Goal: Task Accomplishment & Management: Manage account settings

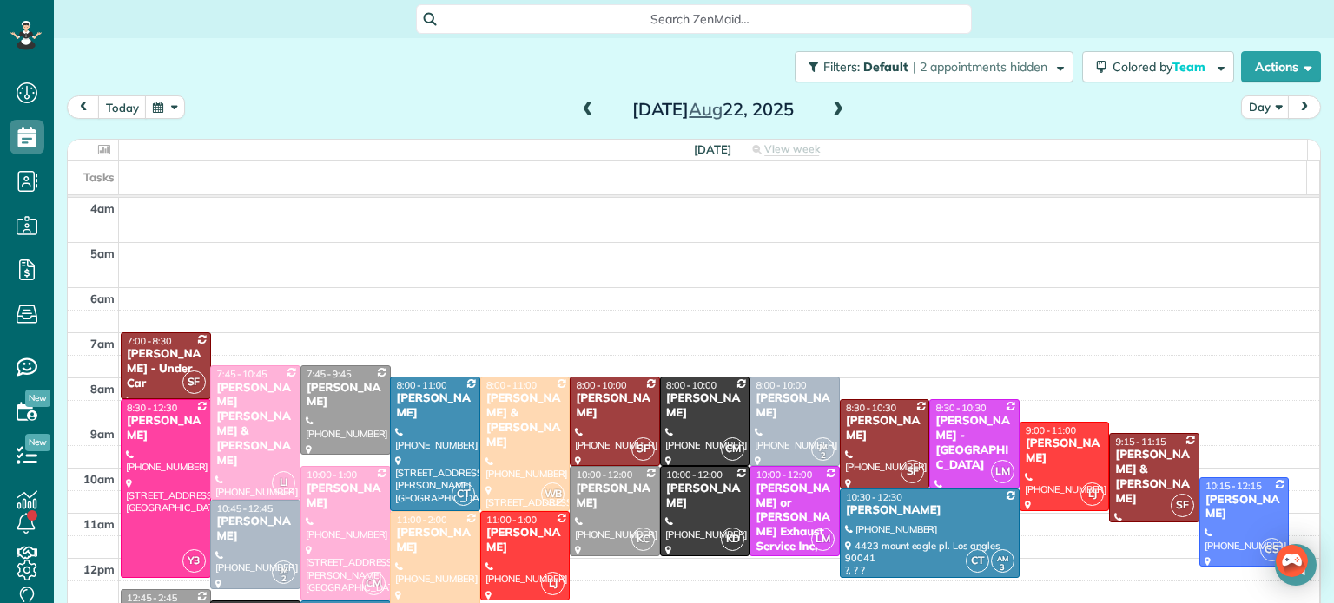
scroll to position [90, 0]
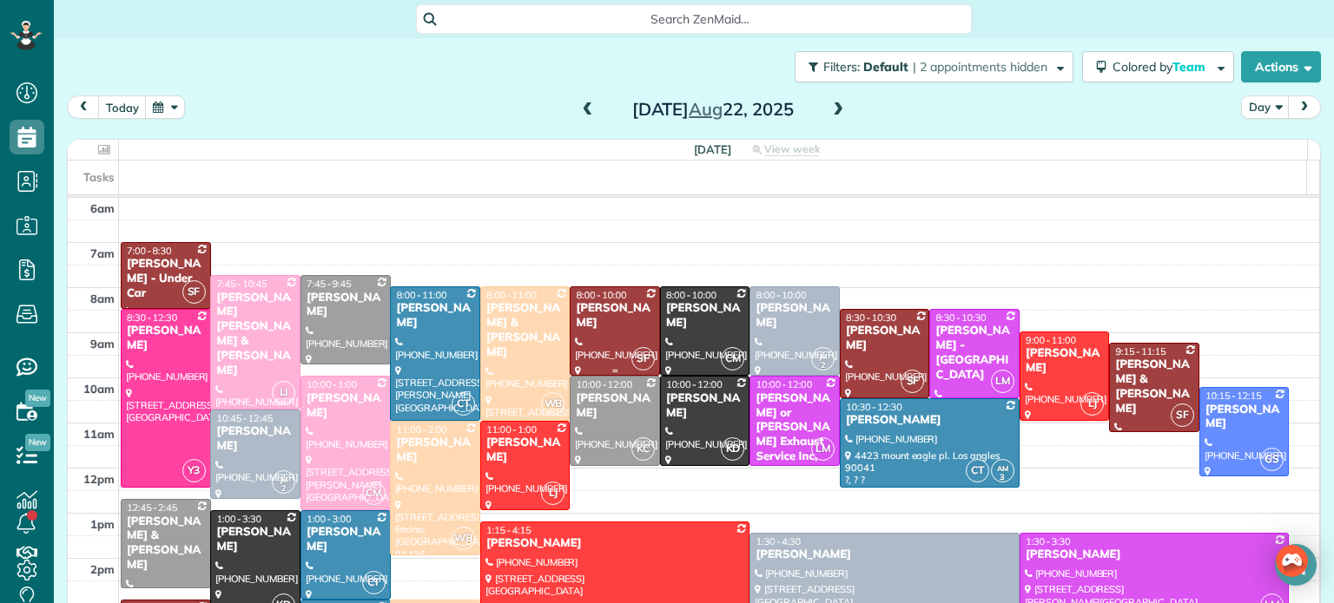
click at [596, 333] on div at bounding box center [614, 331] width 89 height 88
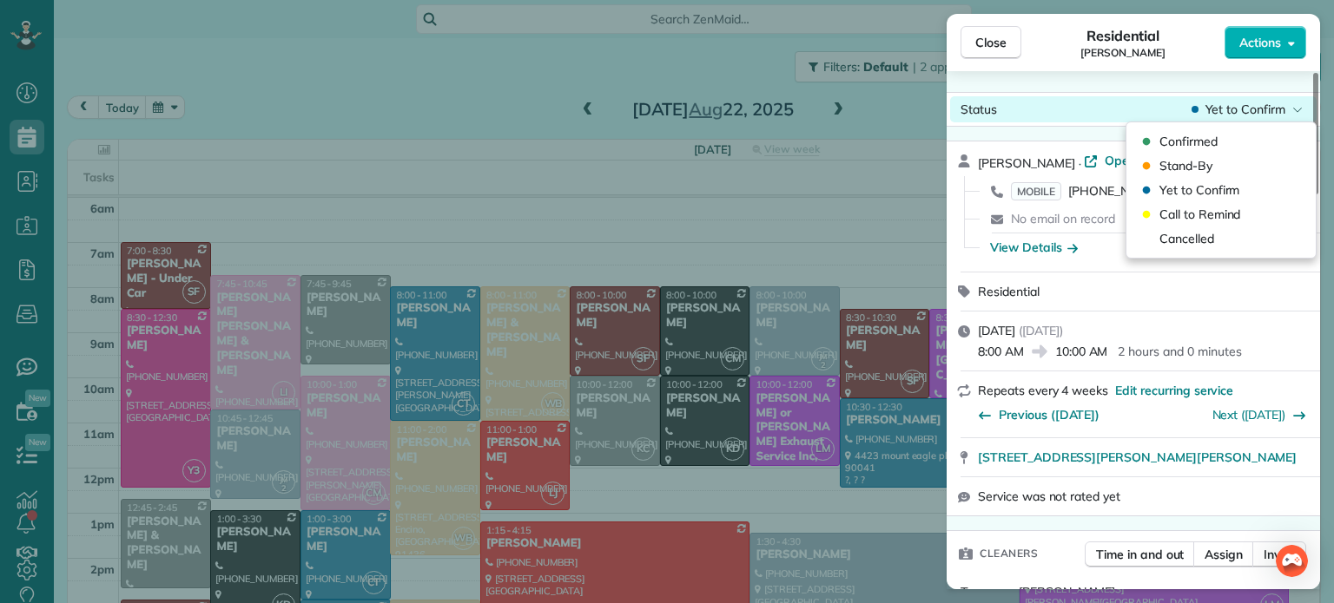
click at [1240, 111] on span "Yet to Confirm" at bounding box center [1245, 109] width 80 height 17
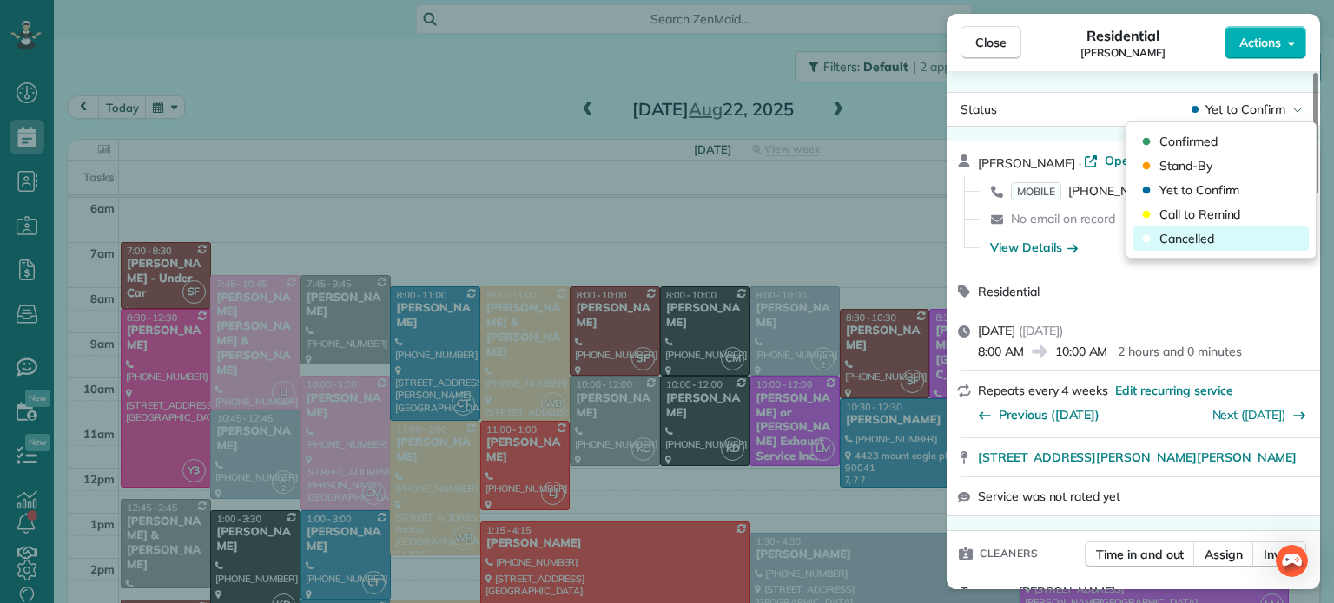
click at [1229, 239] on div "Cancelled" at bounding box center [1220, 239] width 175 height 24
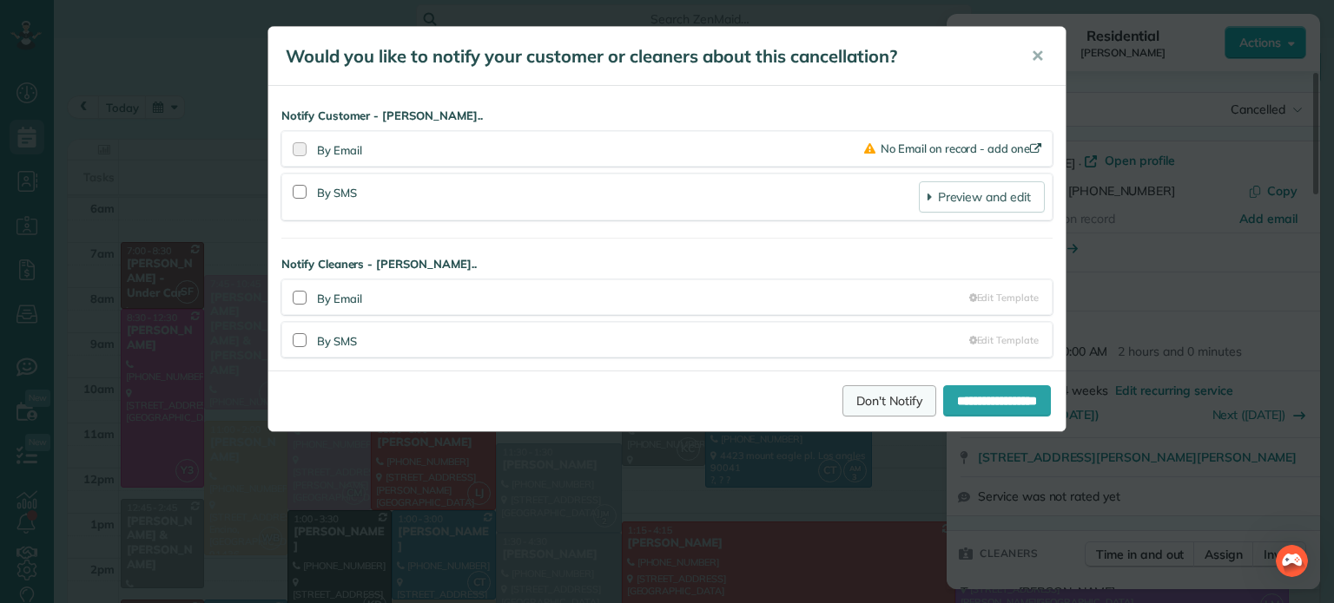
click at [872, 407] on link "Don't Notify" at bounding box center [889, 401] width 94 height 31
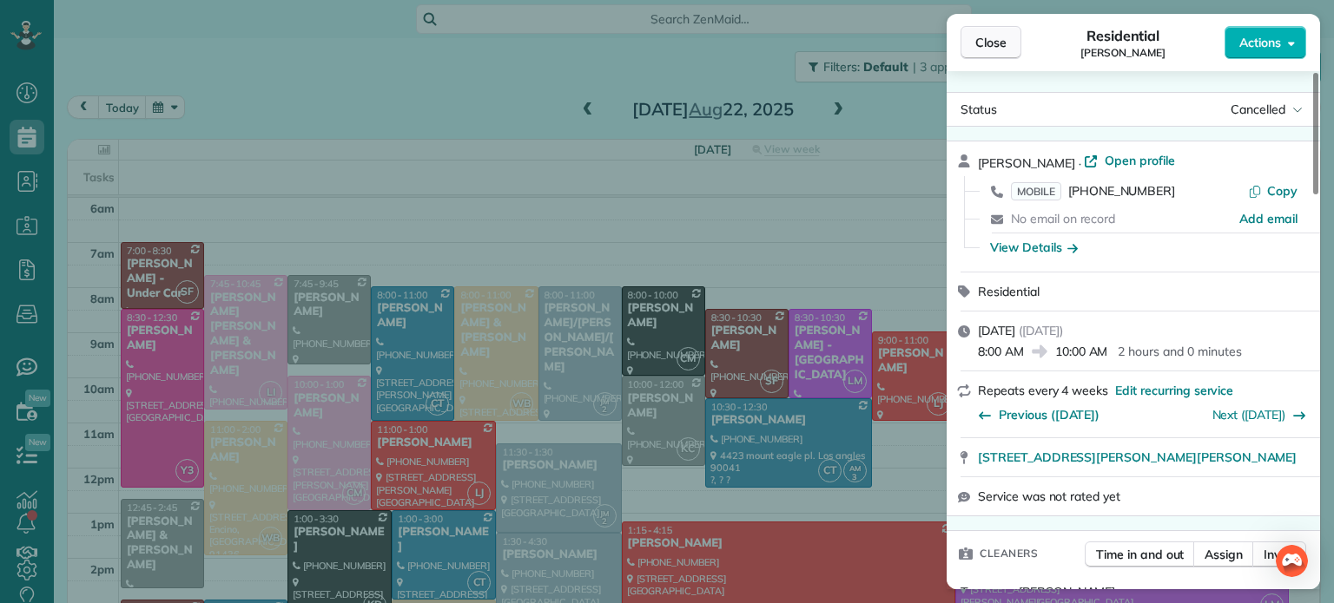
click at [992, 51] on button "Close" at bounding box center [990, 42] width 61 height 33
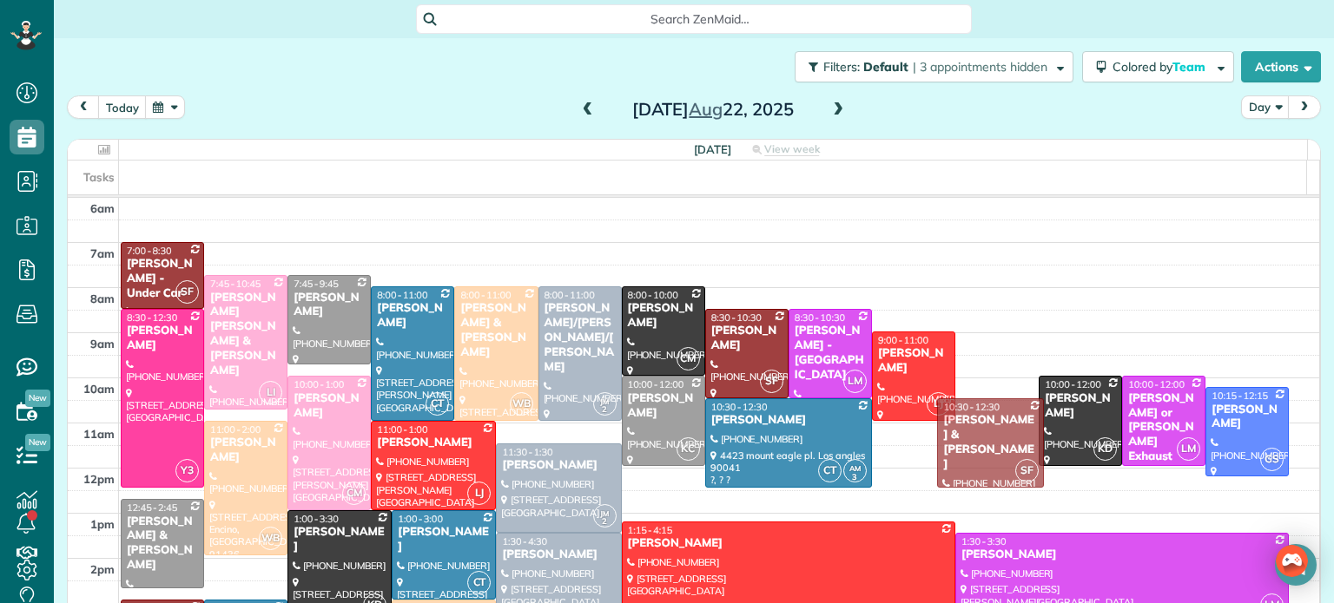
drag, startPoint x: 969, startPoint y: 379, endPoint x: 971, endPoint y: 435, distance: 55.6
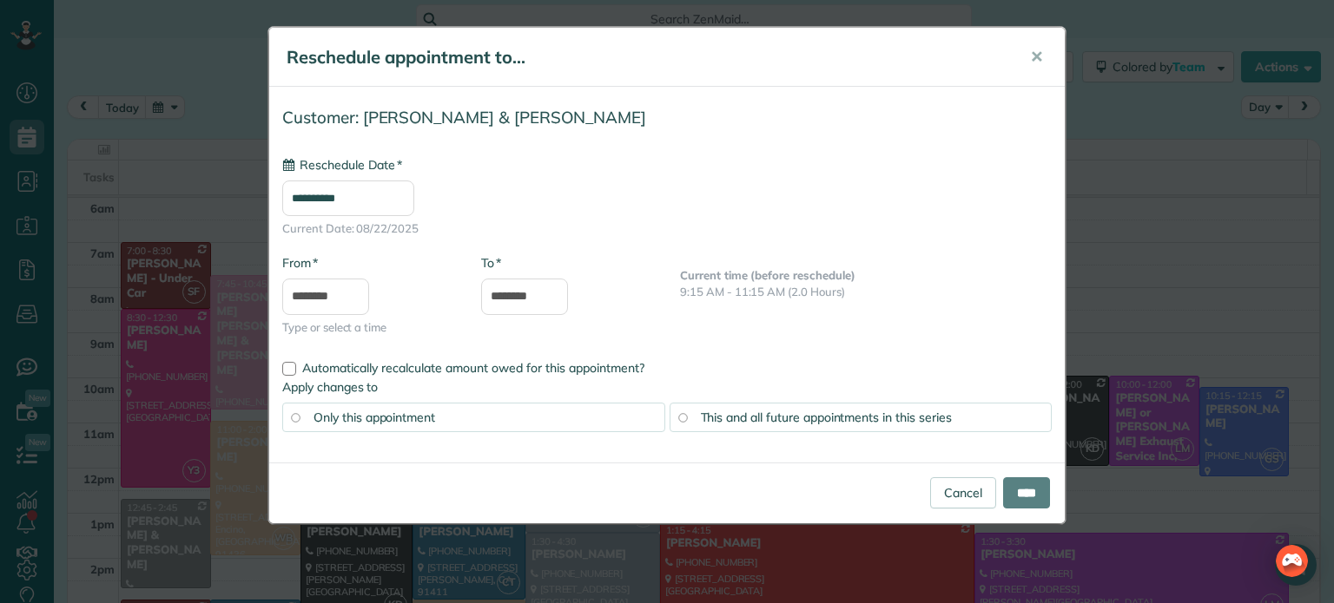
type input "**********"
click at [1013, 491] on input "****" at bounding box center [1026, 493] width 47 height 31
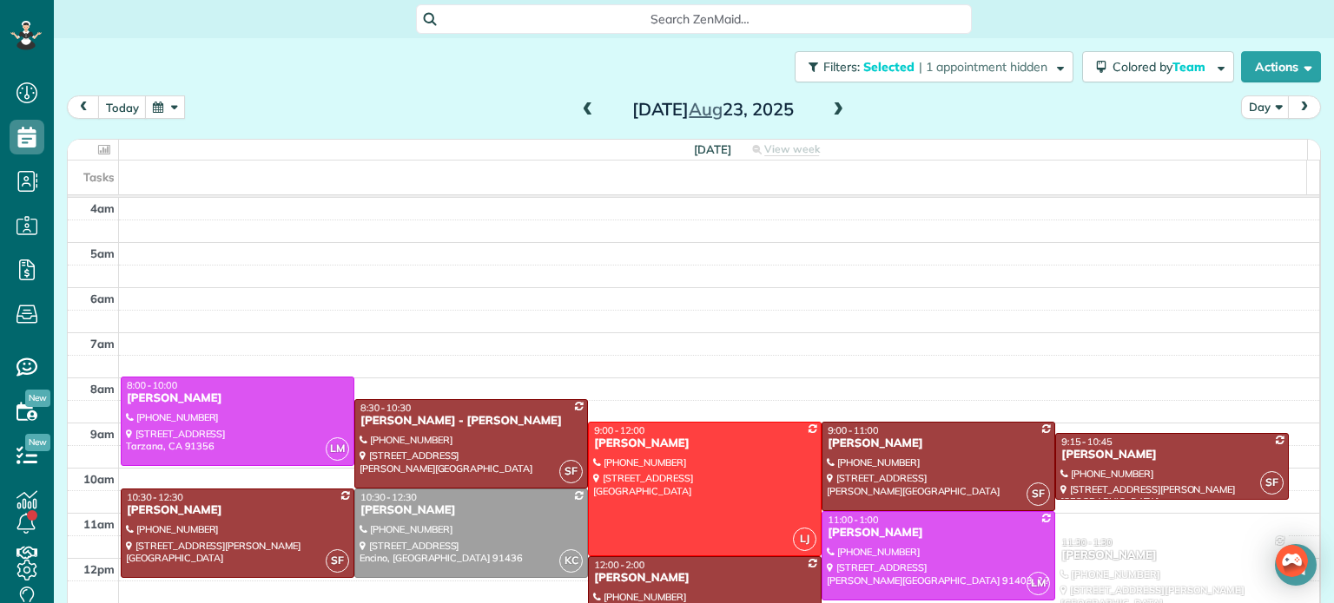
scroll to position [135, 0]
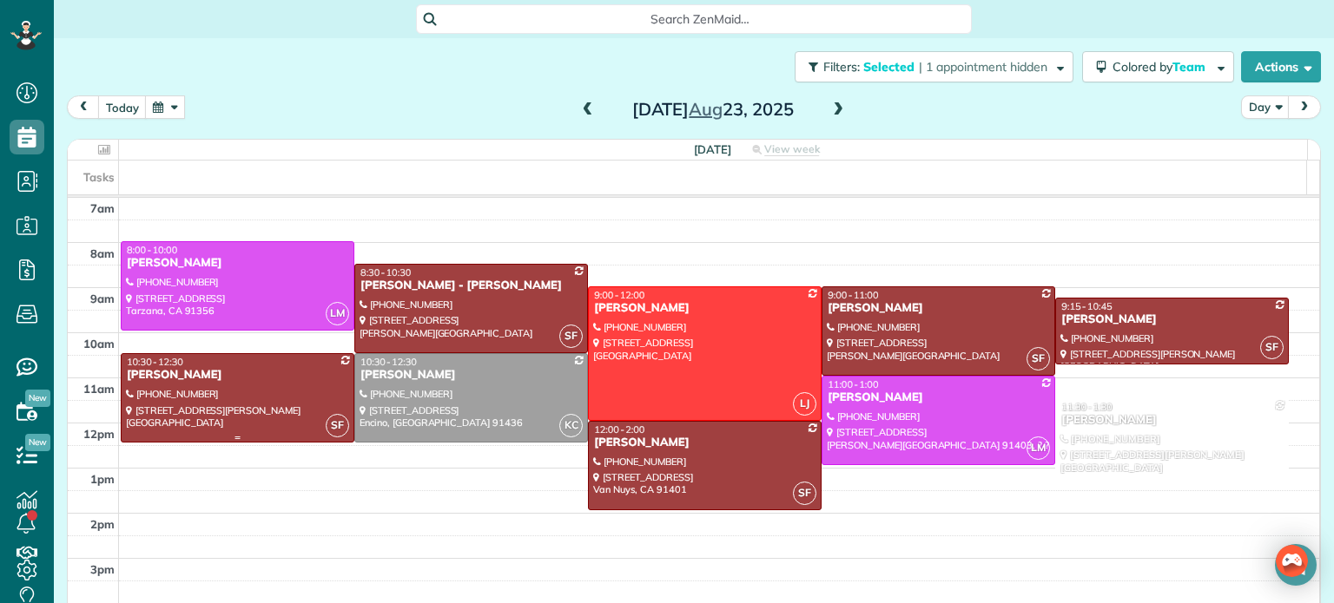
click at [222, 357] on div "10:30 - 12:30" at bounding box center [237, 362] width 223 height 12
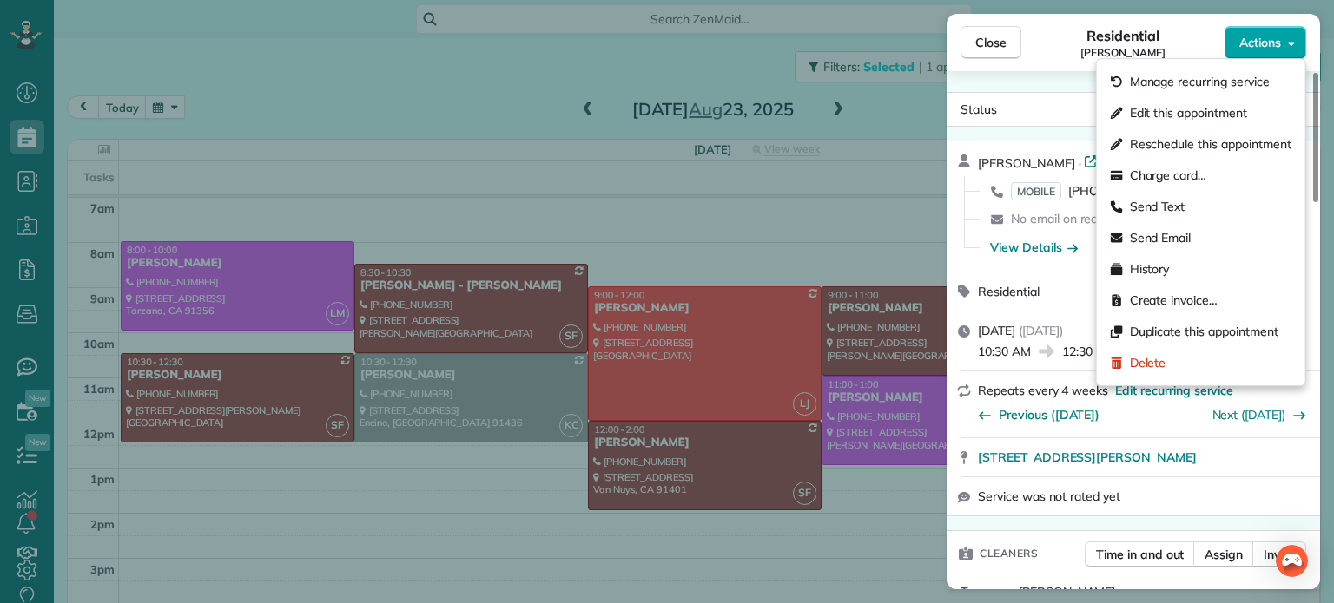
click at [1257, 48] on span "Actions" at bounding box center [1260, 42] width 42 height 17
click at [1193, 76] on span "Manage recurring service" at bounding box center [1200, 81] width 140 height 17
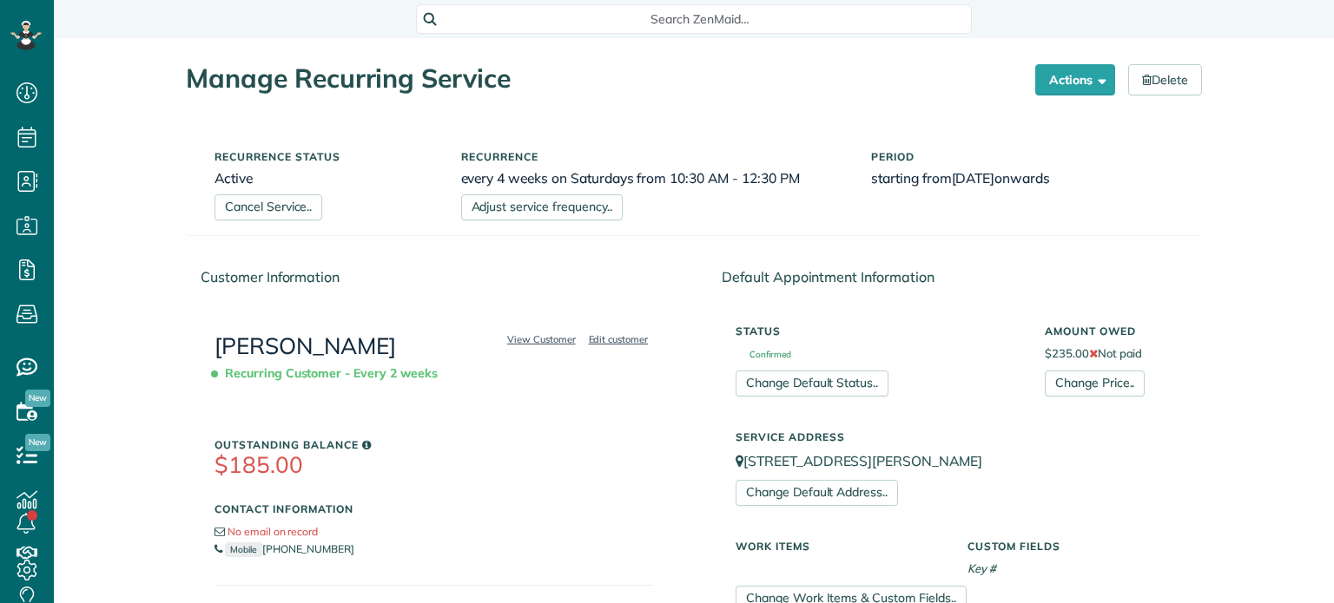
scroll to position [8, 8]
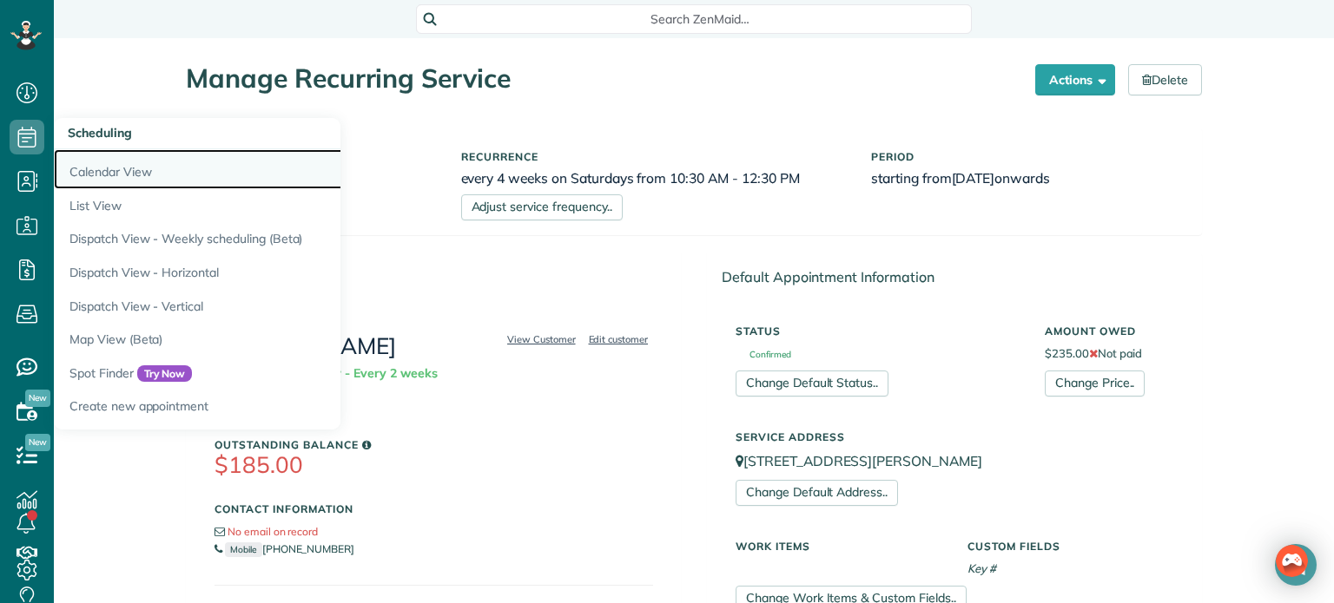
click at [109, 170] on link "Calendar View" at bounding box center [271, 169] width 434 height 40
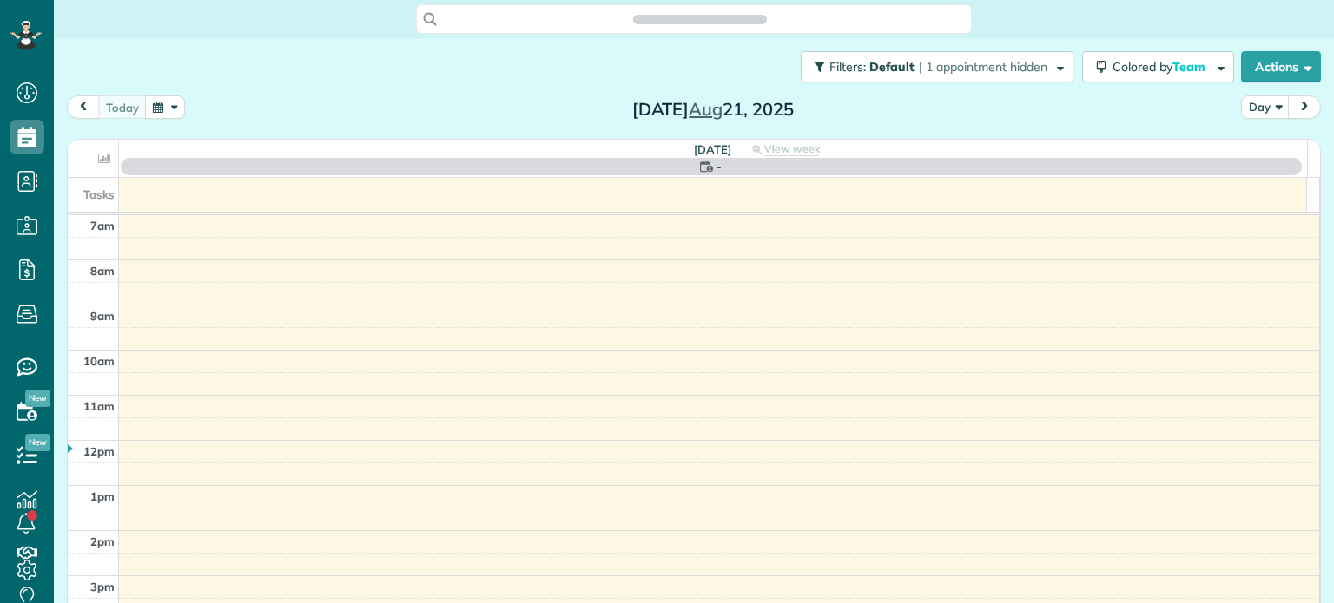
scroll to position [8, 8]
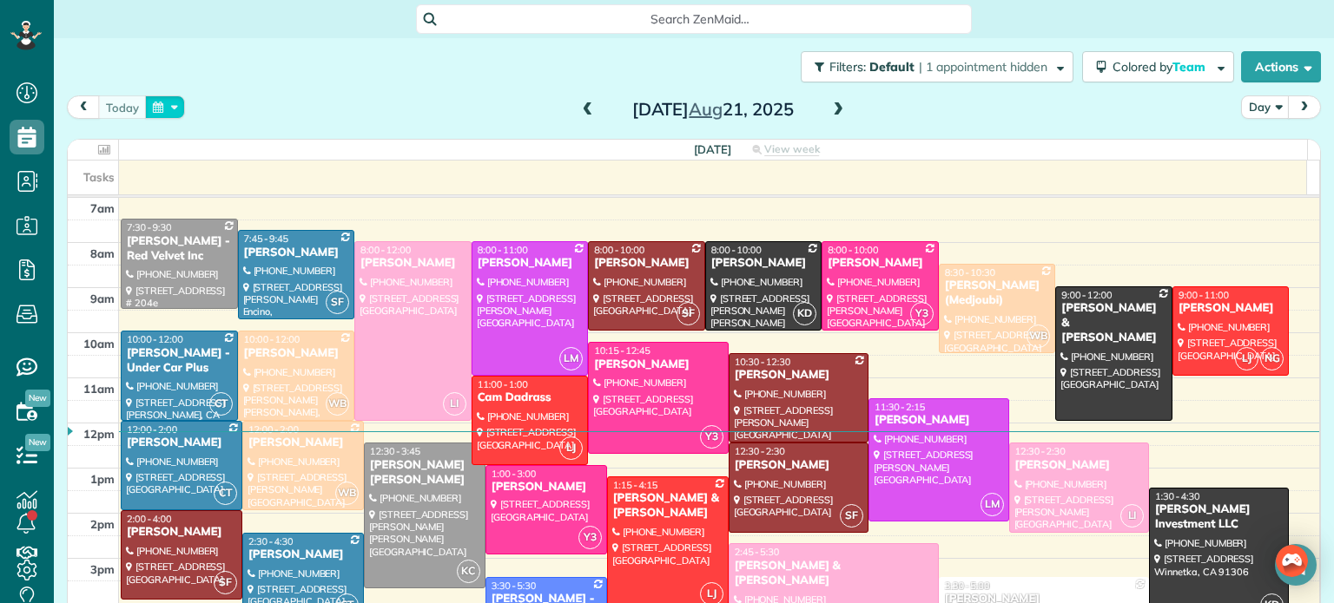
click at [168, 102] on button "button" at bounding box center [165, 107] width 40 height 23
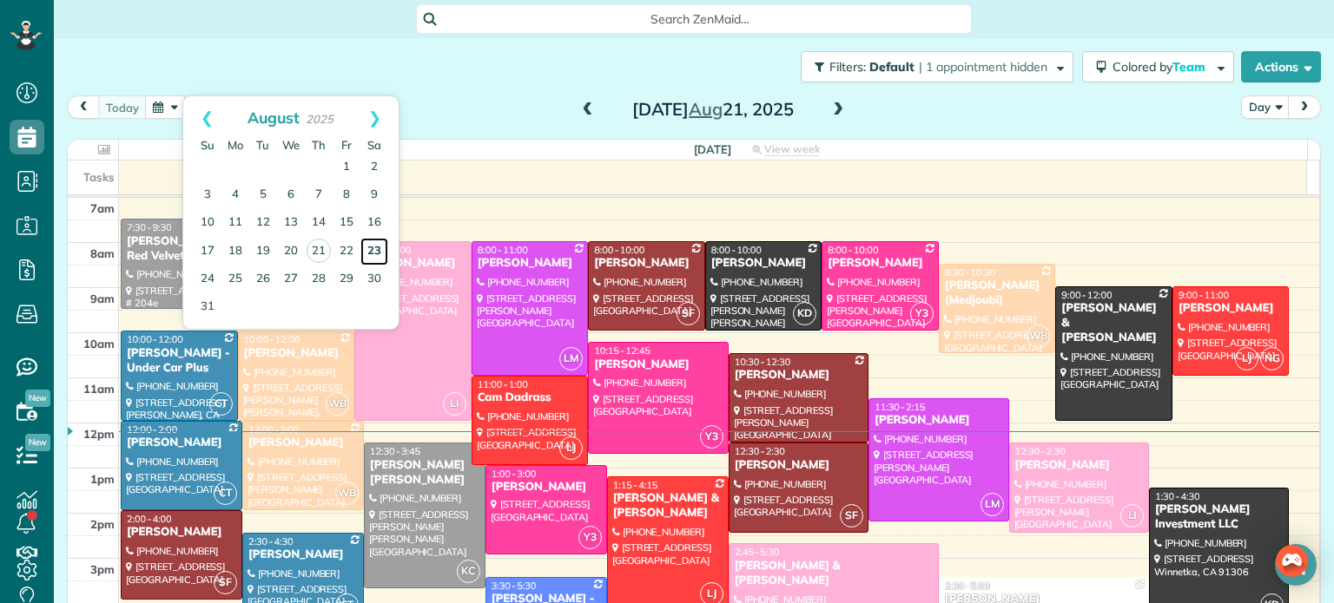
click at [376, 248] on link "23" at bounding box center [374, 252] width 28 height 28
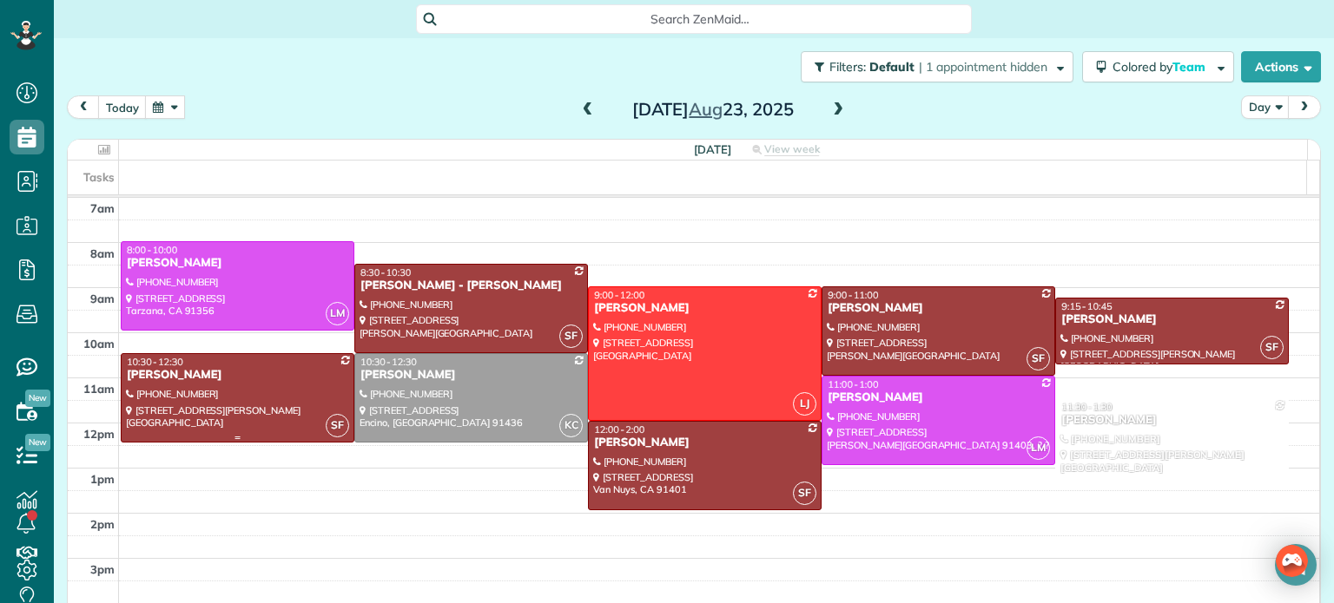
click at [261, 392] on div at bounding box center [238, 398] width 232 height 88
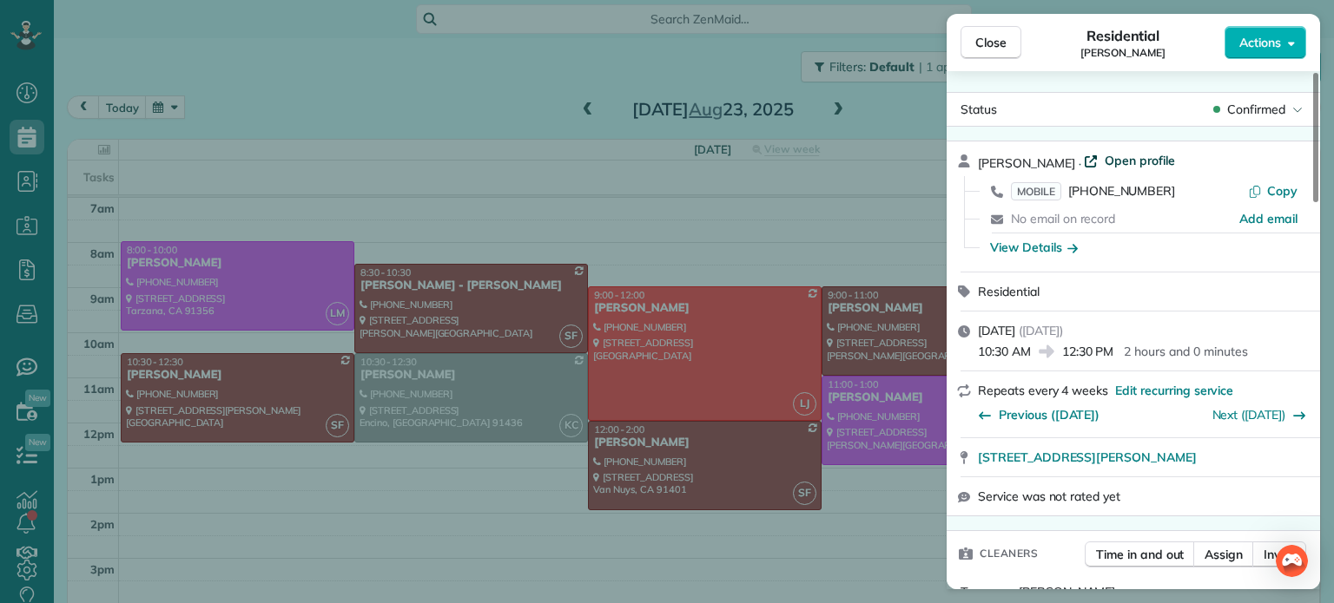
click at [1121, 155] on span "Open profile" at bounding box center [1139, 160] width 70 height 17
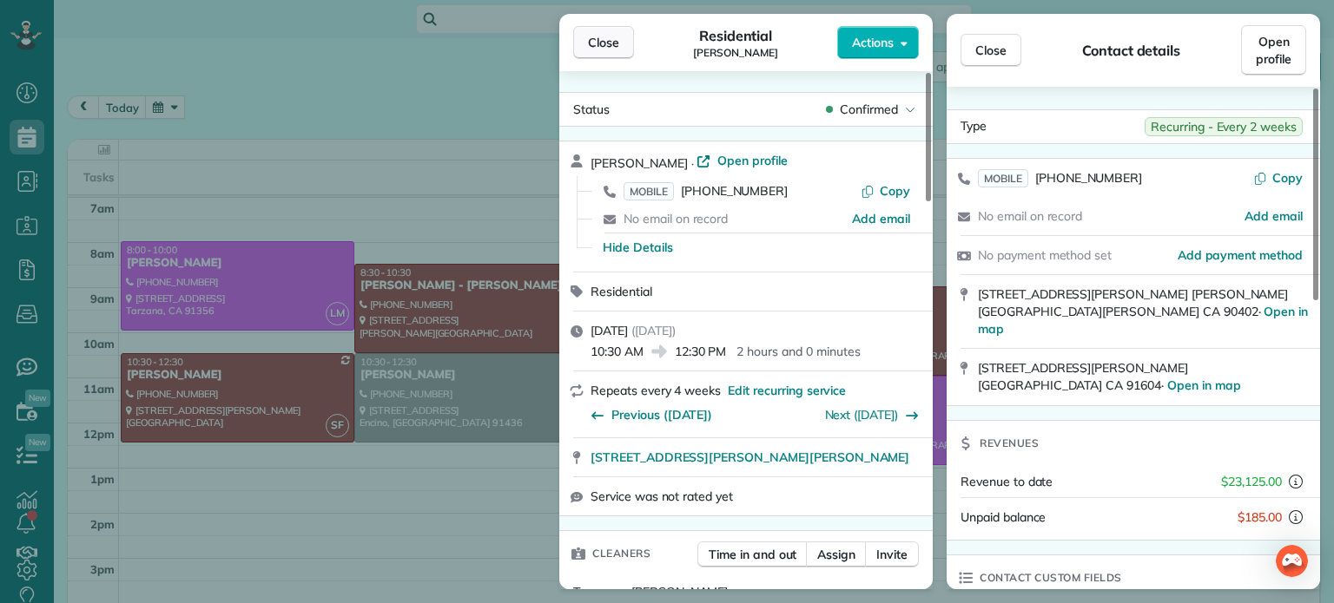
click at [615, 41] on span "Close" at bounding box center [603, 42] width 31 height 17
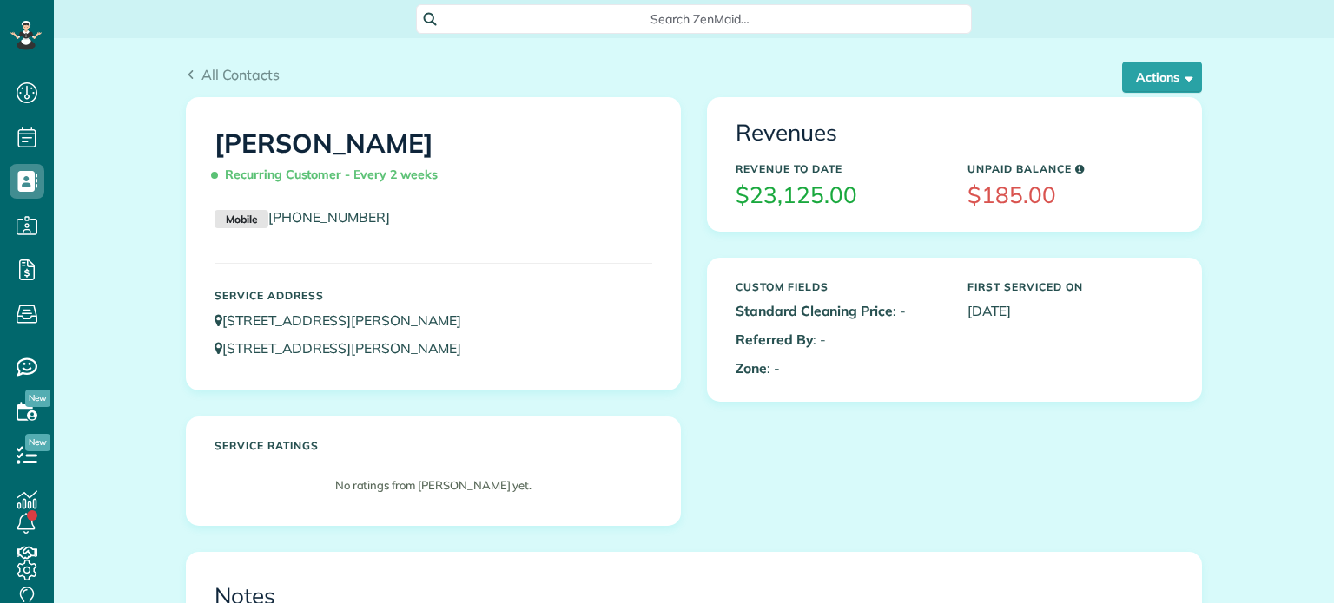
scroll to position [8, 8]
click at [1157, 88] on button "Actions" at bounding box center [1162, 77] width 80 height 31
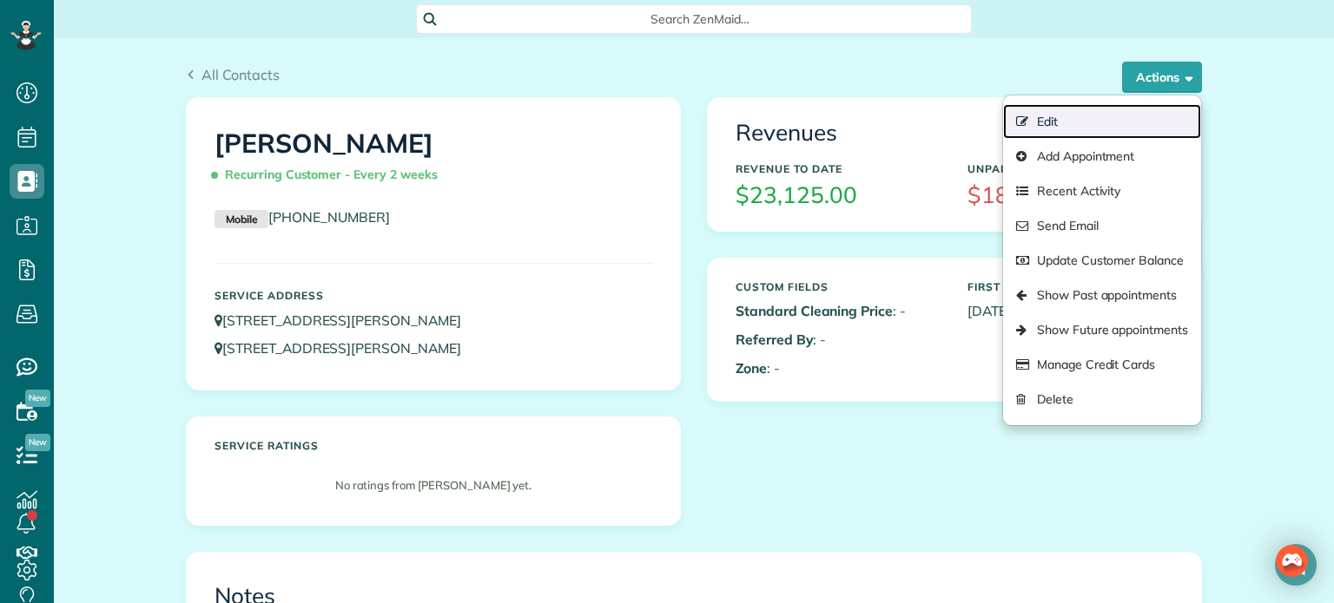
click at [1070, 126] on link "Edit" at bounding box center [1102, 121] width 198 height 35
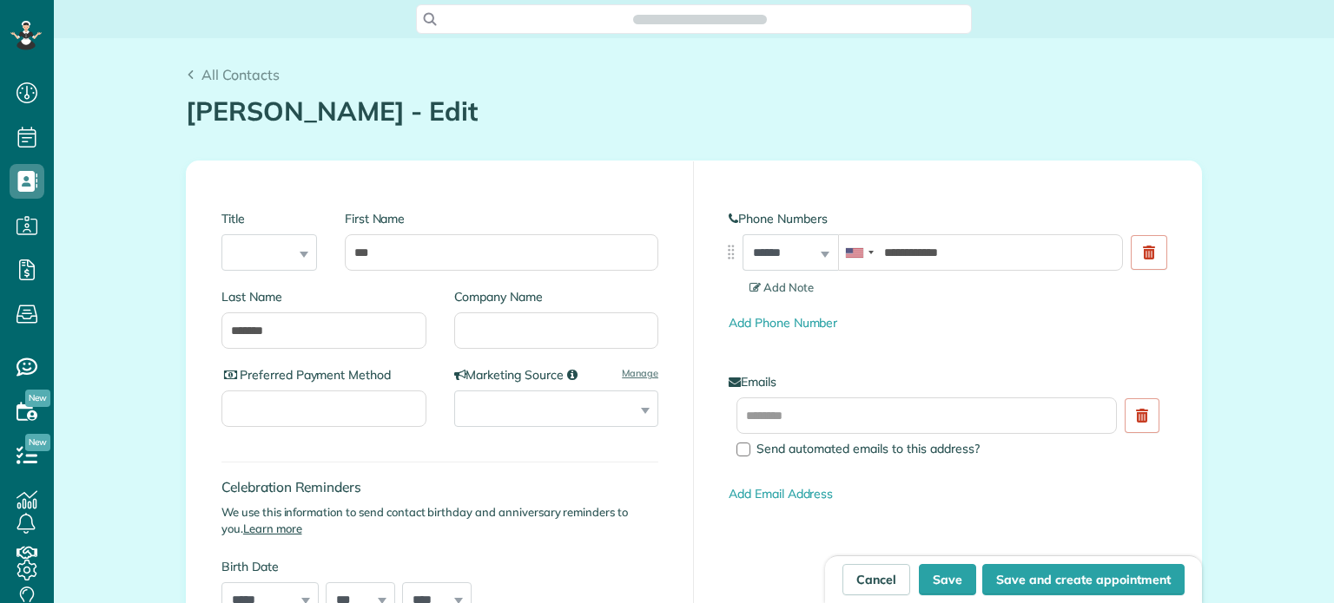
type input "**********"
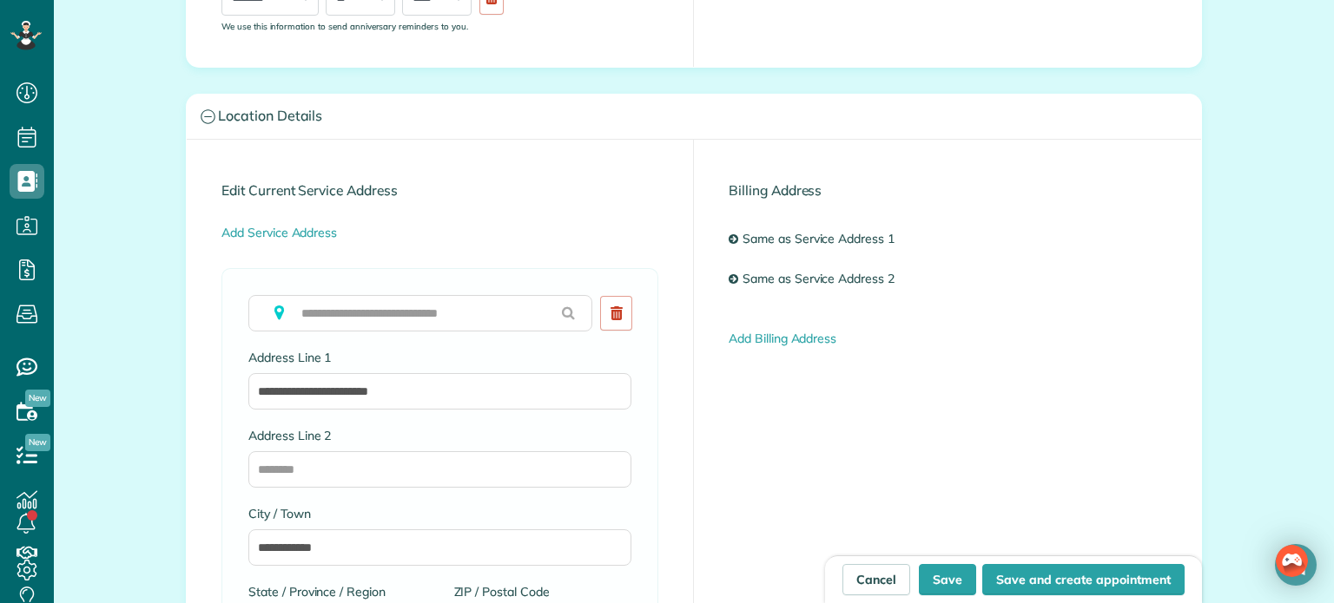
scroll to position [747, 0]
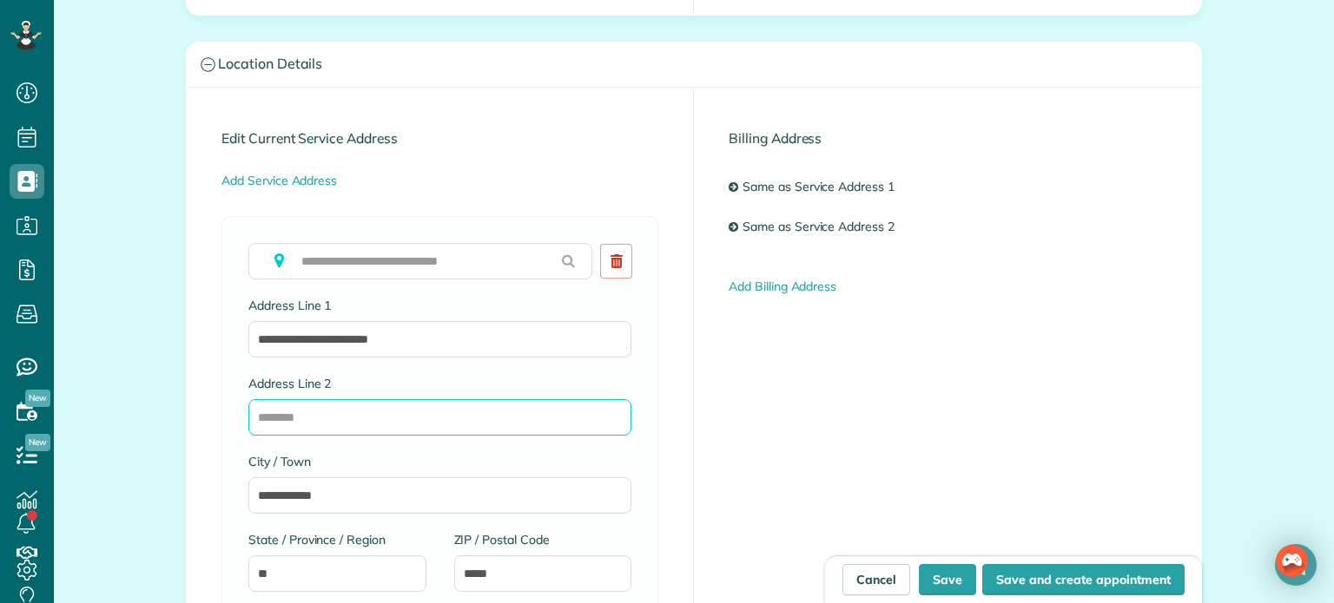
click at [299, 423] on input "Address Line 2" at bounding box center [439, 417] width 383 height 36
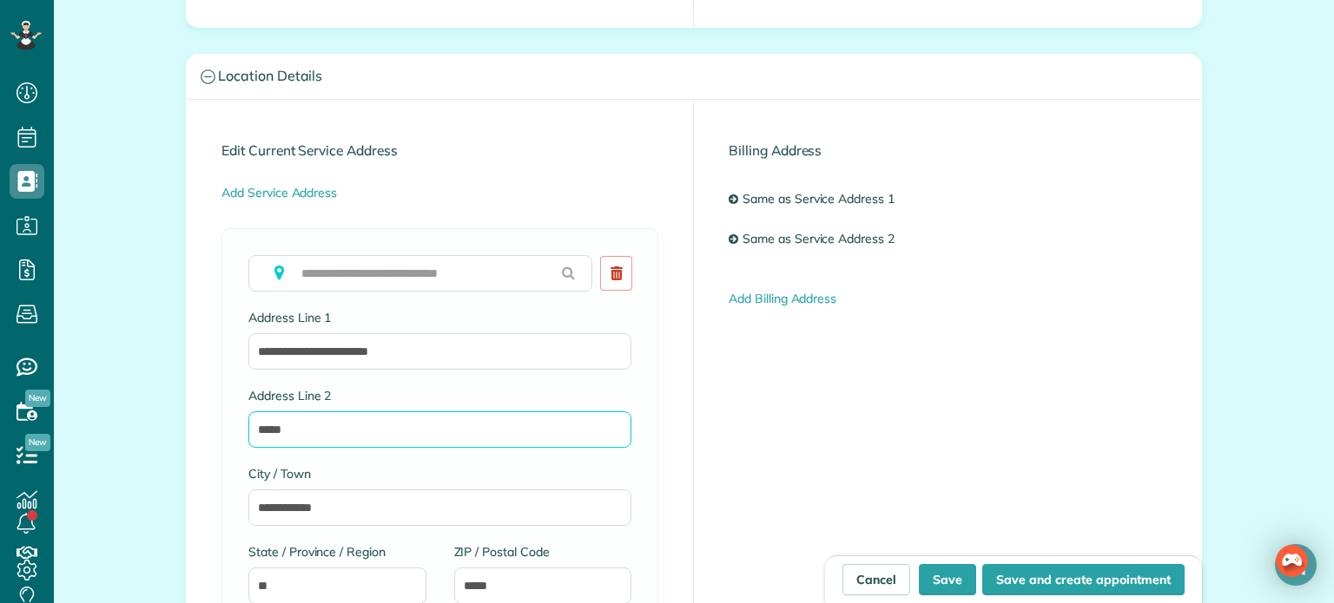
scroll to position [737, 0]
type input "**********"
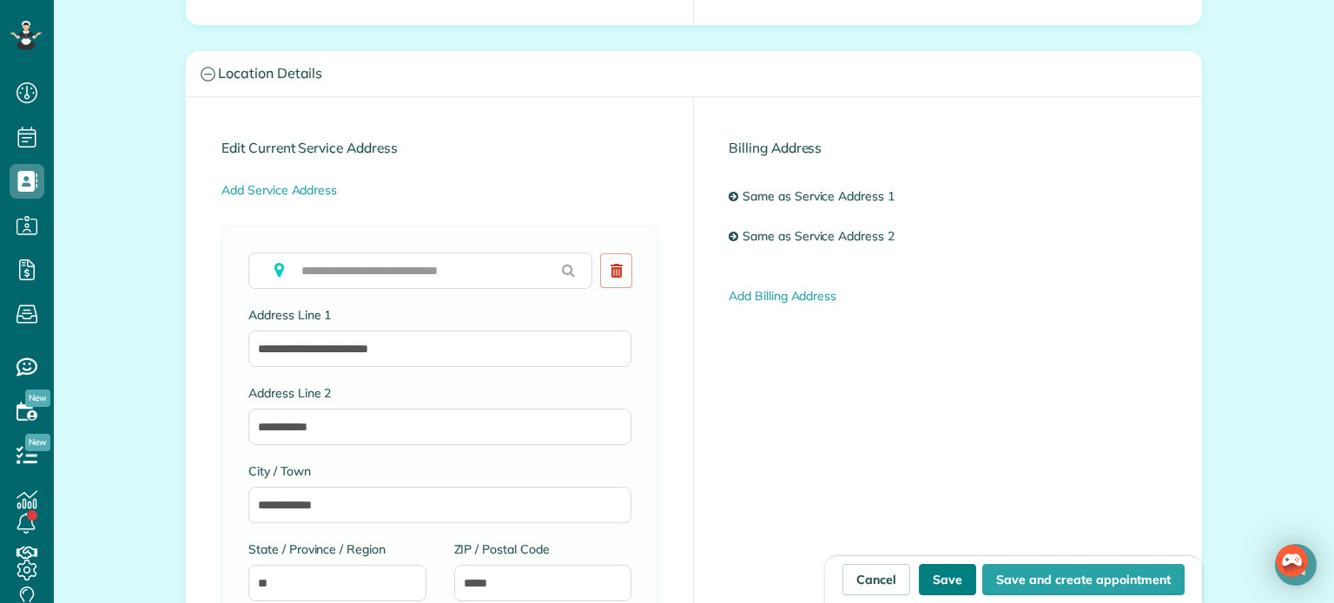
click at [943, 581] on button "Save" at bounding box center [947, 579] width 57 height 31
type input "**********"
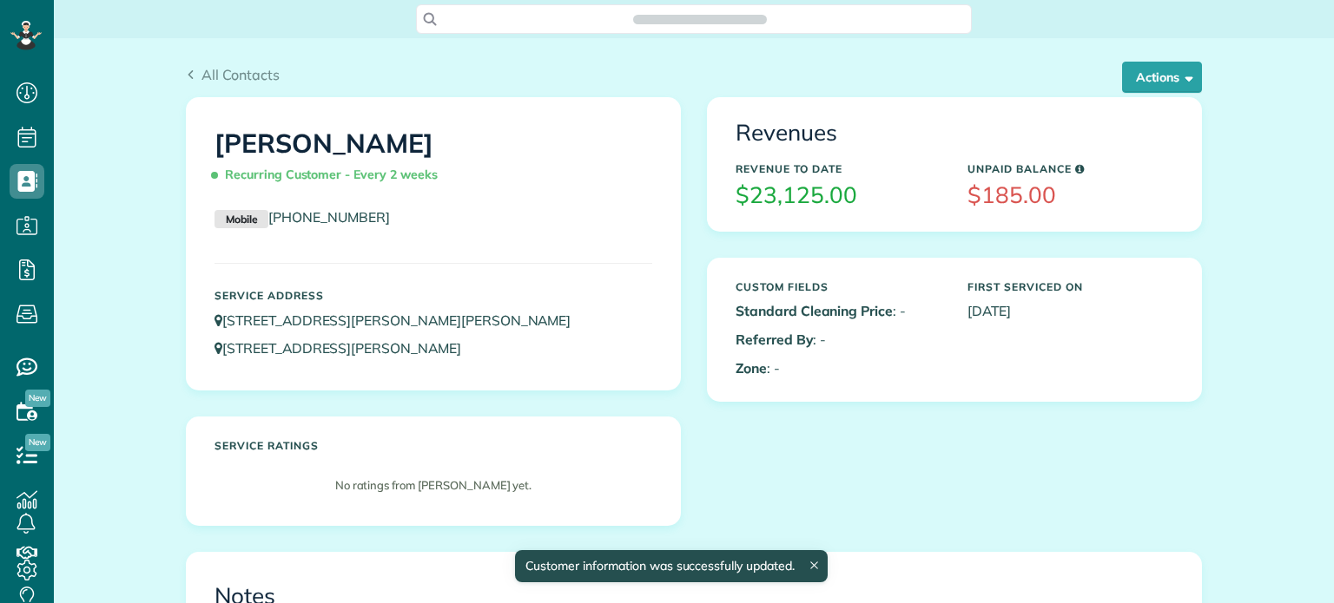
scroll to position [8, 8]
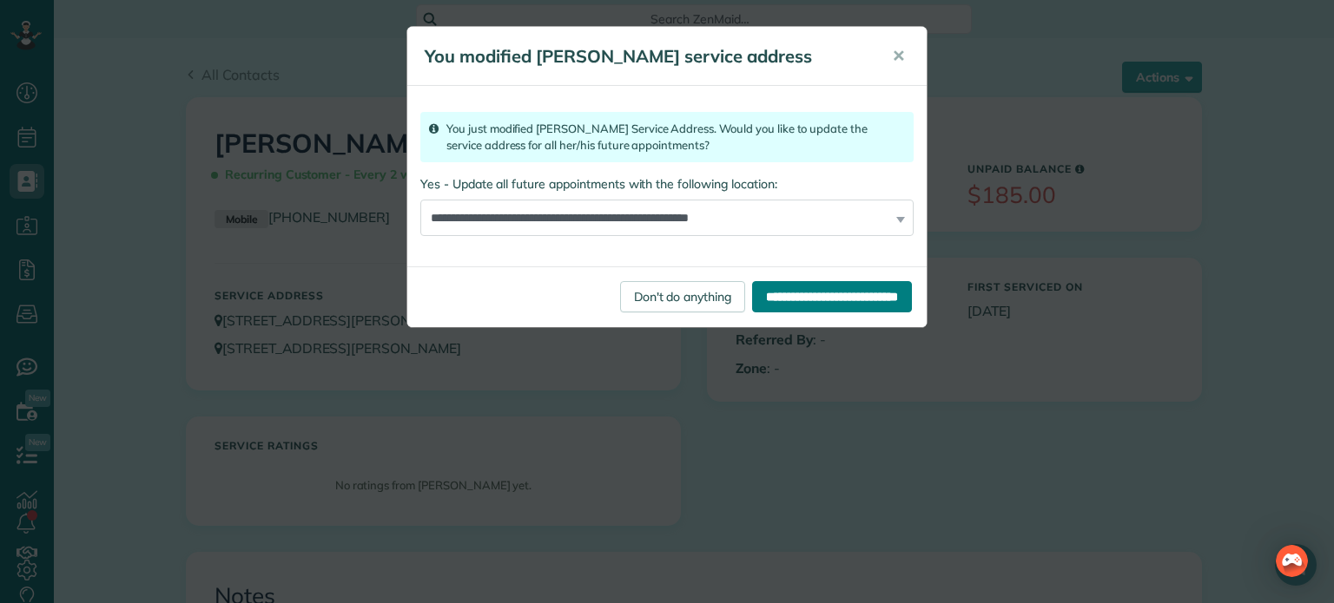
click at [808, 293] on input "**********" at bounding box center [832, 296] width 160 height 31
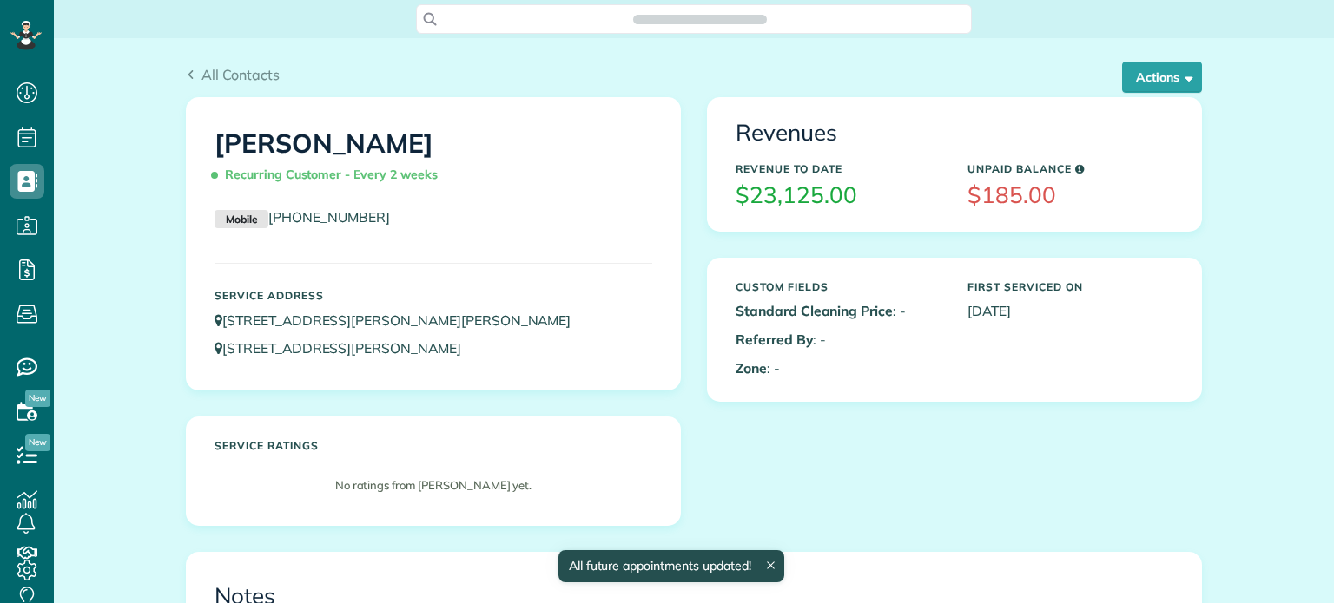
scroll to position [603, 53]
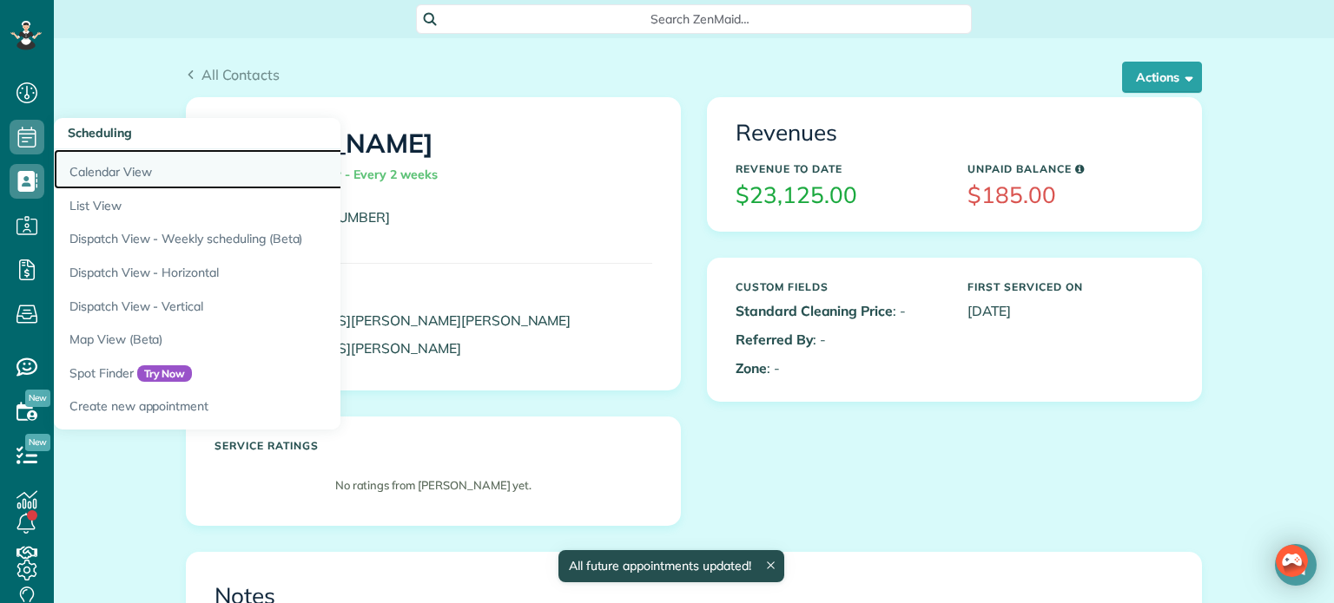
click at [101, 168] on link "Calendar View" at bounding box center [271, 169] width 434 height 40
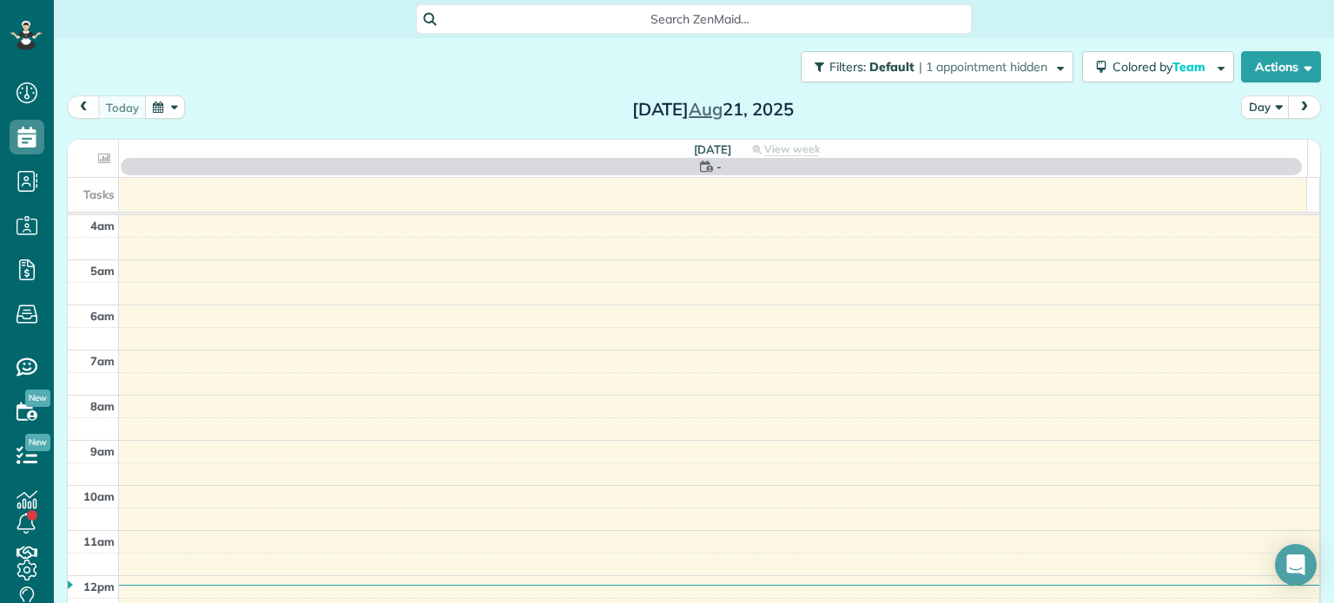
scroll to position [135, 0]
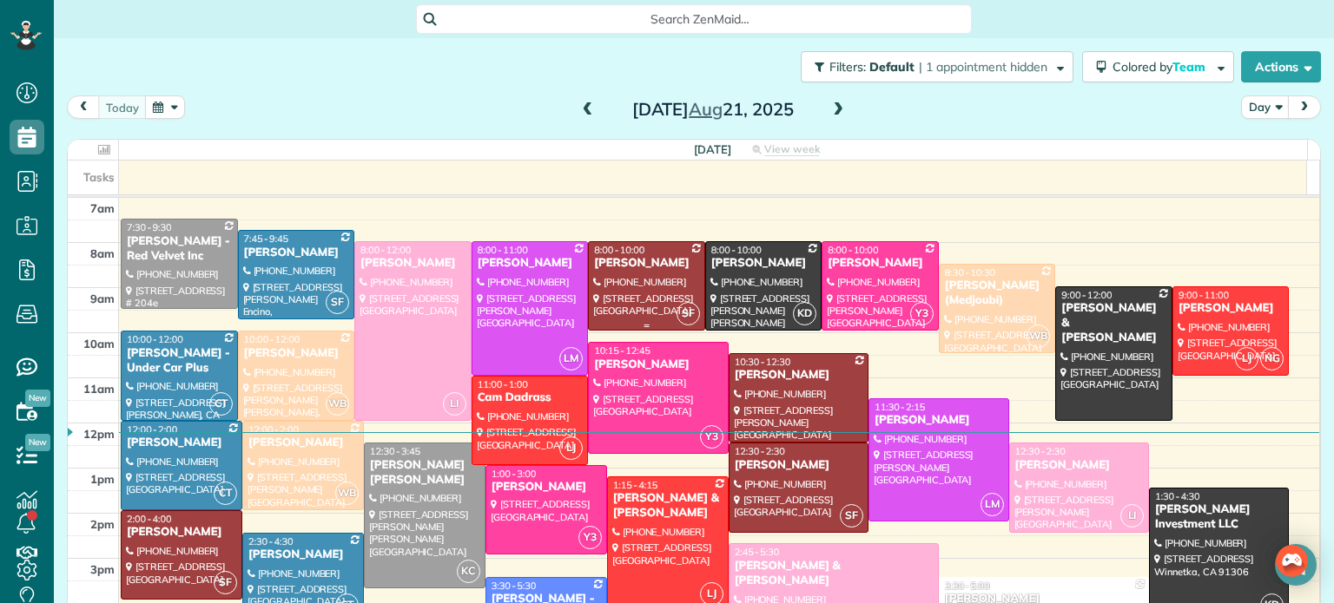
click at [629, 276] on div at bounding box center [646, 286] width 115 height 88
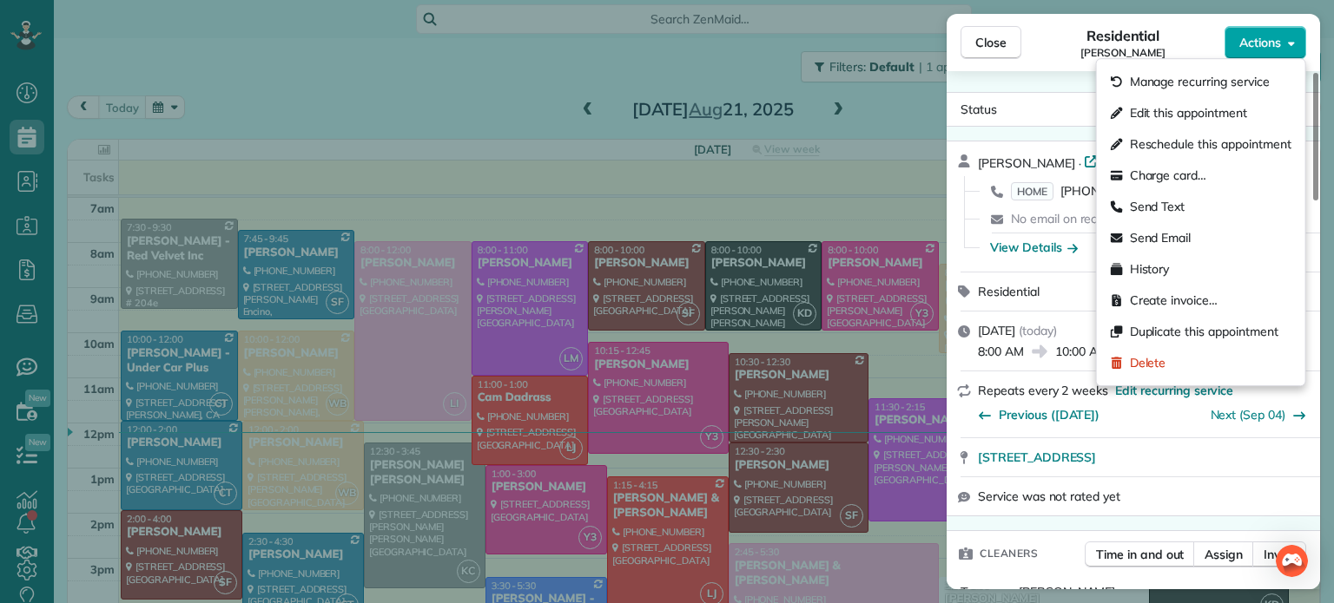
click at [1275, 38] on span "Actions" at bounding box center [1260, 42] width 42 height 17
click at [1230, 83] on span "Manage recurring service" at bounding box center [1200, 81] width 140 height 17
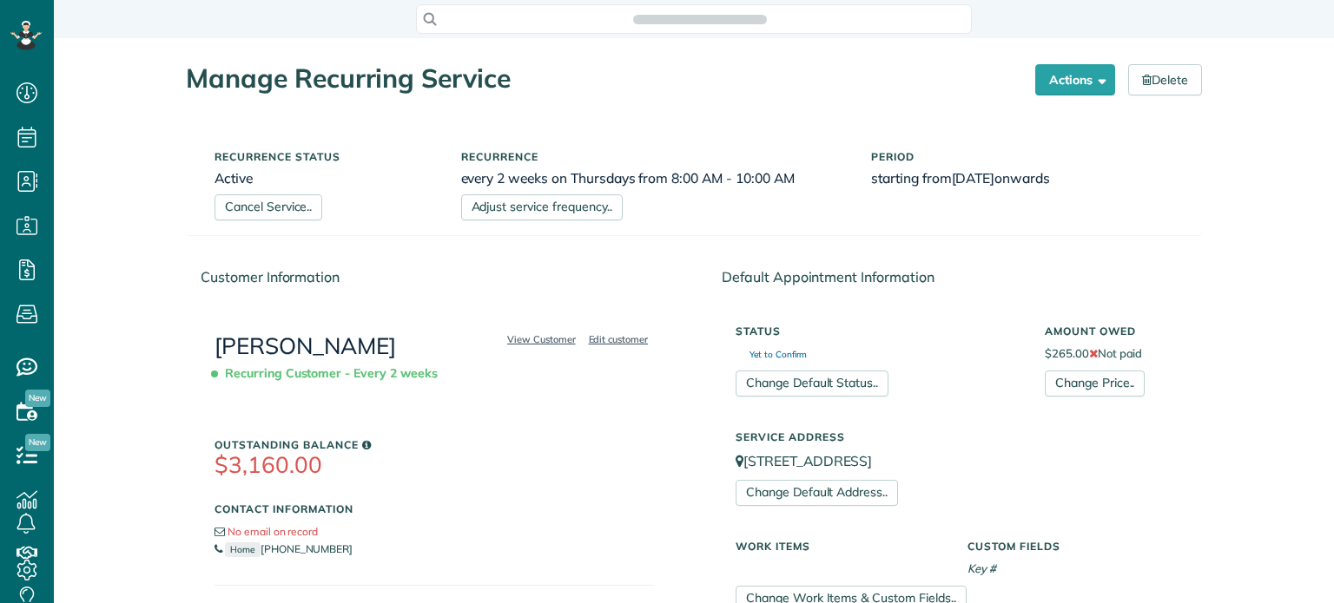
scroll to position [8, 8]
click at [557, 215] on link "Adjust service frequency.." at bounding box center [542, 207] width 162 height 26
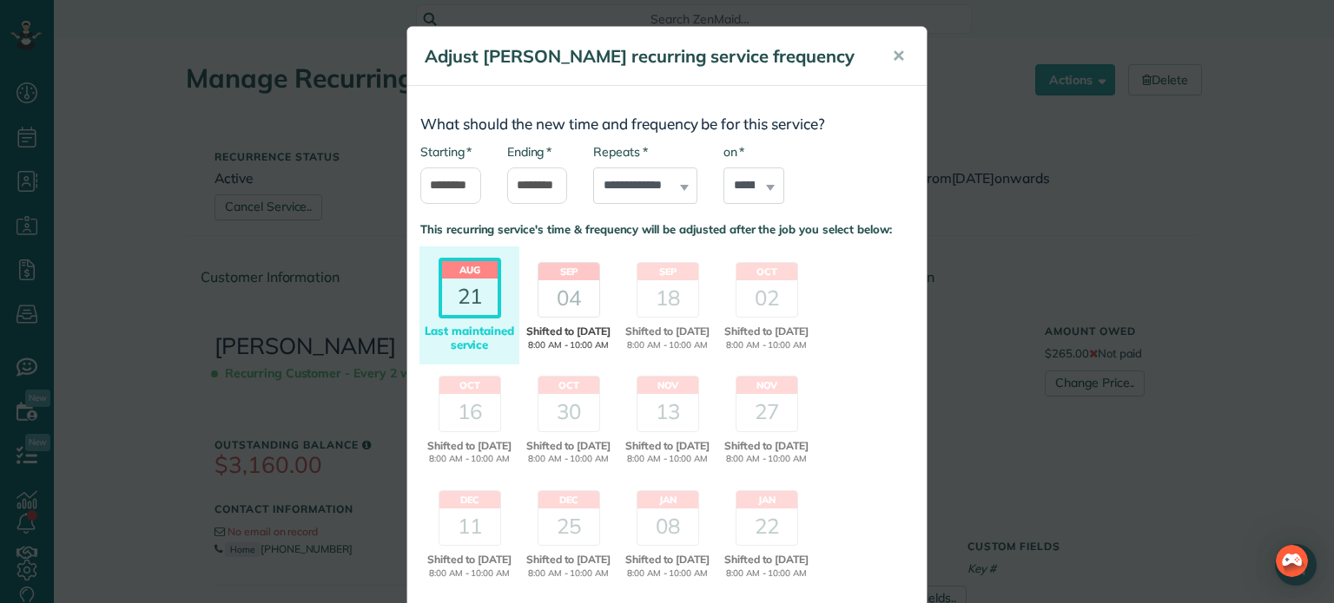
click at [569, 284] on div "04" at bounding box center [568, 298] width 61 height 36
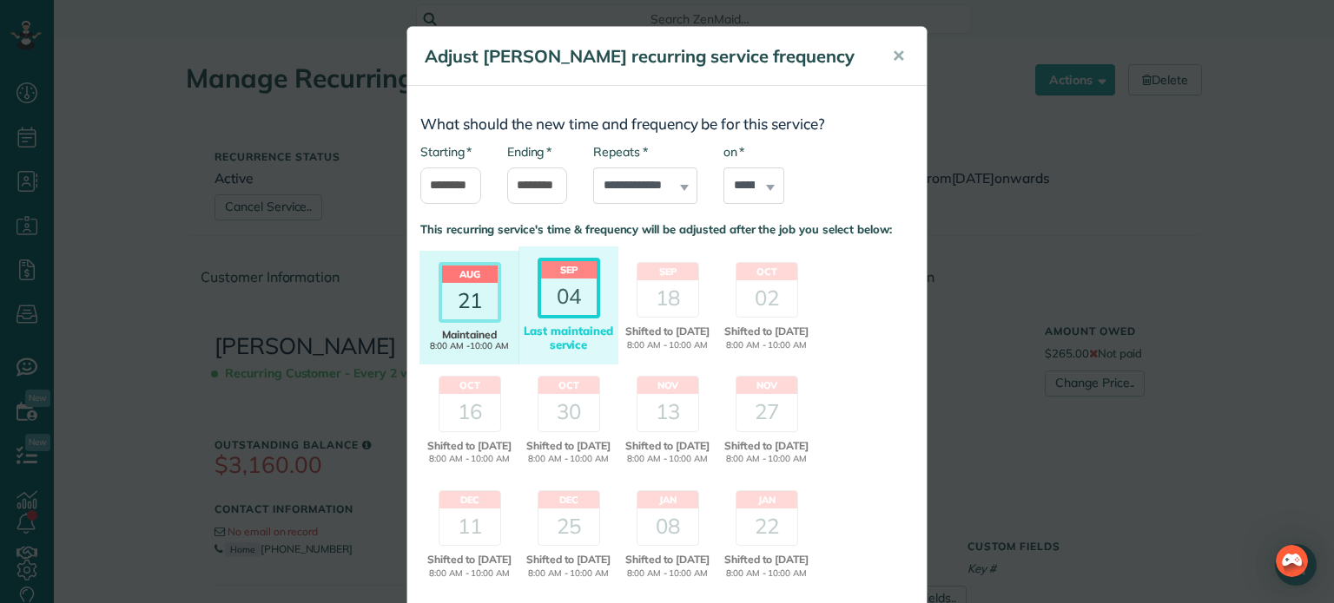
click at [479, 289] on div "21" at bounding box center [470, 301] width 56 height 36
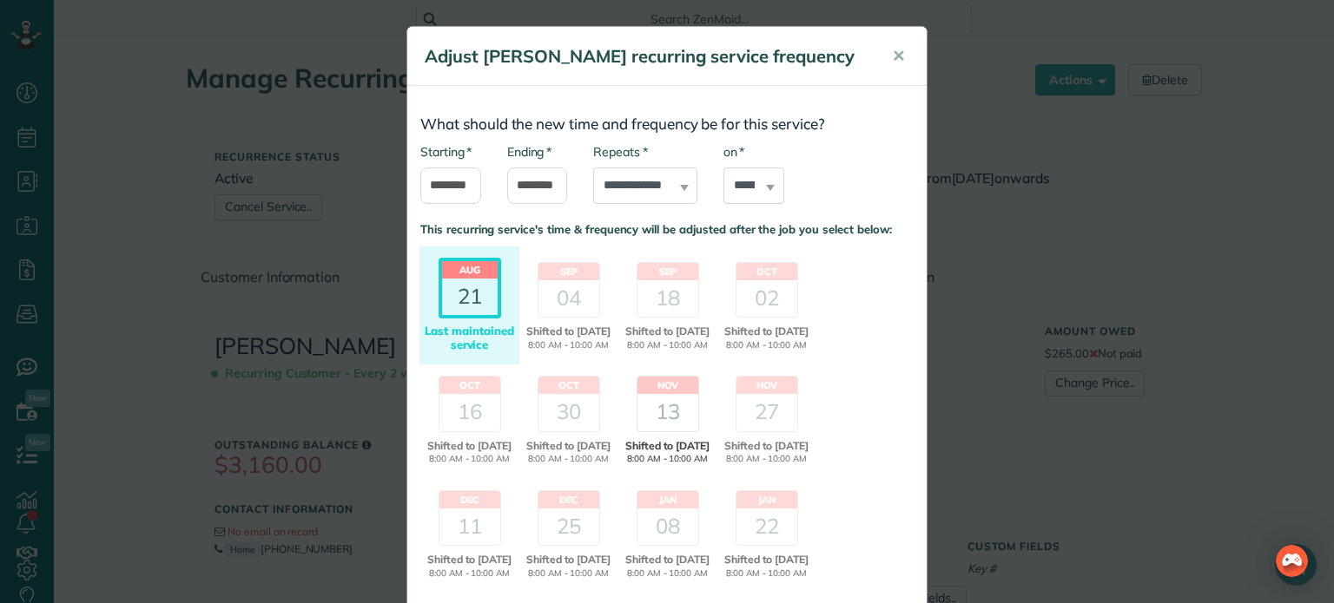
click at [643, 412] on div "13" at bounding box center [667, 412] width 61 height 36
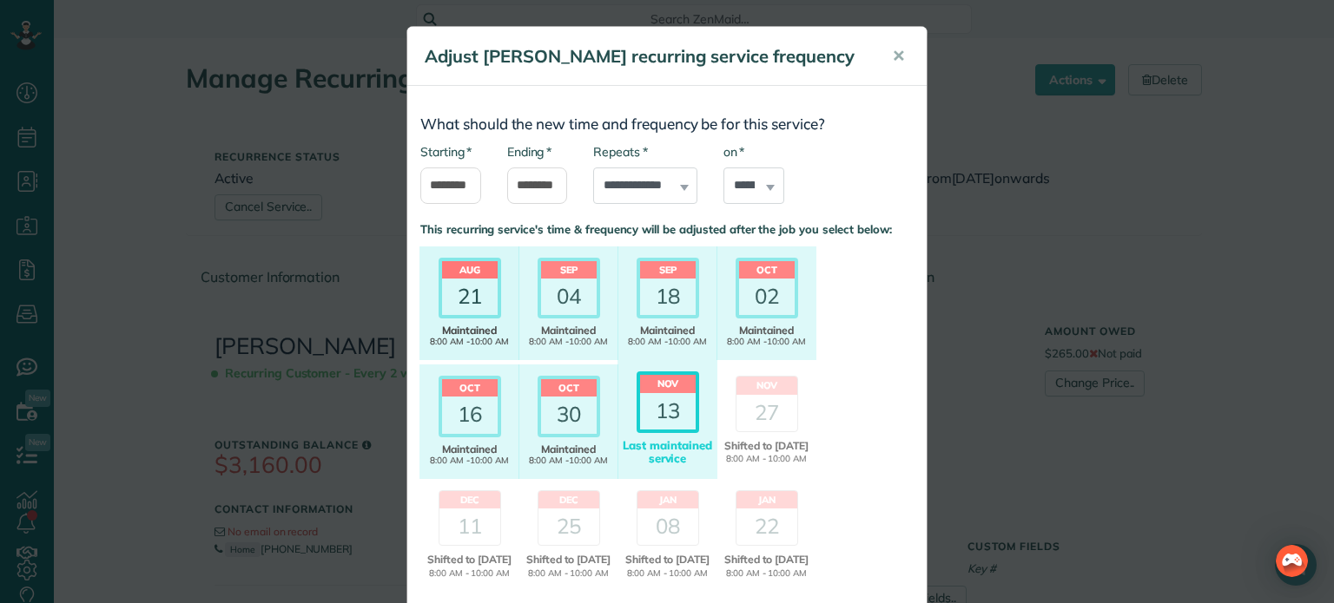
click at [472, 293] on div "21" at bounding box center [470, 297] width 56 height 36
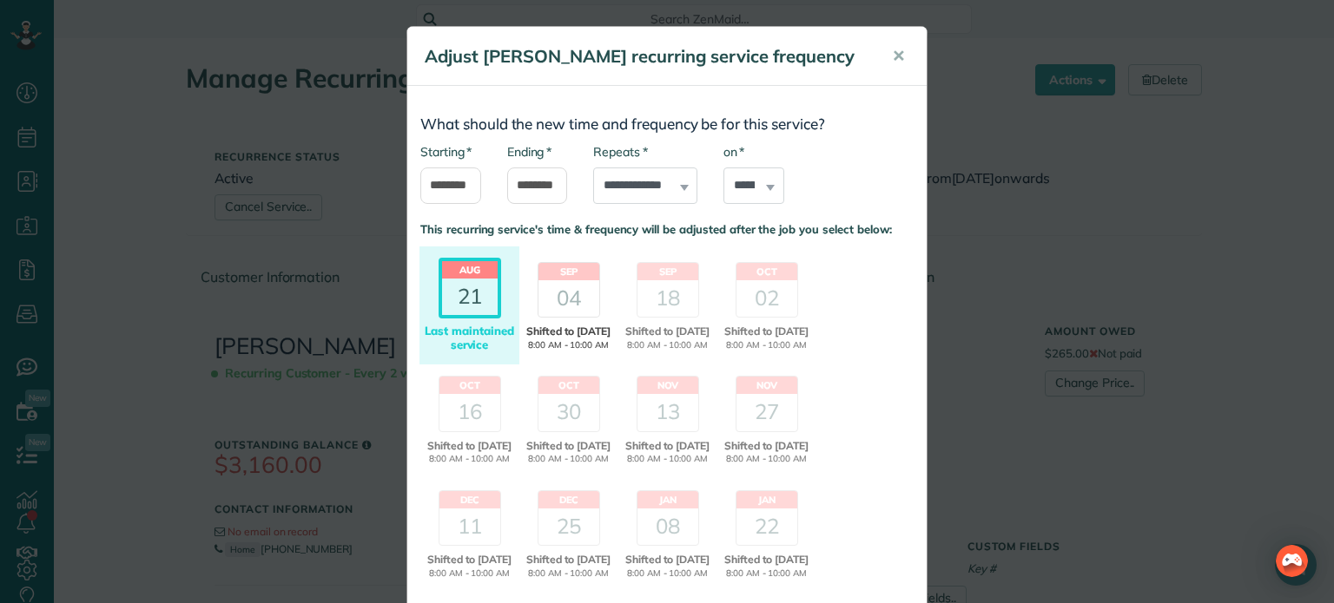
click at [551, 295] on div "04" at bounding box center [568, 298] width 61 height 36
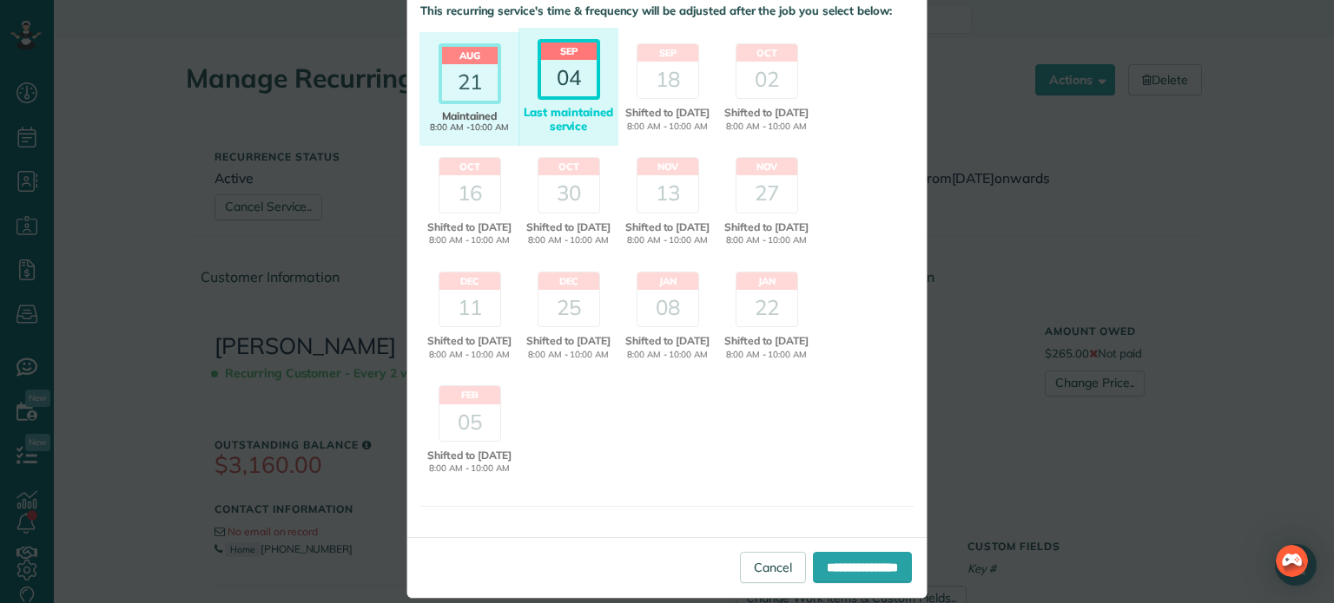
scroll to position [0, 0]
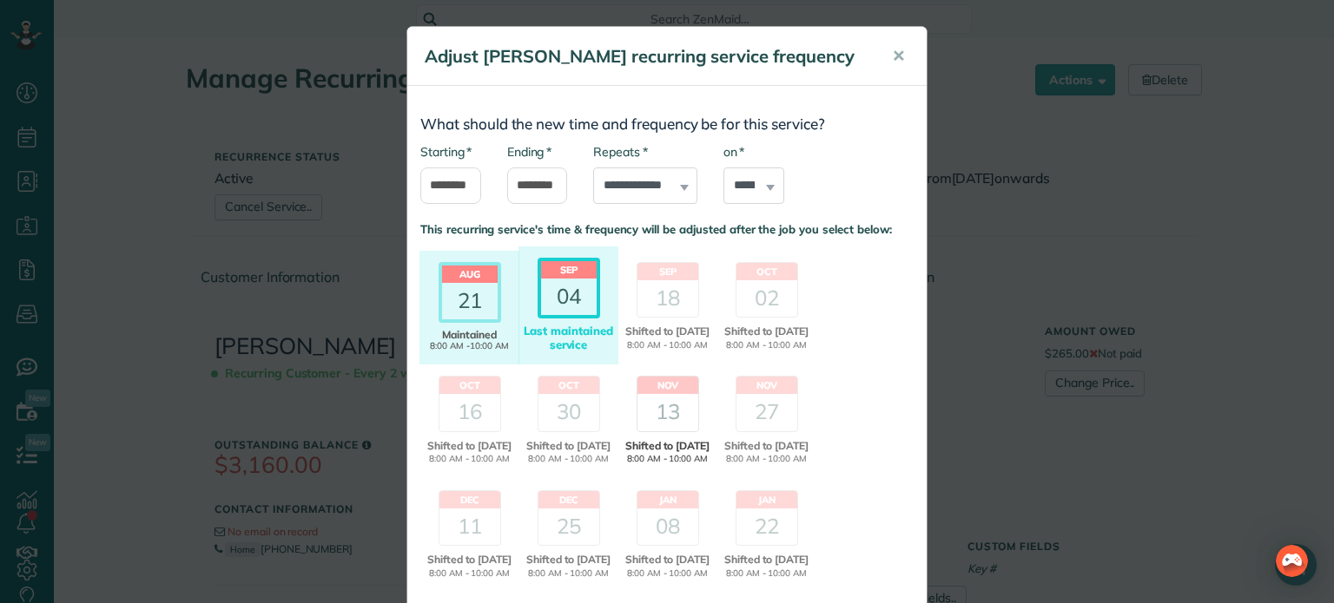
click at [670, 411] on div "13" at bounding box center [667, 412] width 61 height 36
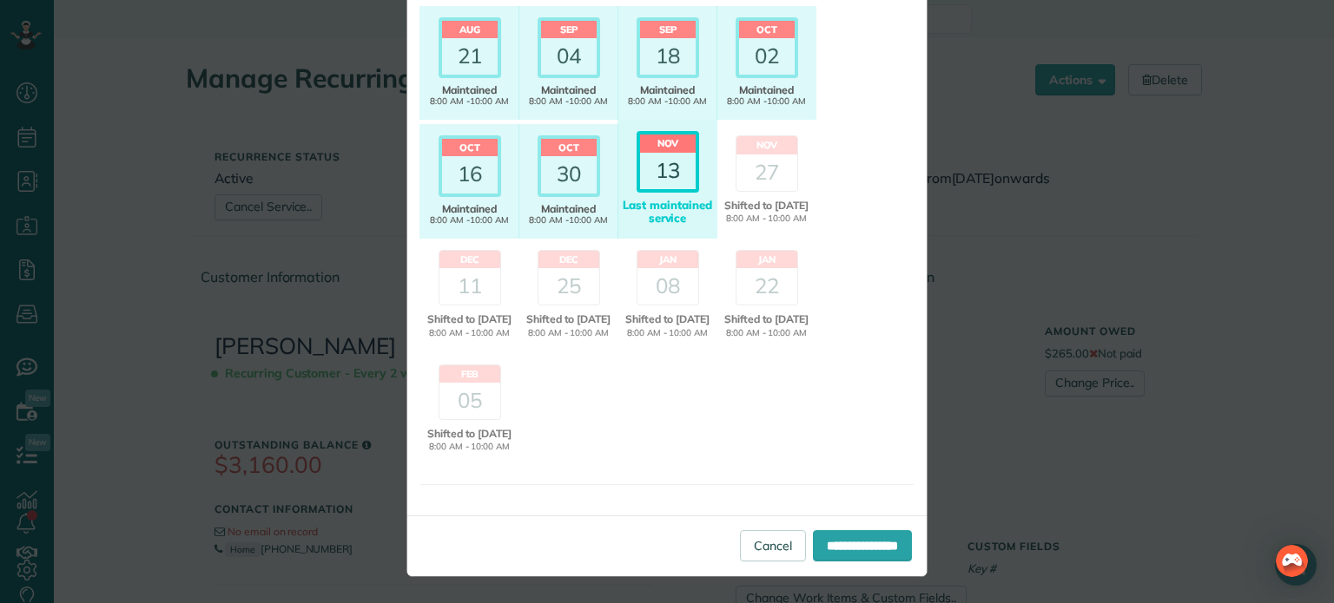
scroll to position [260, 0]
click at [742, 562] on link "Cancel" at bounding box center [773, 546] width 66 height 31
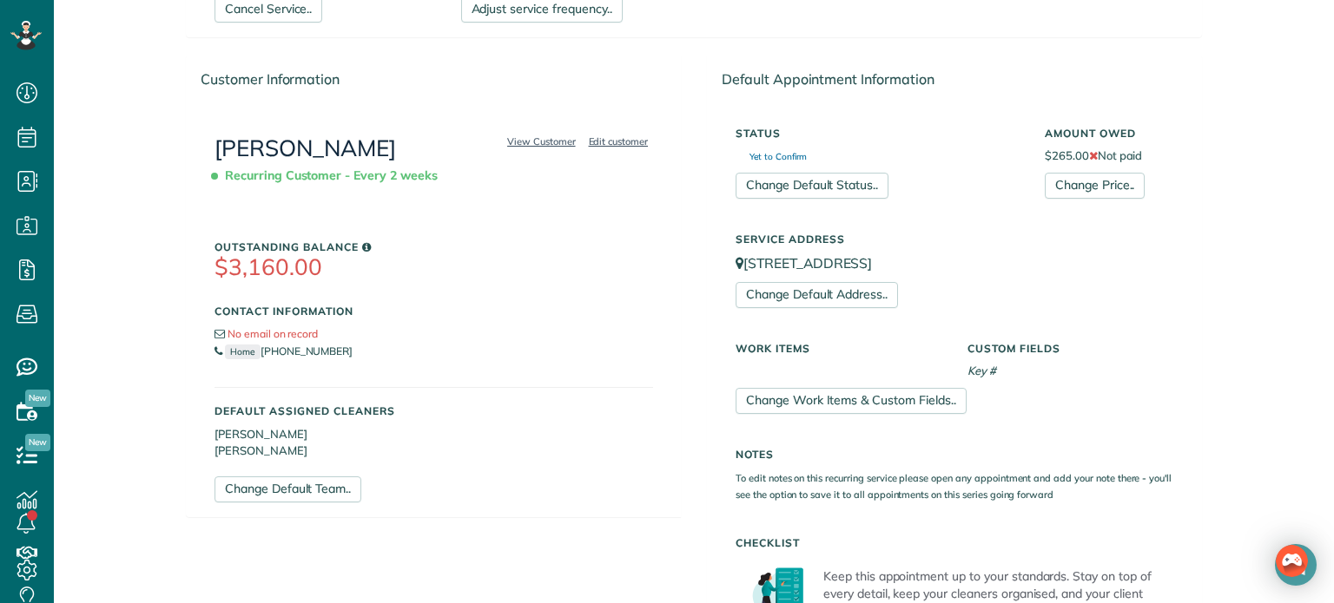
scroll to position [243, 0]
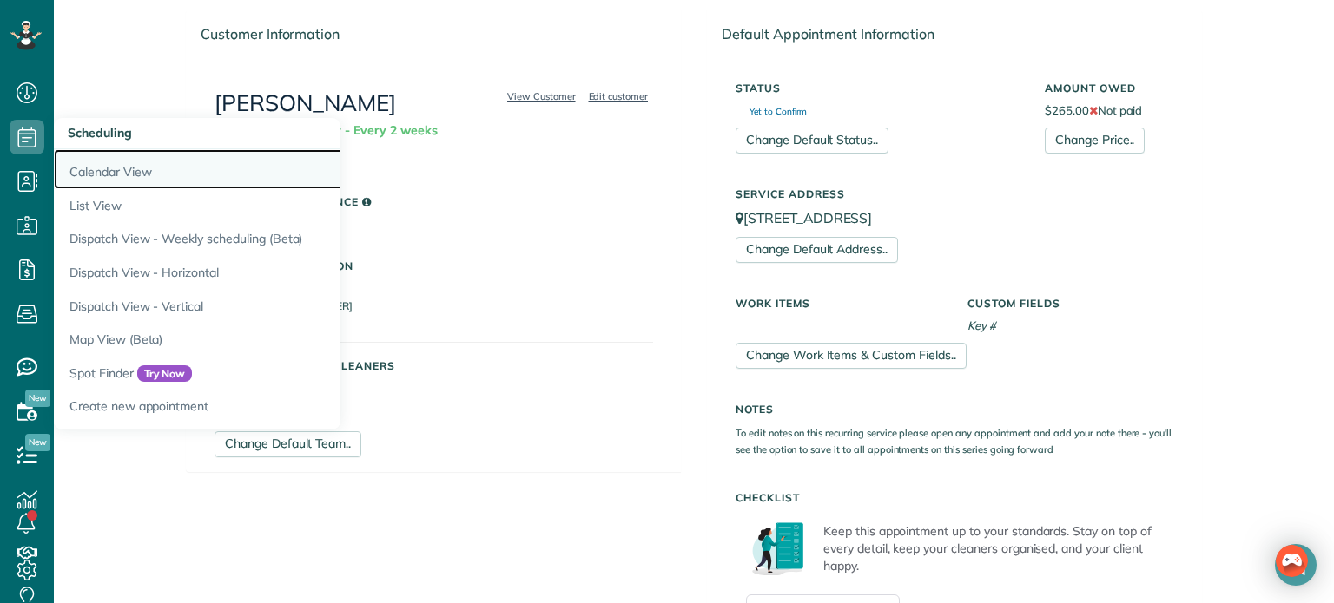
click at [131, 170] on link "Calendar View" at bounding box center [271, 169] width 434 height 40
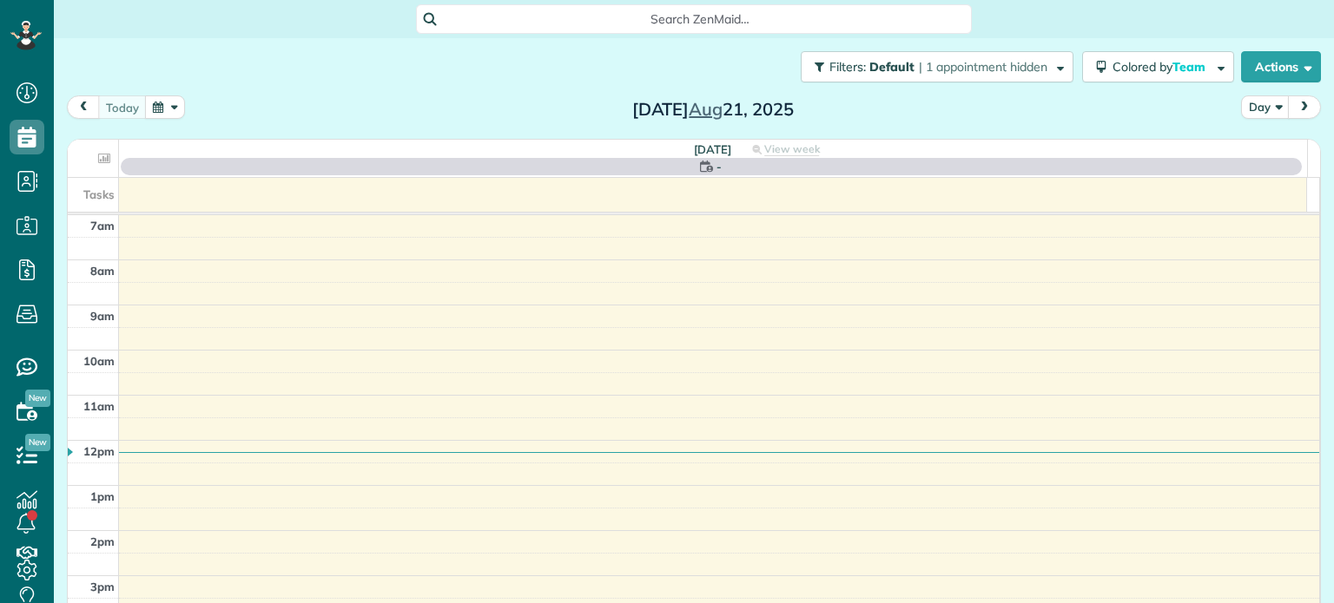
scroll to position [8, 8]
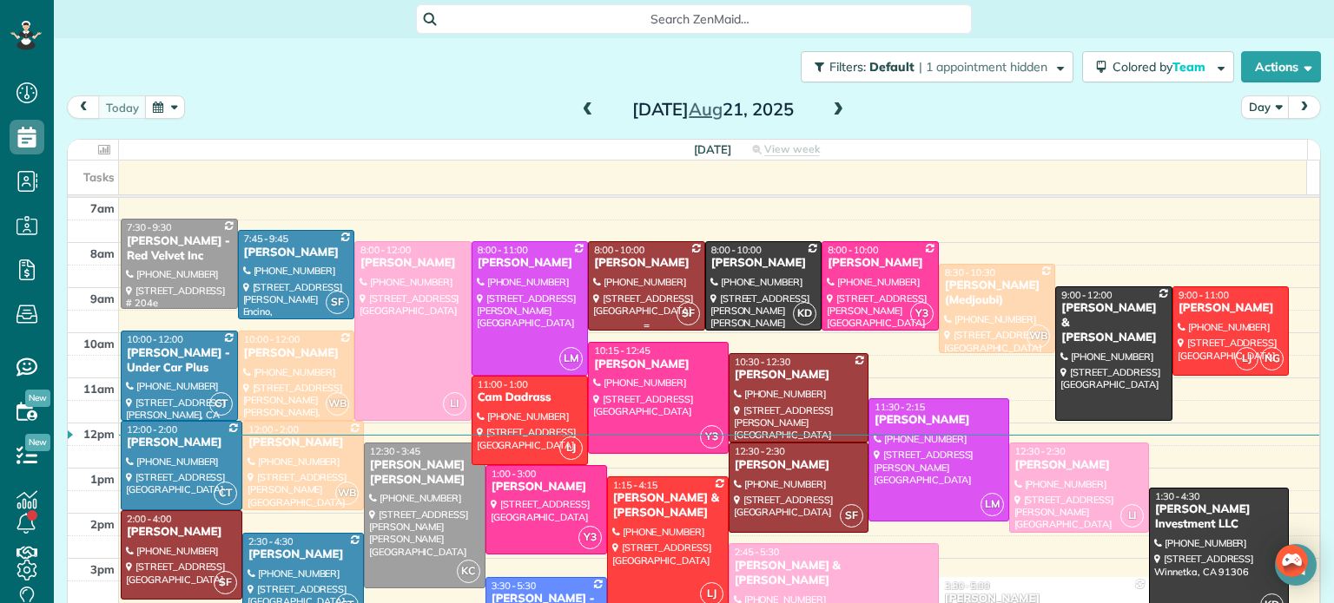
click at [643, 274] on div at bounding box center [646, 286] width 115 height 88
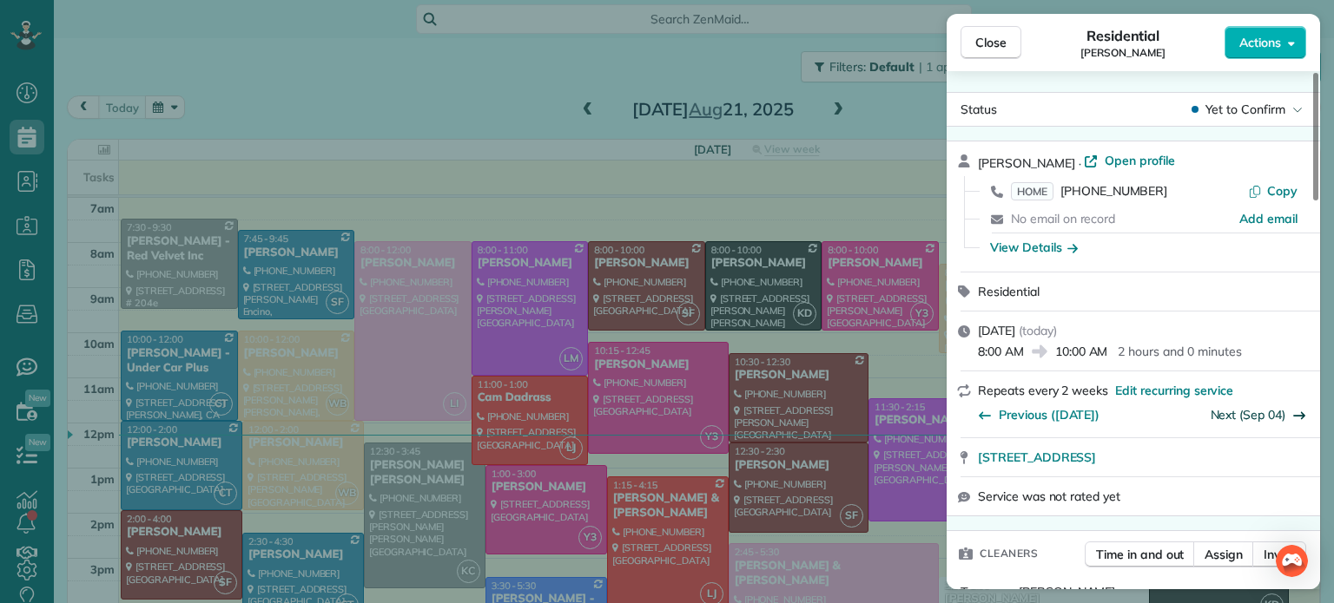
click at [1251, 417] on link "Next (Sep 04)" at bounding box center [1248, 415] width 76 height 16
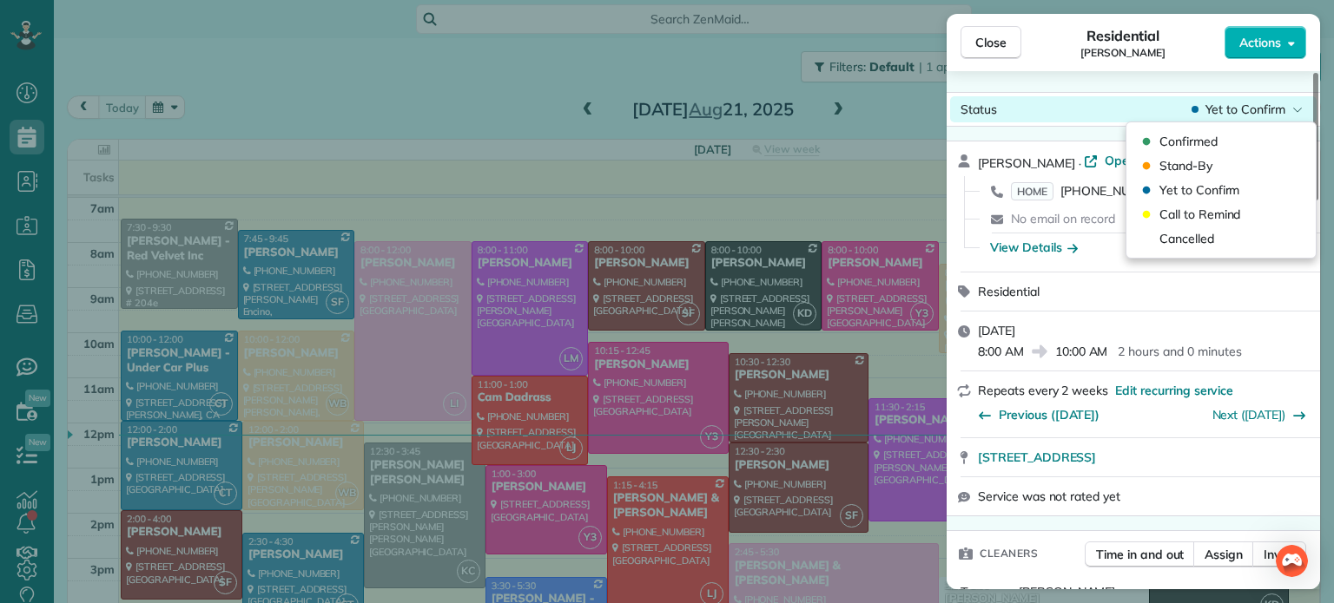
click at [1255, 114] on span "Yet to Confirm" at bounding box center [1245, 109] width 80 height 17
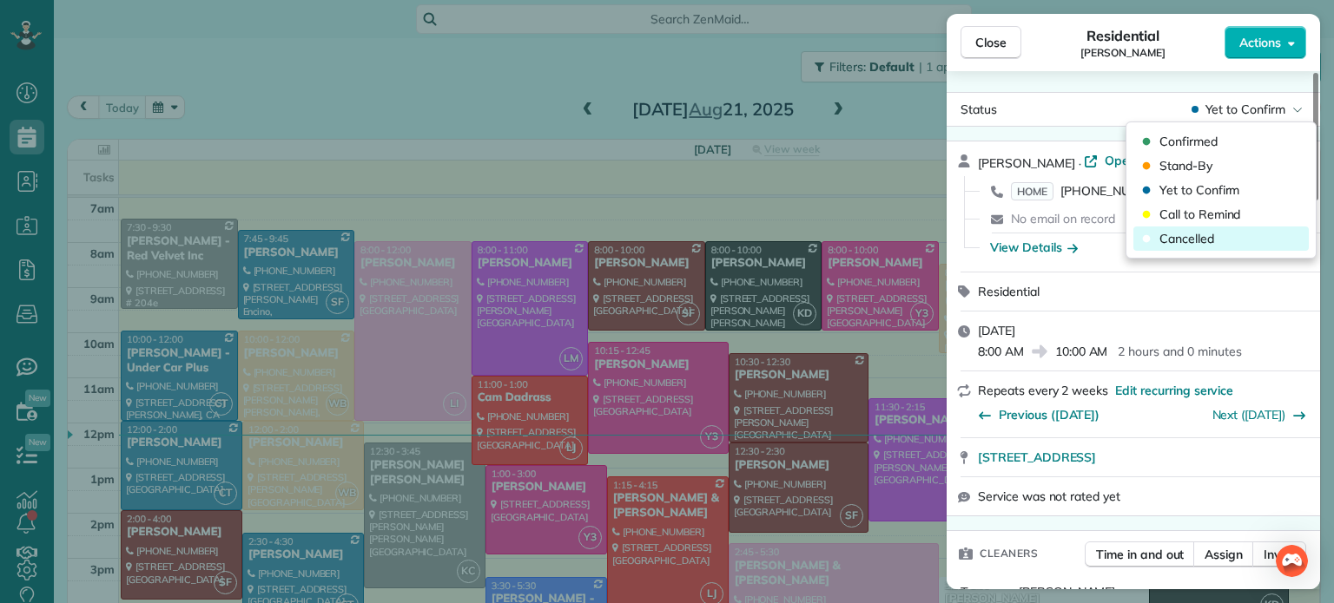
click at [1218, 239] on div "Cancelled" at bounding box center [1220, 239] width 175 height 24
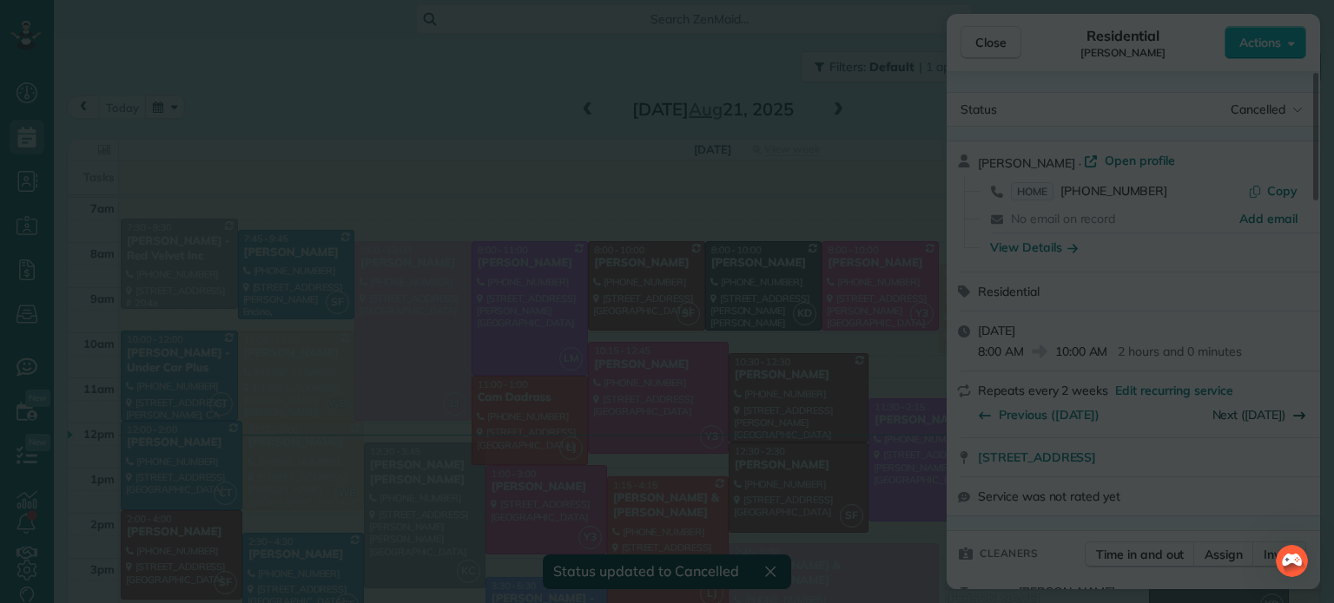
click at [1243, 419] on body "Dashboard Scheduling Calendar View List View Dispatch View - Weekly scheduling …" at bounding box center [667, 301] width 1334 height 603
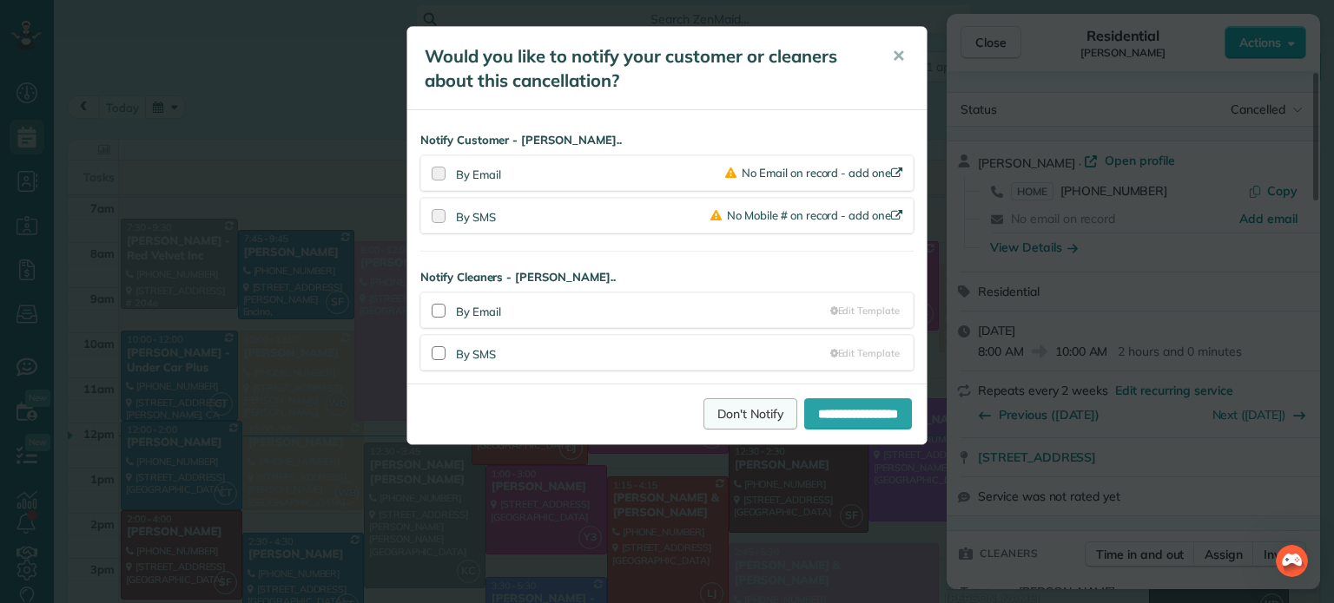
click at [724, 402] on link "Don't Notify" at bounding box center [750, 414] width 94 height 31
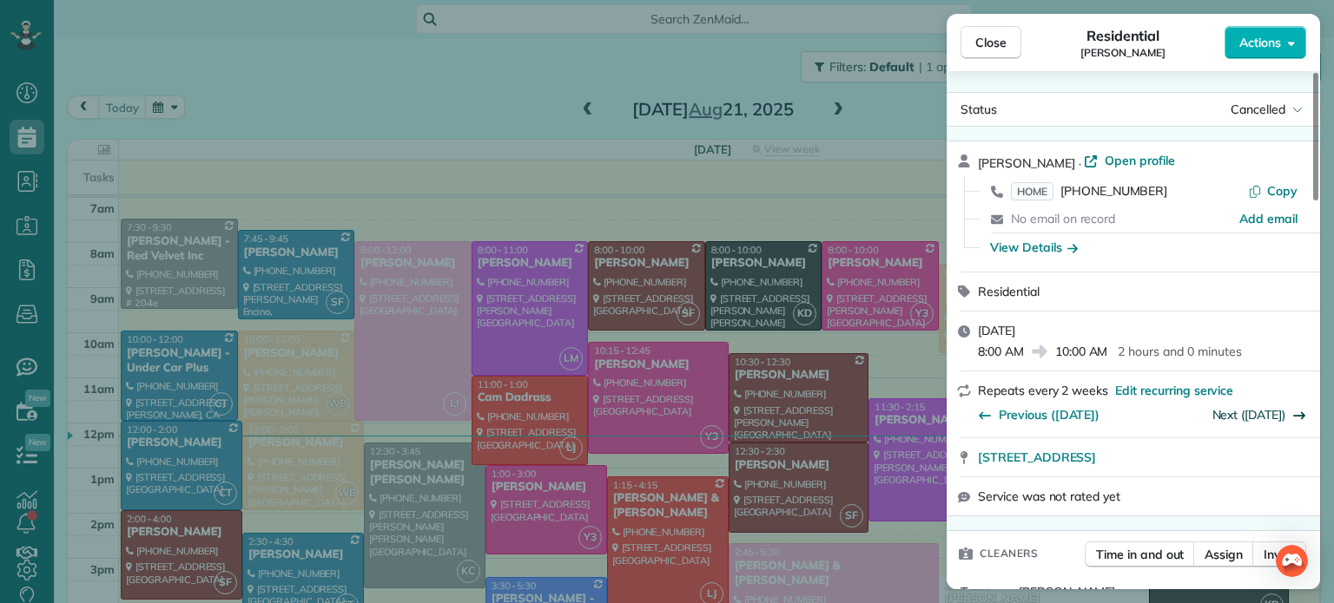
click at [1240, 414] on link "Next (Sep 18)" at bounding box center [1249, 415] width 74 height 16
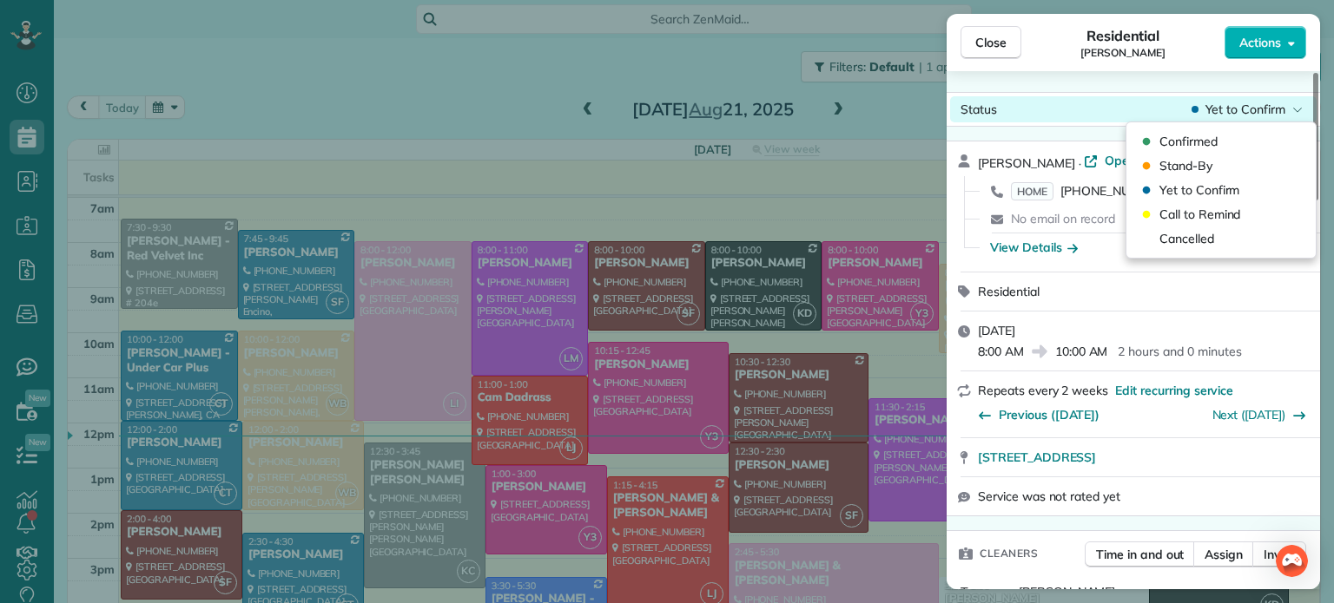
click at [1240, 112] on span "Yet to Confirm" at bounding box center [1245, 109] width 80 height 17
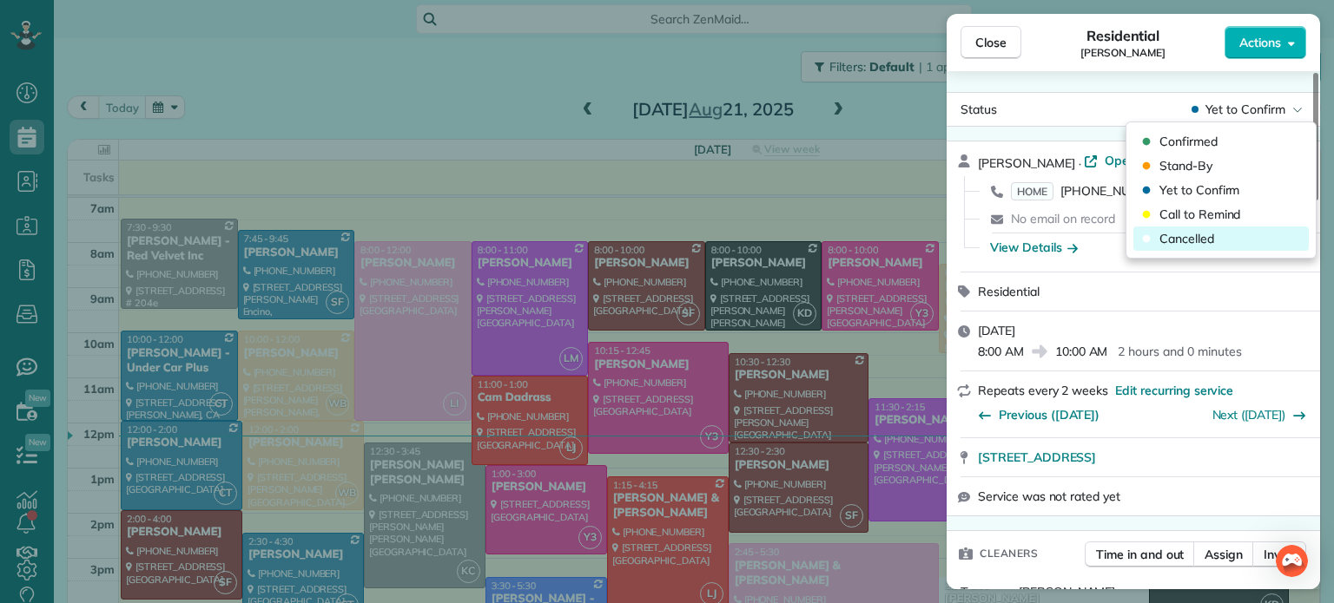
click at [1204, 234] on span "Cancelled" at bounding box center [1186, 238] width 55 height 17
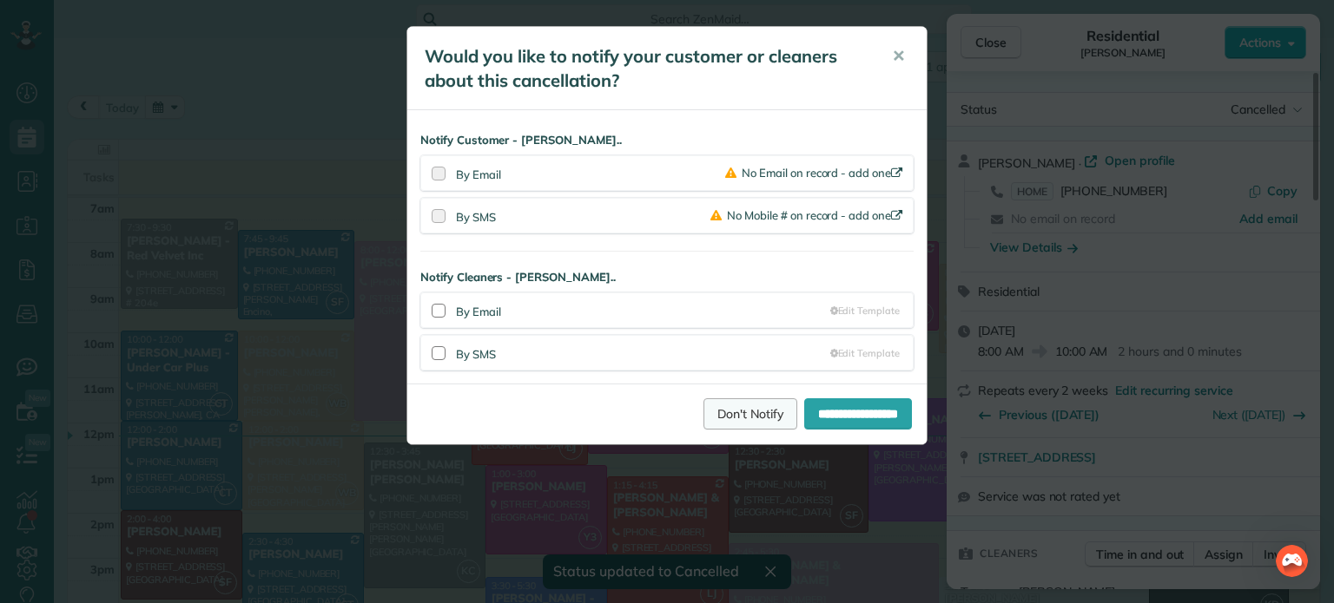
click at [726, 405] on link "Don't Notify" at bounding box center [750, 414] width 94 height 31
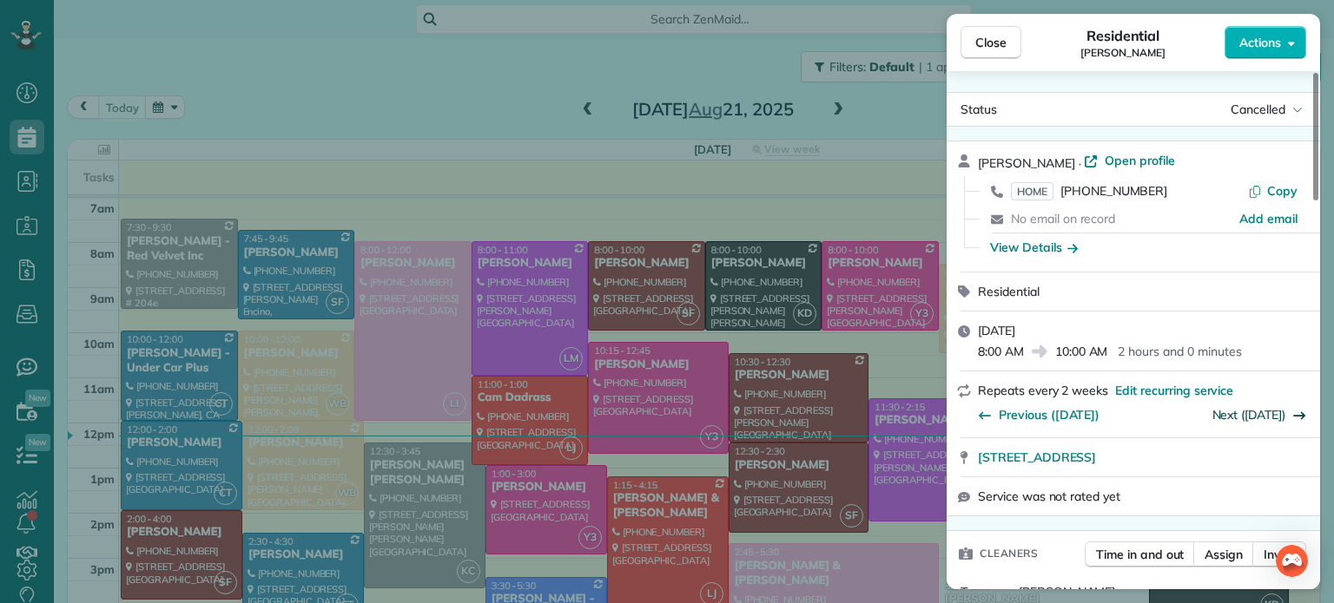
click at [1262, 420] on link "Next (Oct 02)" at bounding box center [1249, 415] width 74 height 16
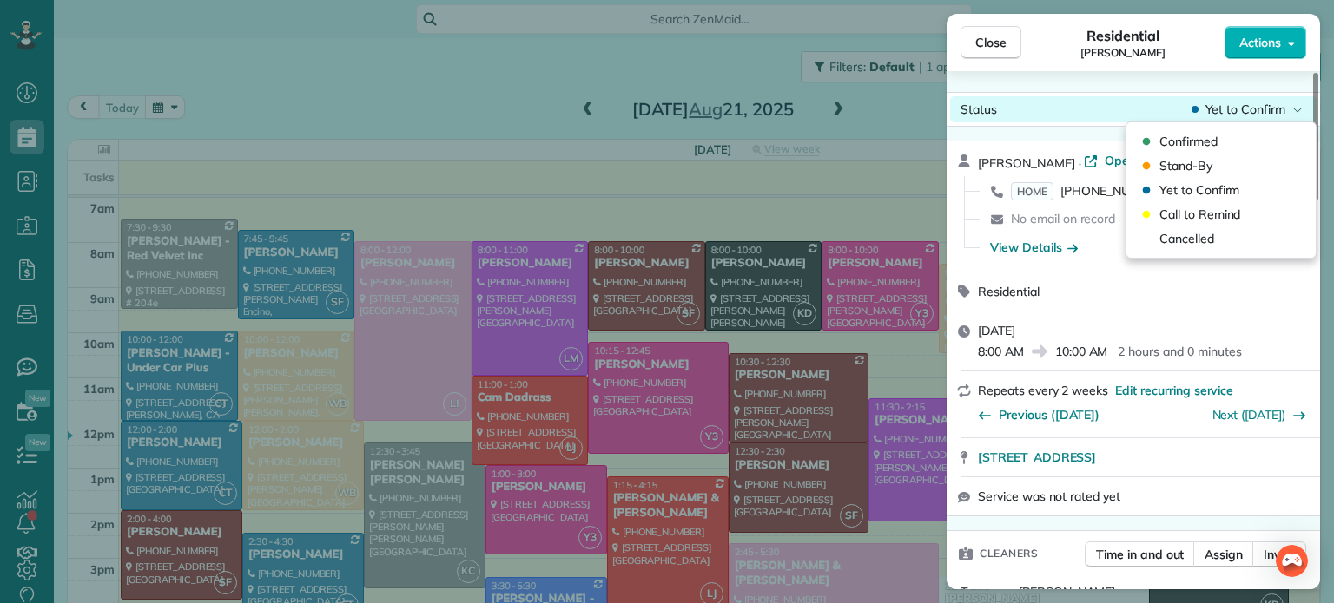
click at [1253, 107] on span "Yet to Confirm" at bounding box center [1245, 109] width 80 height 17
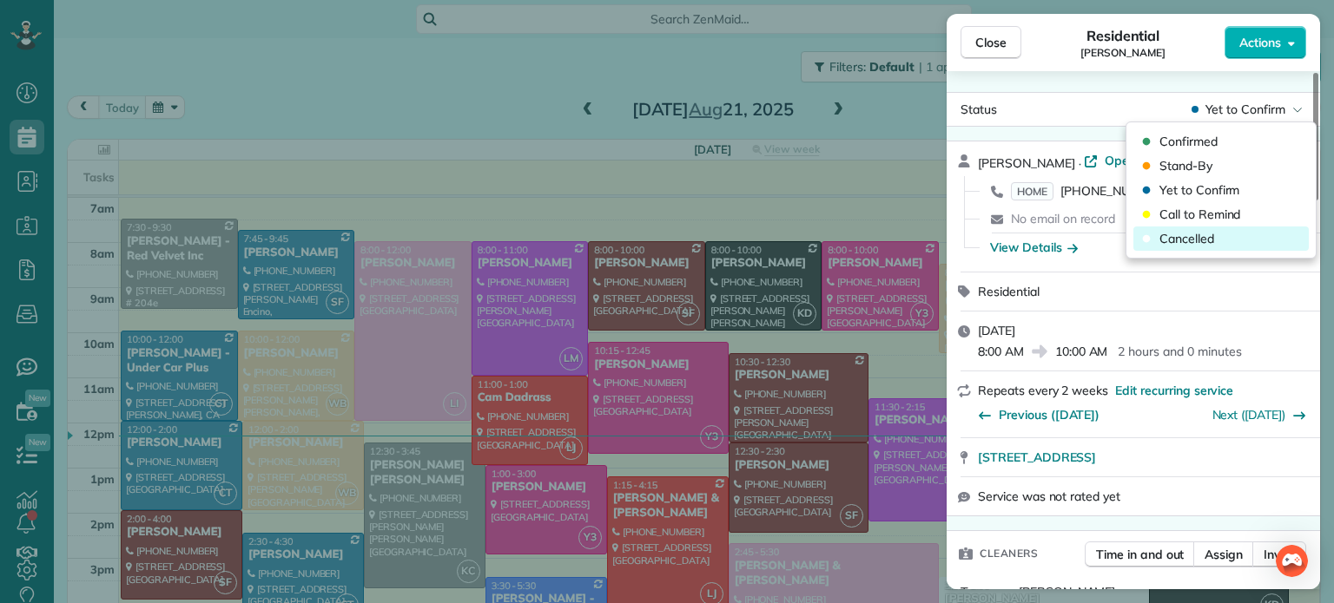
click at [1198, 236] on span "Cancelled" at bounding box center [1186, 238] width 55 height 17
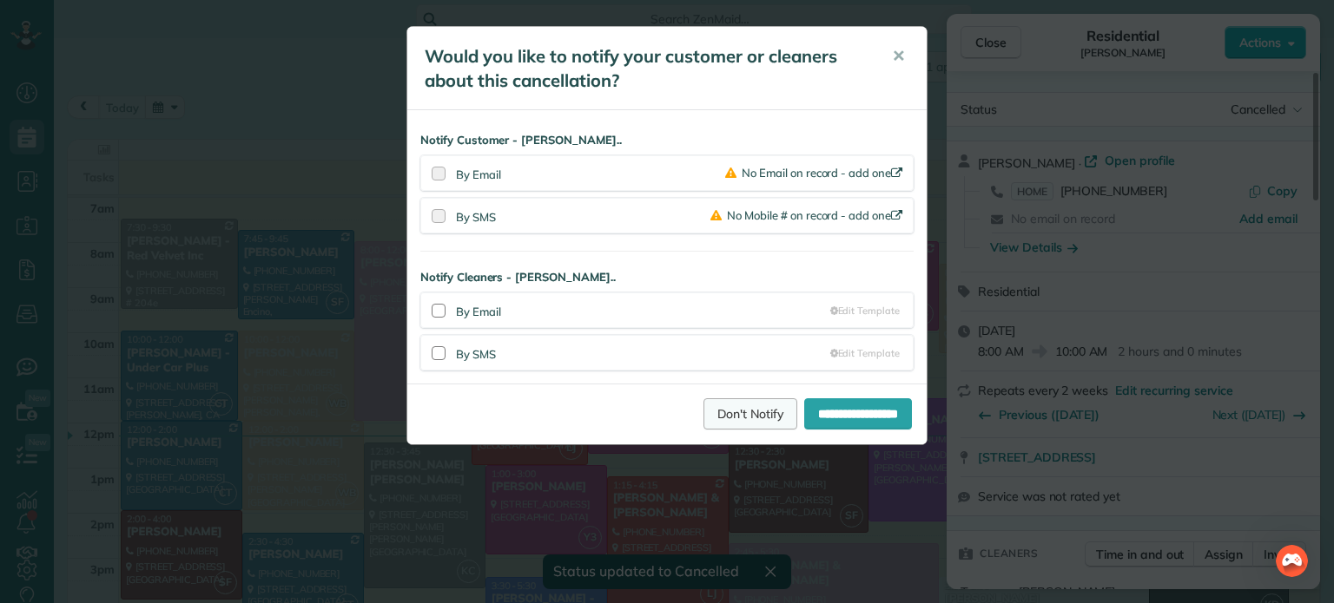
click at [726, 411] on link "Don't Notify" at bounding box center [750, 414] width 94 height 31
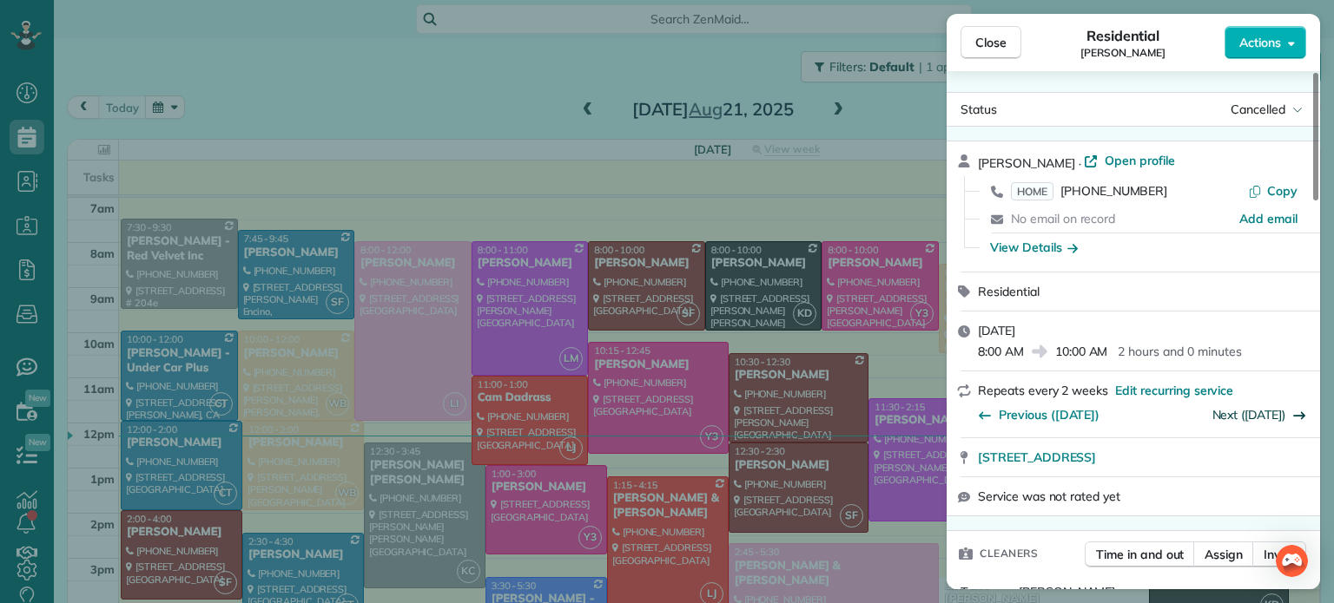
click at [1250, 420] on link "Next (Oct 16)" at bounding box center [1249, 415] width 74 height 16
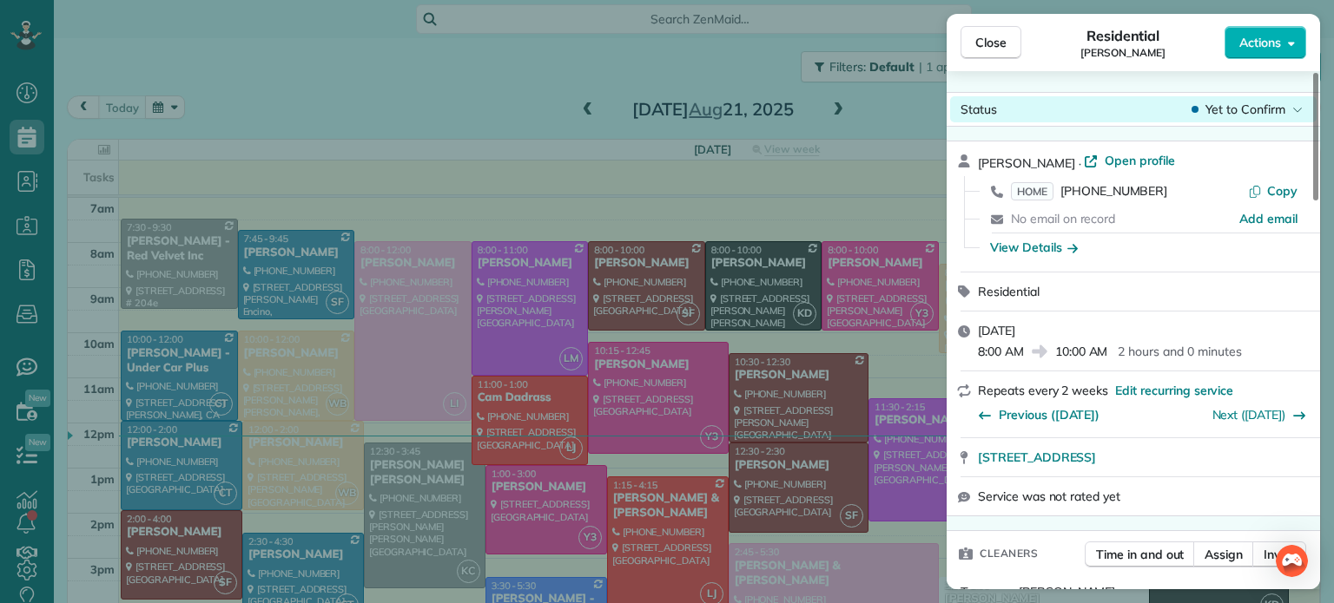
click at [1238, 107] on span "Yet to Confirm" at bounding box center [1245, 109] width 80 height 17
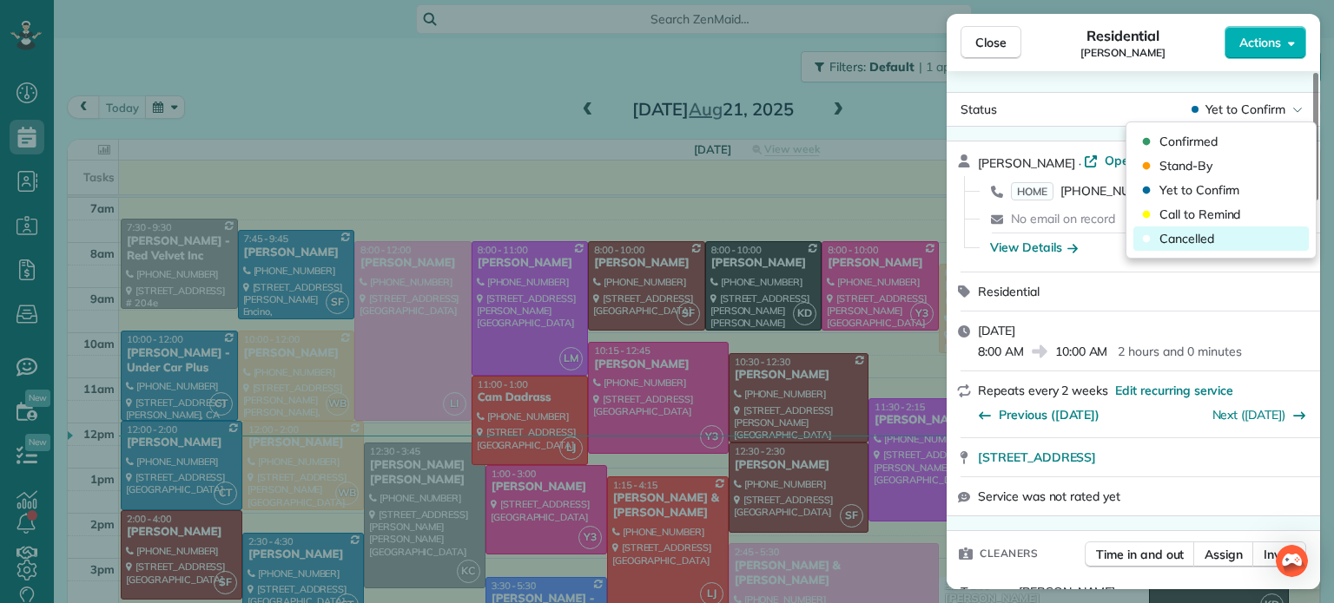
click at [1194, 246] on span "Cancelled" at bounding box center [1186, 238] width 55 height 17
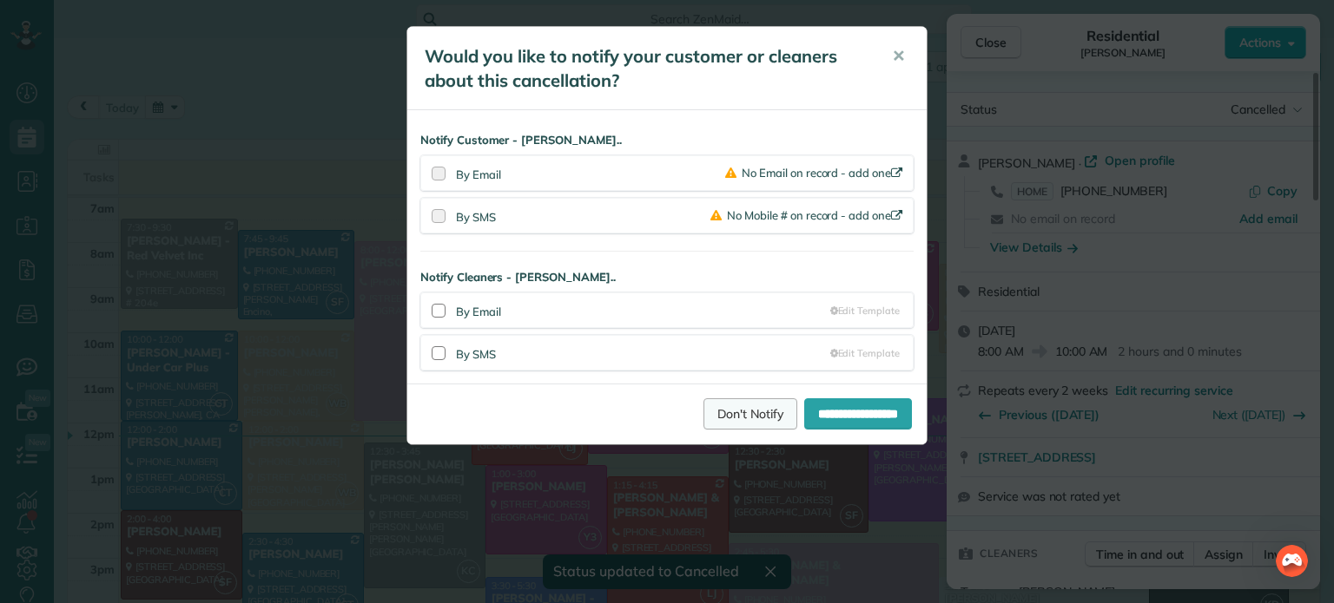
click at [715, 407] on link "Don't Notify" at bounding box center [750, 414] width 94 height 31
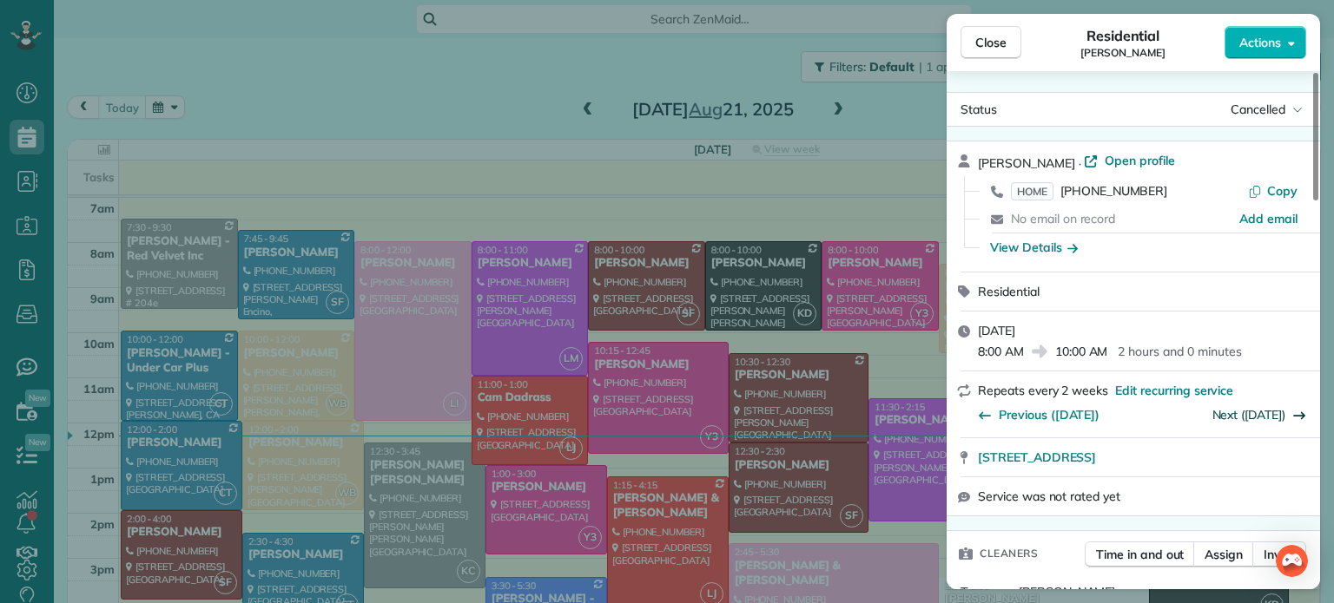
click at [1255, 419] on link "Next (Oct 30)" at bounding box center [1249, 415] width 74 height 16
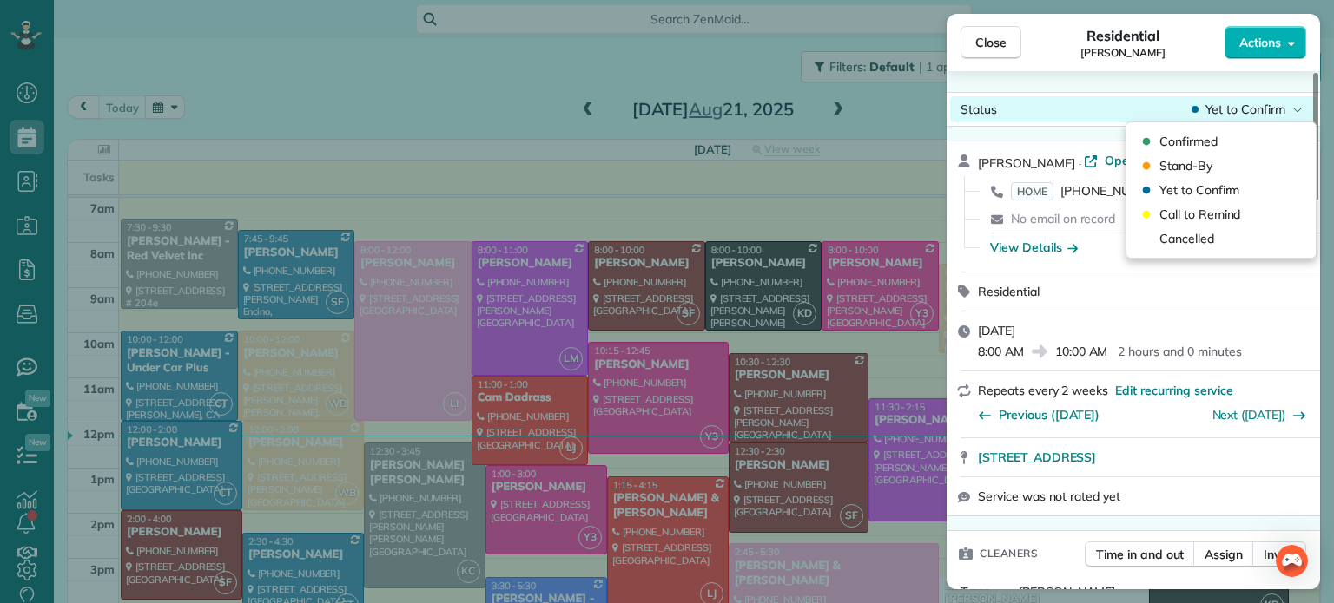
click at [1237, 114] on span "Yet to Confirm" at bounding box center [1245, 109] width 80 height 17
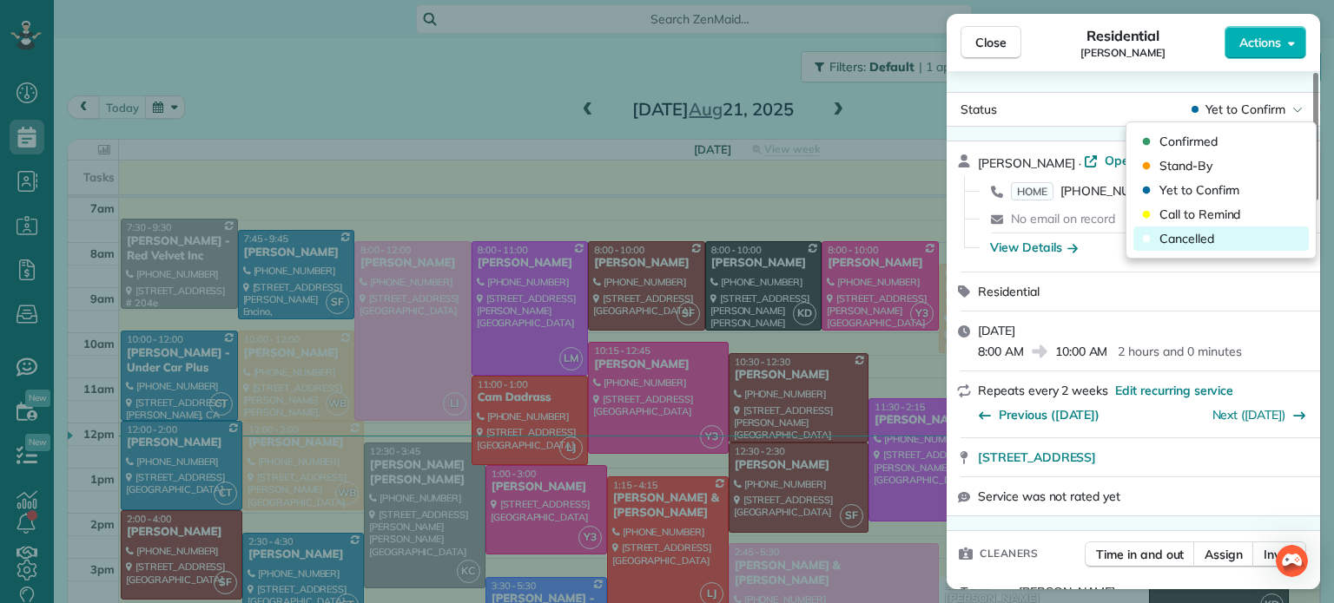
click at [1201, 230] on span "Cancelled" at bounding box center [1186, 238] width 55 height 17
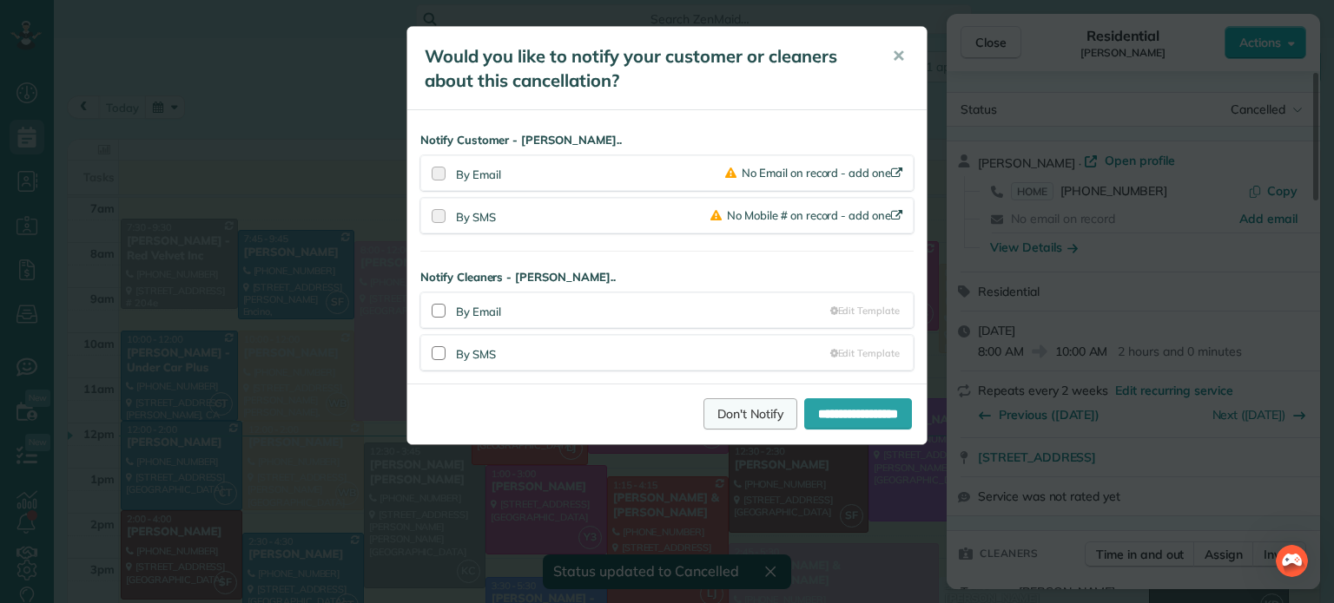
click at [719, 406] on link "Don't Notify" at bounding box center [750, 414] width 94 height 31
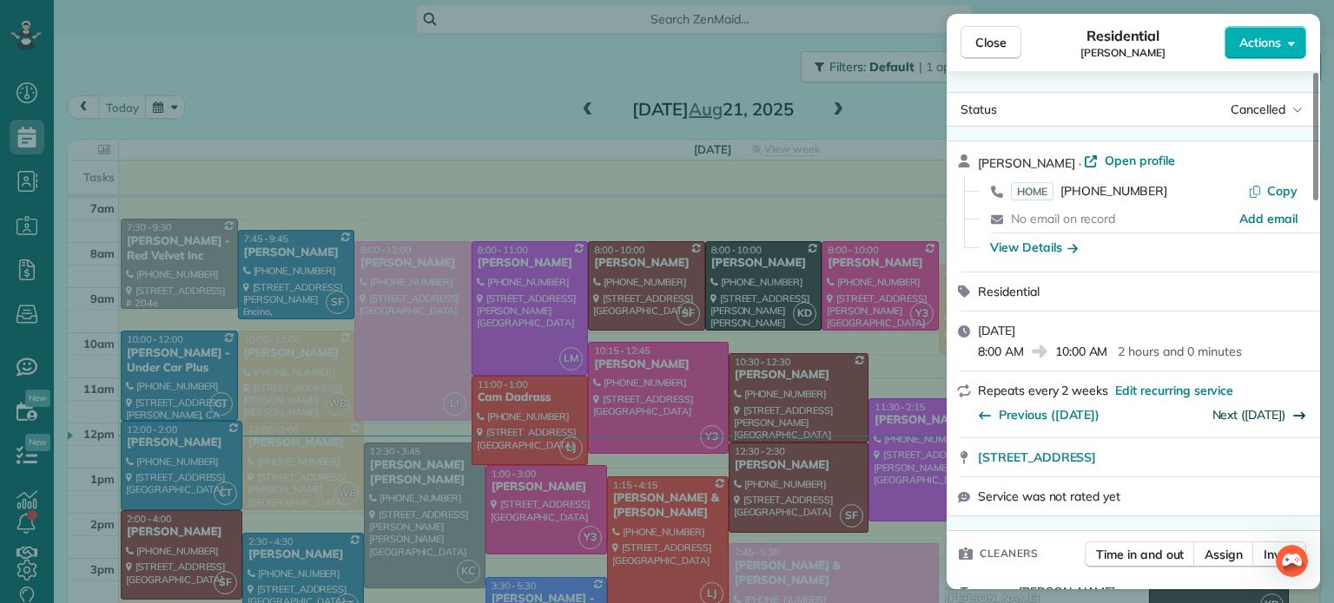
click at [1236, 419] on link "Next (Nov 13)" at bounding box center [1249, 415] width 74 height 16
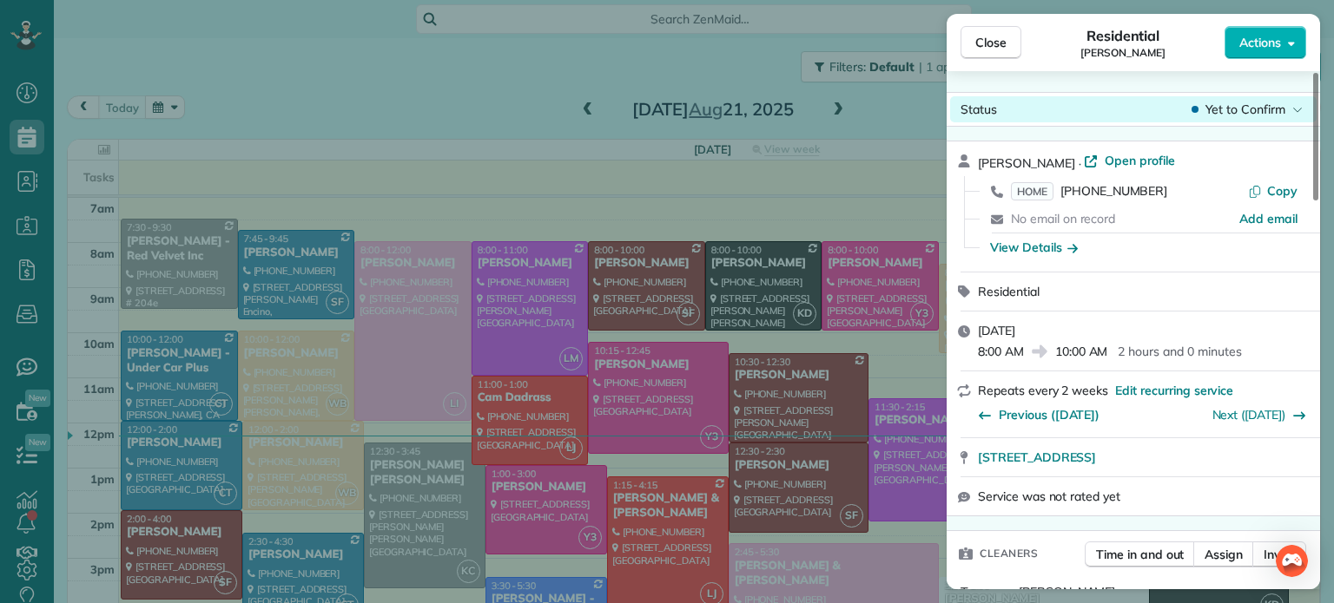
click at [1231, 108] on span "Yet to Confirm" at bounding box center [1245, 109] width 80 height 17
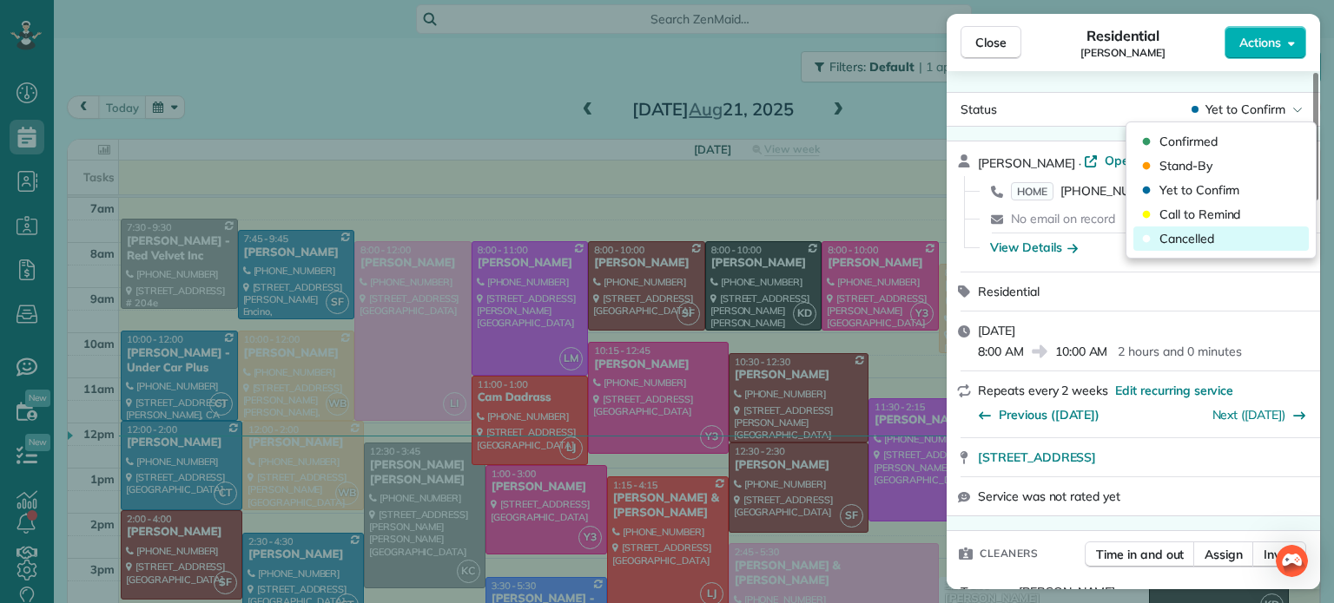
click at [1192, 244] on span "Cancelled" at bounding box center [1186, 238] width 55 height 17
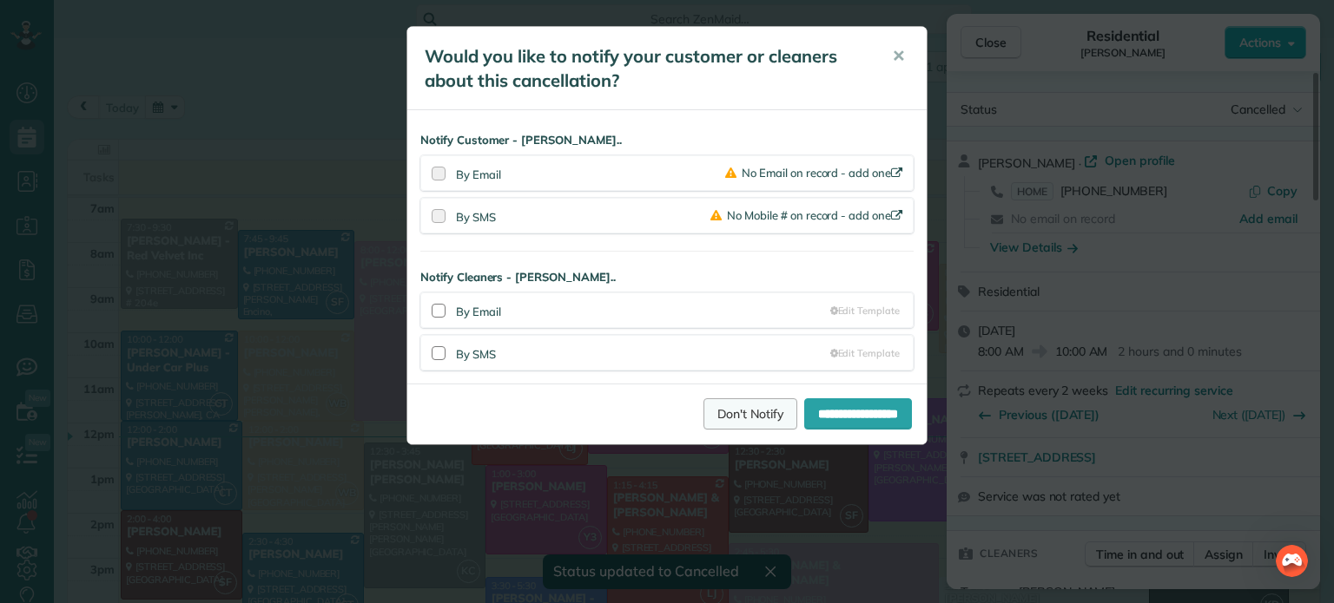
click at [738, 399] on link "Don't Notify" at bounding box center [750, 414] width 94 height 31
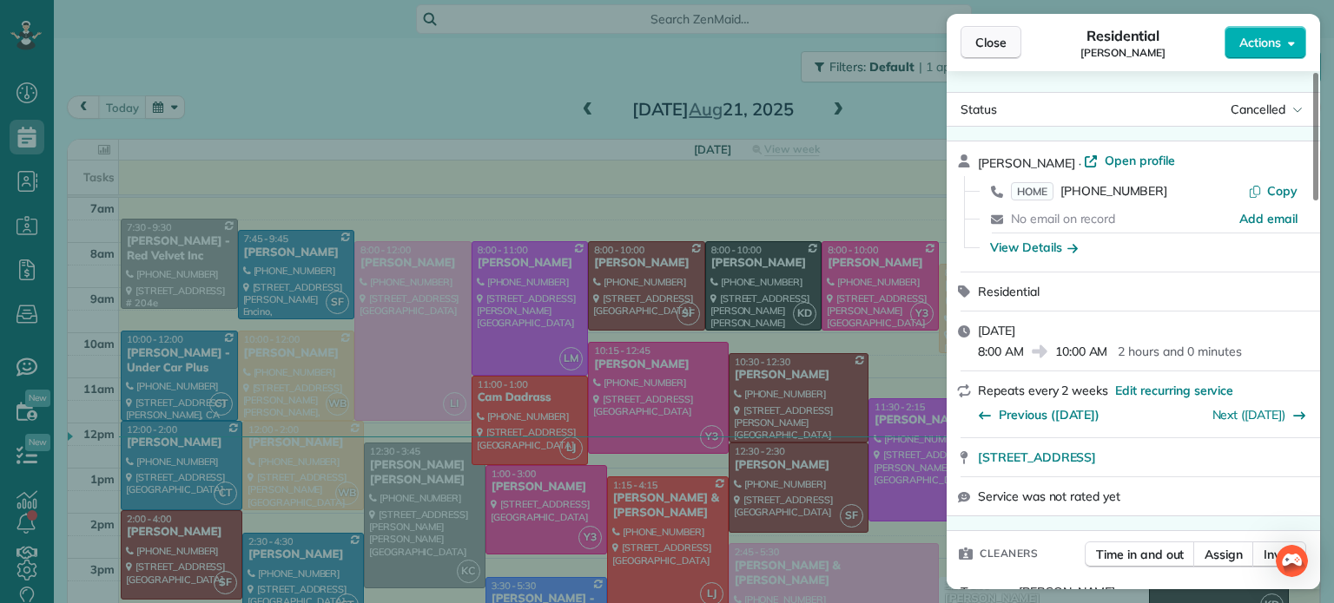
click at [1000, 46] on span "Close" at bounding box center [990, 42] width 31 height 17
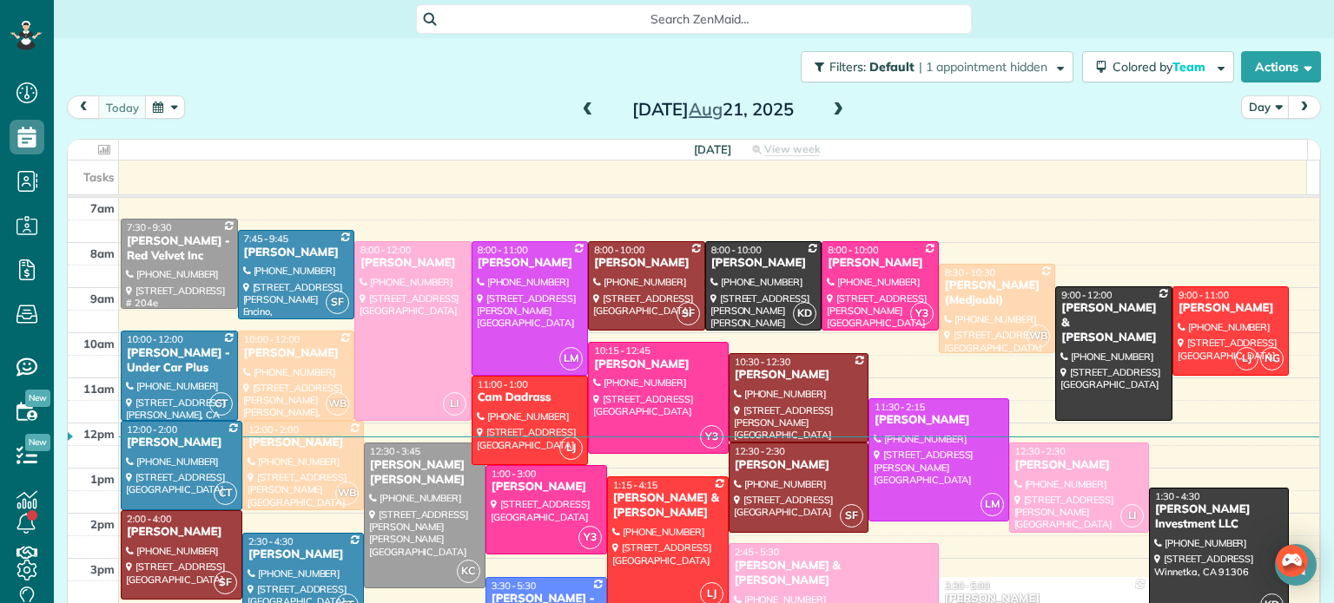
click at [174, 109] on button "button" at bounding box center [165, 107] width 40 height 23
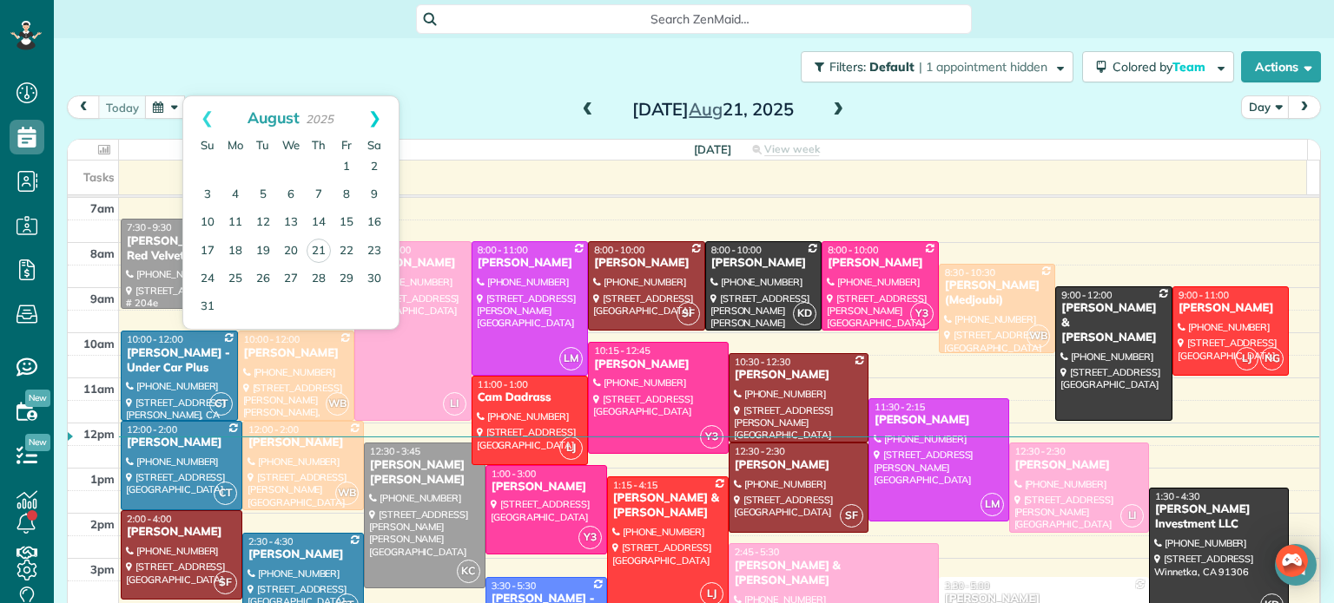
click at [370, 119] on link "Next" at bounding box center [375, 117] width 48 height 43
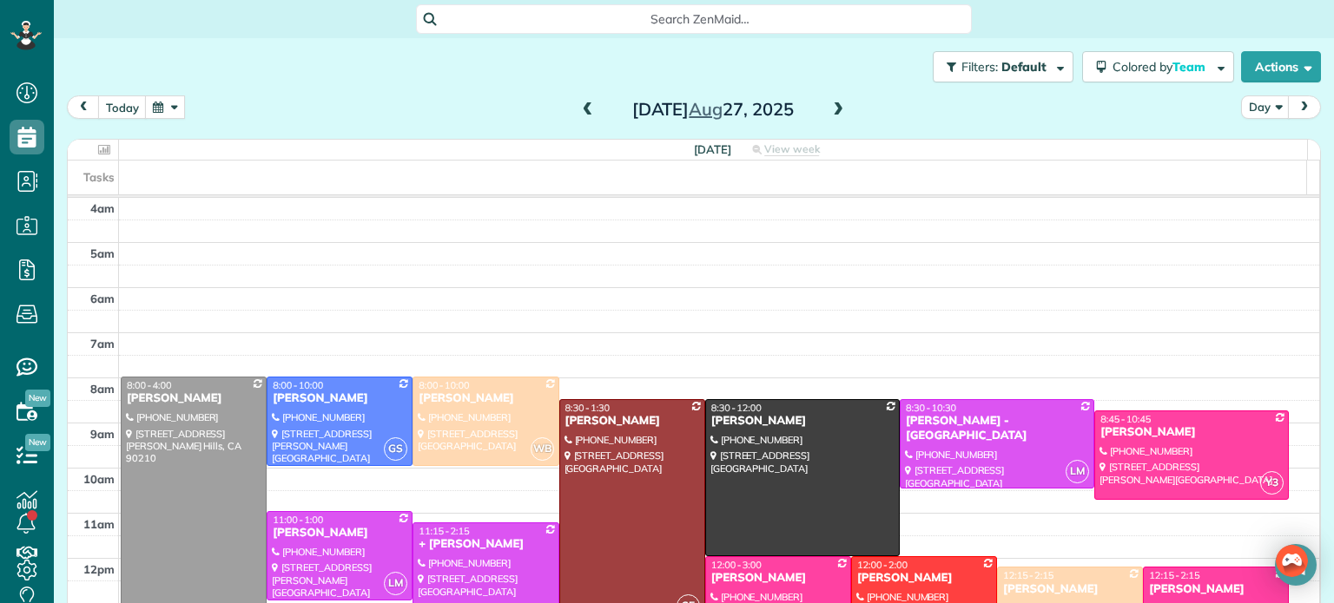
scroll to position [135, 0]
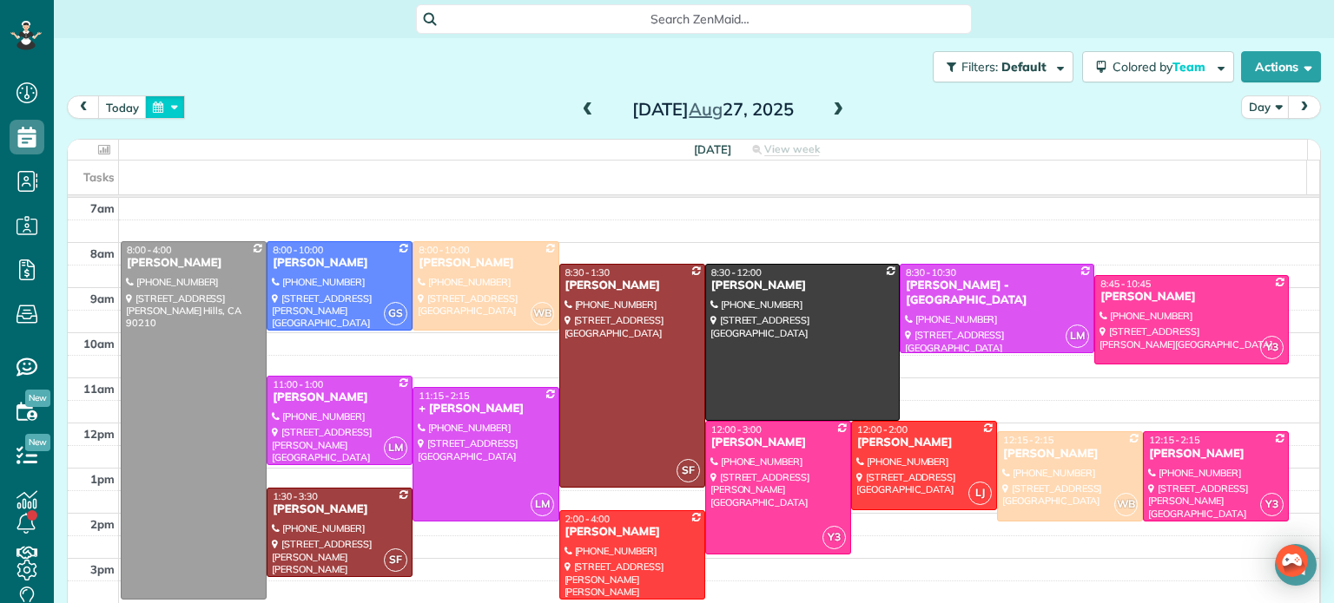
click at [165, 104] on button "button" at bounding box center [165, 107] width 40 height 23
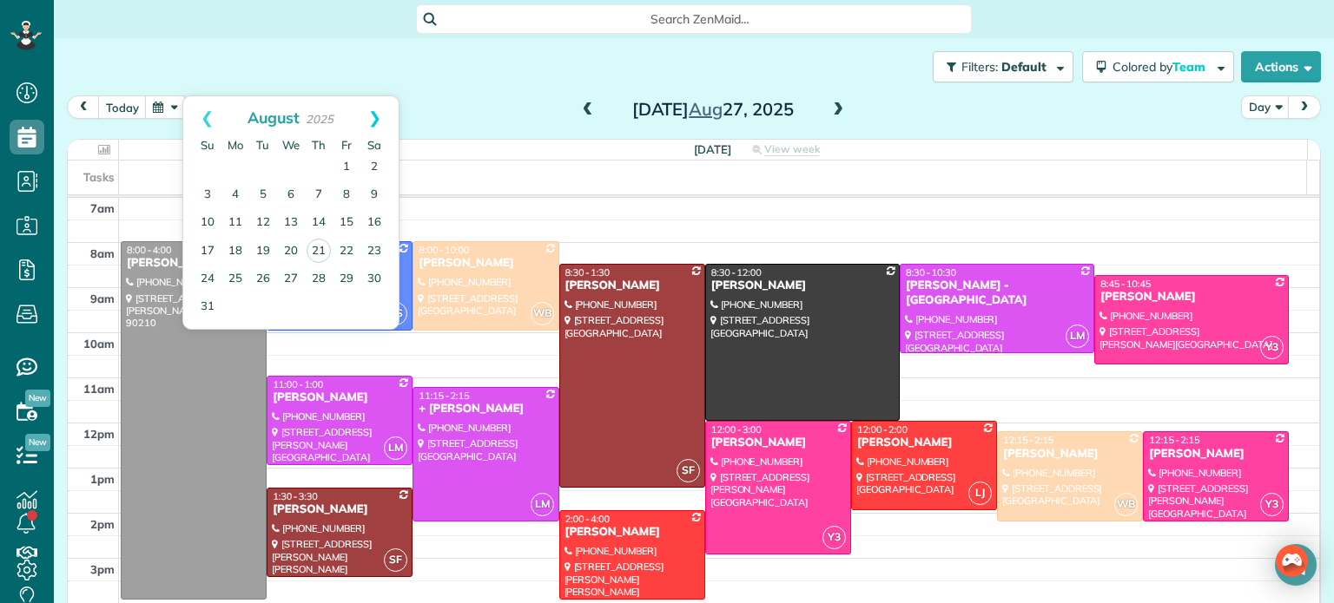
click at [369, 111] on link "Next" at bounding box center [375, 117] width 48 height 43
click at [379, 116] on link "Next" at bounding box center [375, 117] width 48 height 43
click at [314, 243] on link "20" at bounding box center [319, 251] width 28 height 28
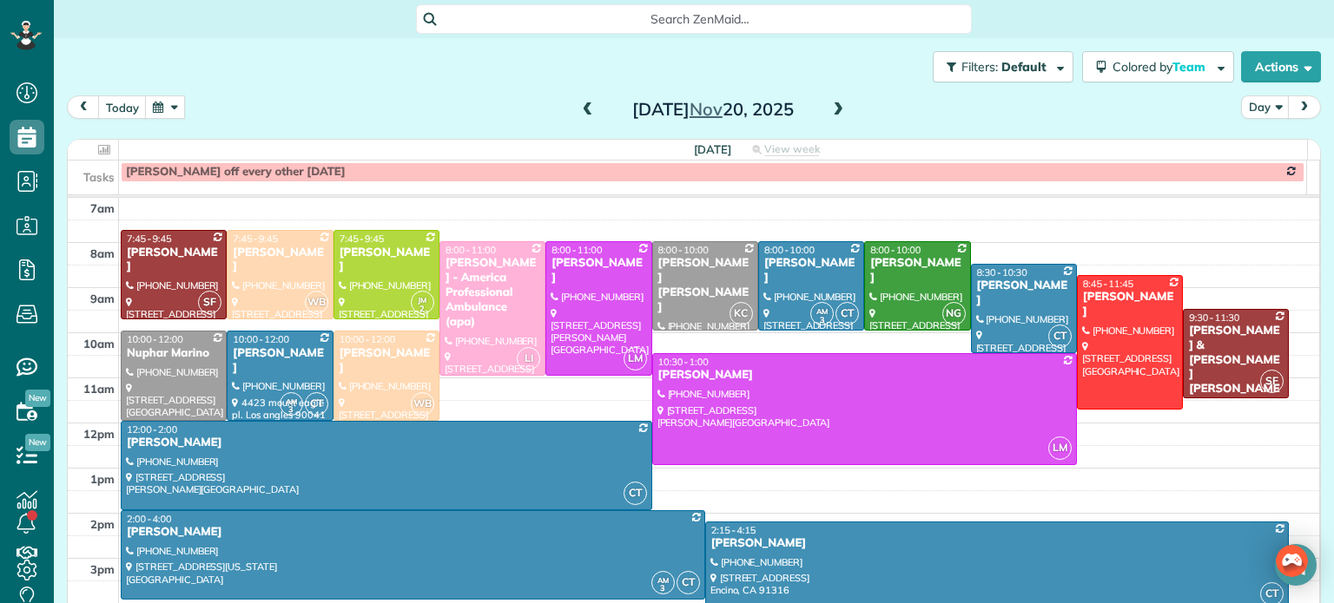
click at [578, 106] on span at bounding box center [587, 110] width 19 height 16
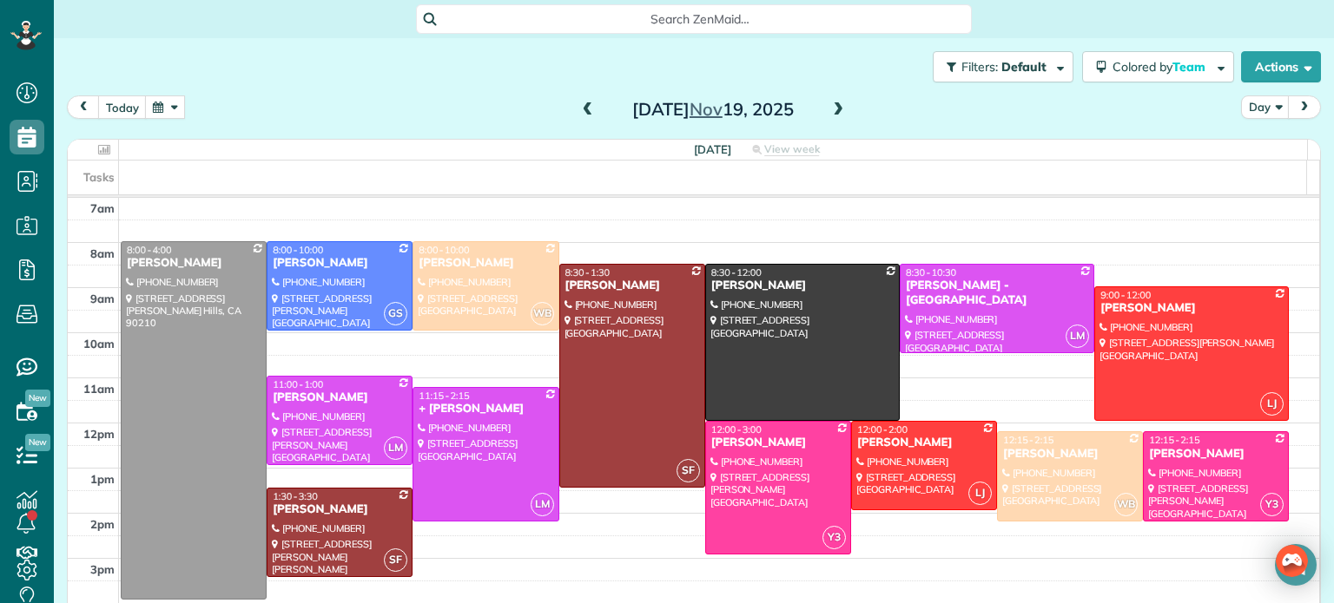
click at [578, 106] on span at bounding box center [587, 110] width 19 height 16
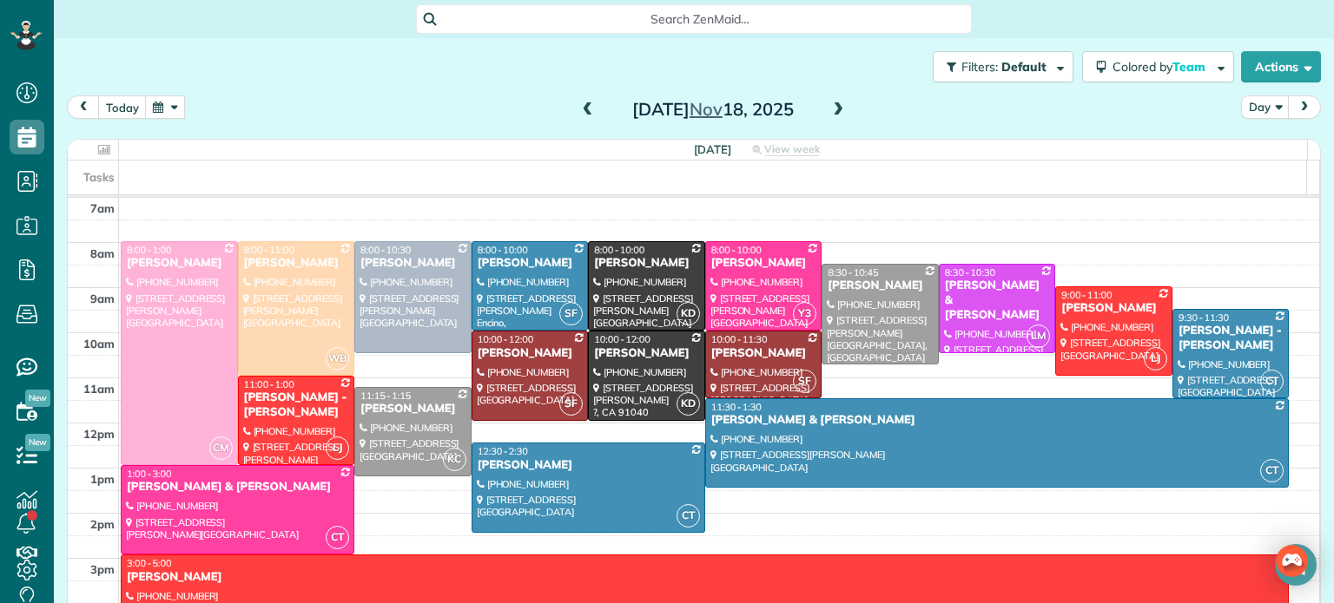
click at [830, 108] on span at bounding box center [837, 110] width 19 height 16
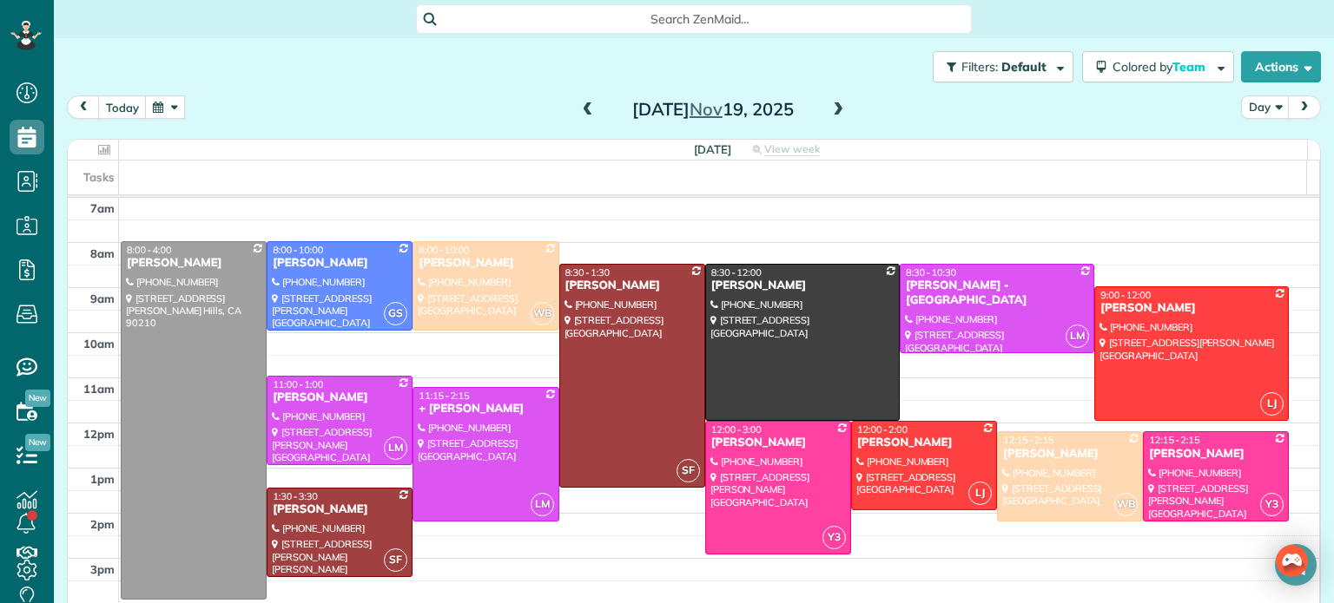
click at [830, 108] on span at bounding box center [837, 110] width 19 height 16
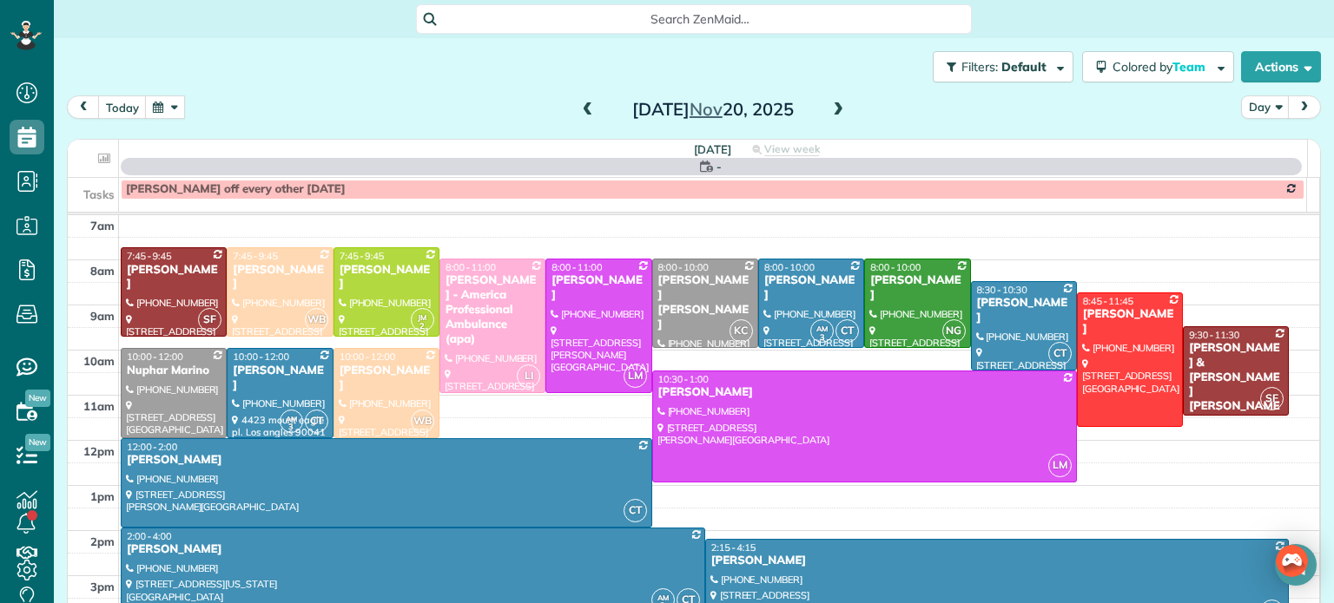
click at [830, 108] on span at bounding box center [837, 110] width 19 height 16
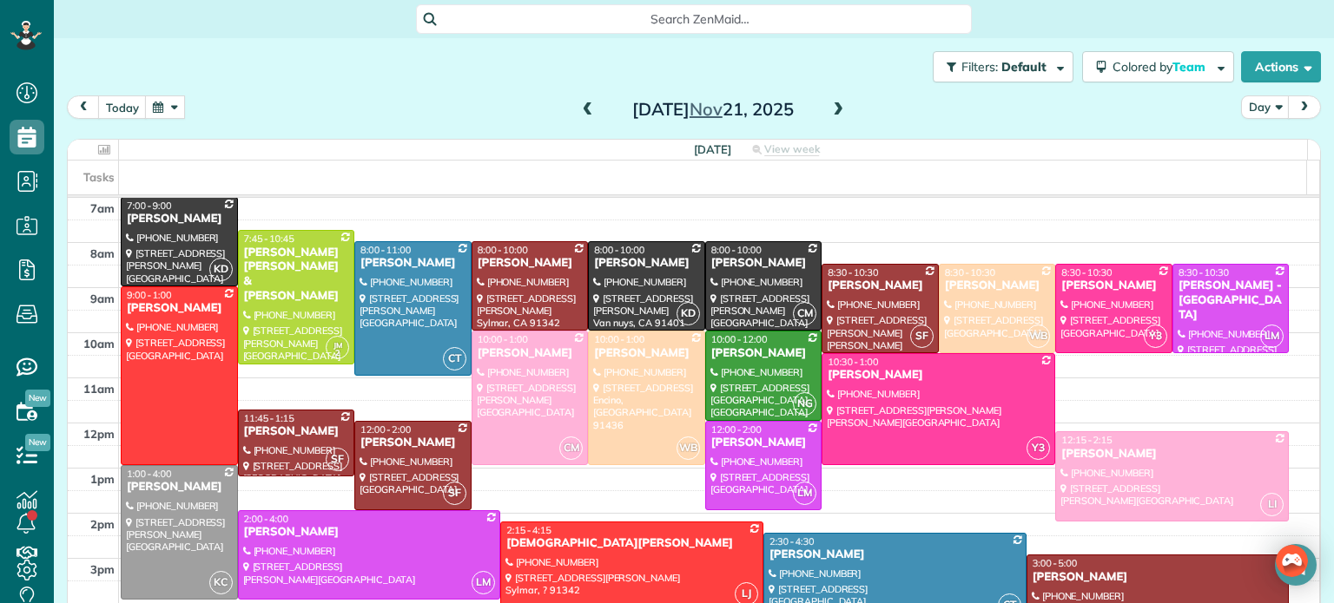
click at [830, 108] on span at bounding box center [837, 110] width 19 height 16
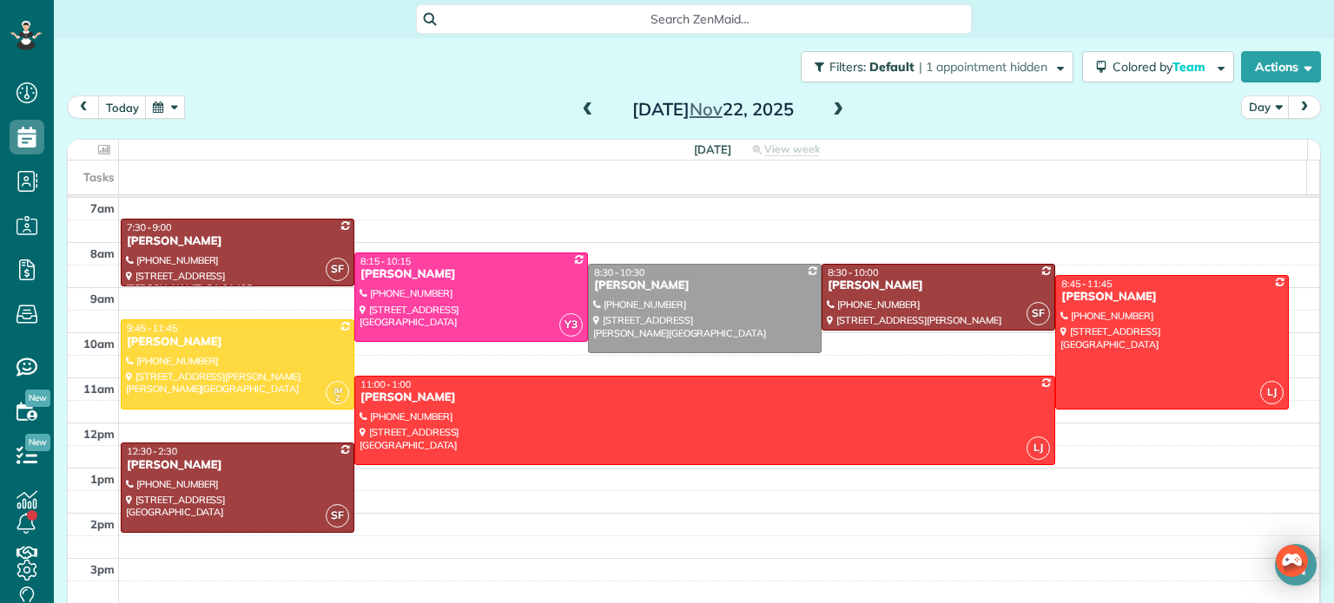
click at [580, 104] on span at bounding box center [587, 110] width 19 height 16
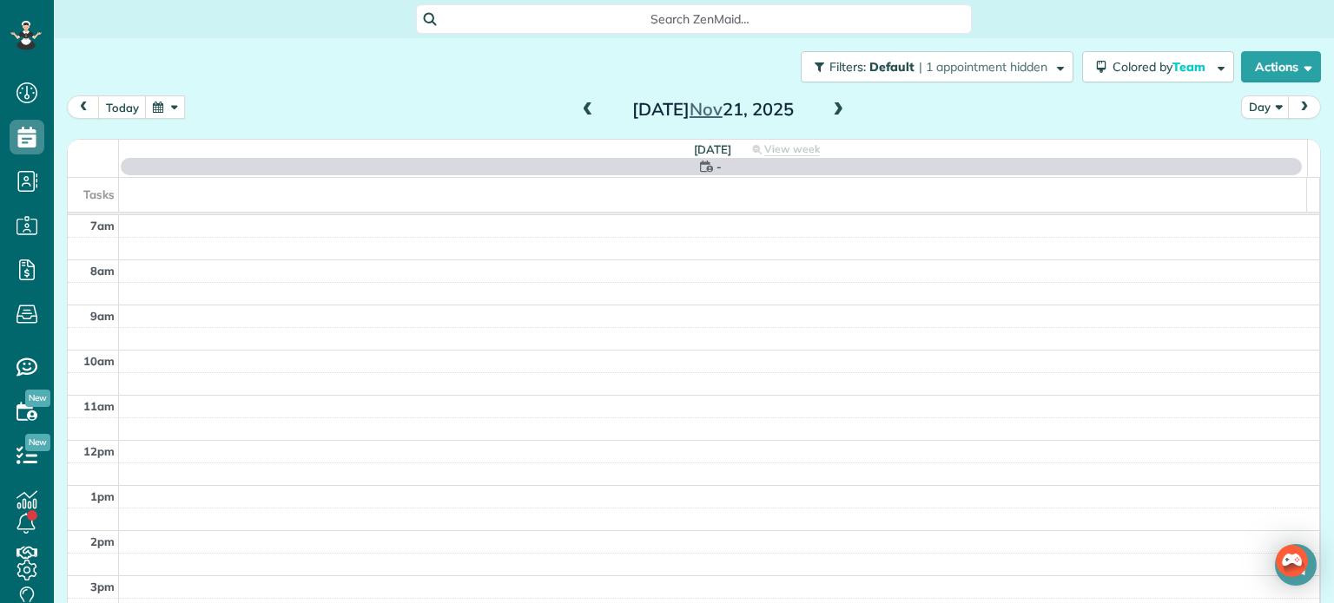
click at [580, 104] on span at bounding box center [587, 110] width 19 height 16
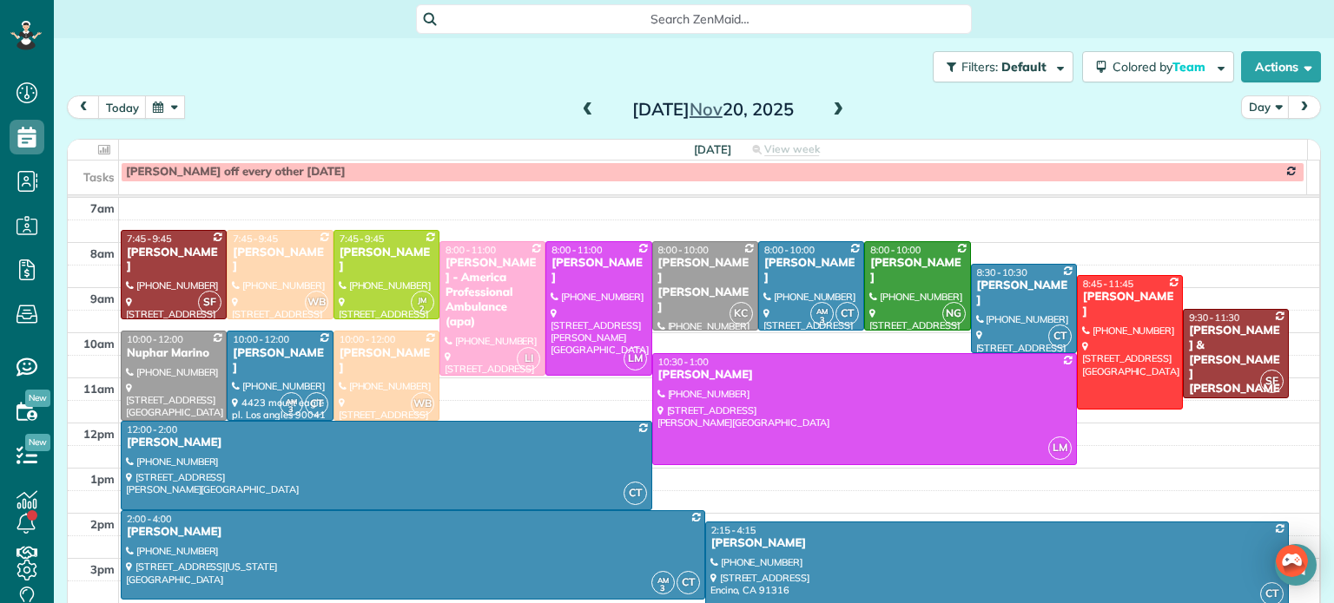
click at [580, 104] on span at bounding box center [587, 110] width 19 height 16
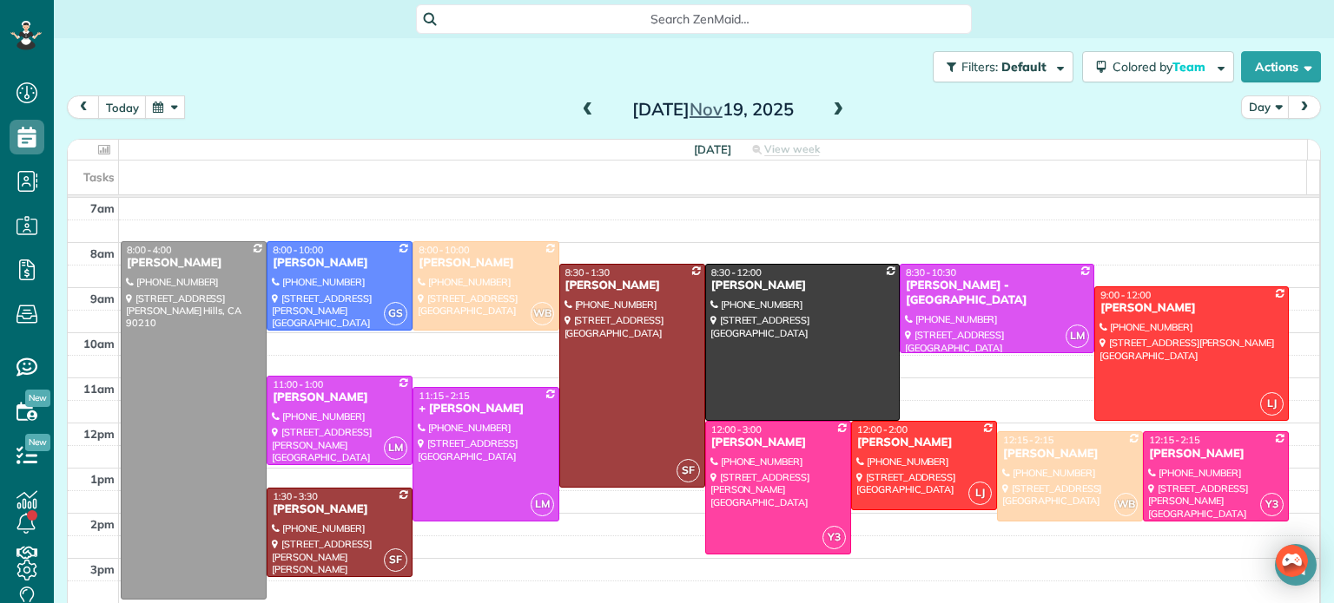
click at [828, 104] on span at bounding box center [837, 110] width 19 height 16
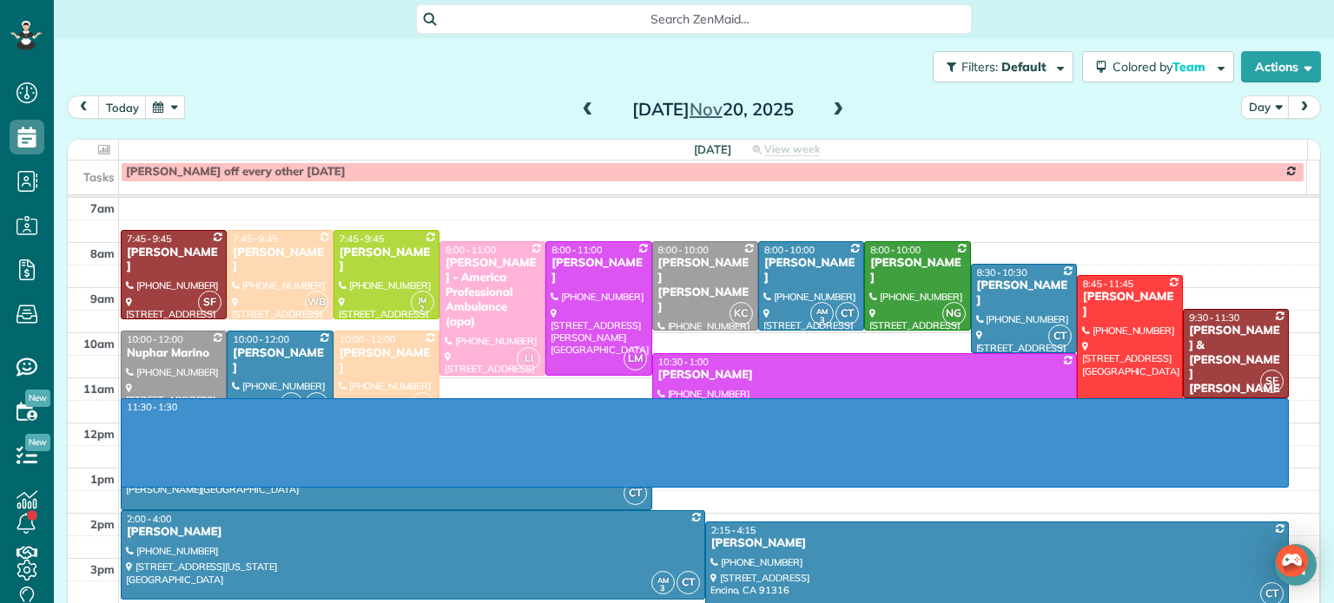
drag, startPoint x: 1188, startPoint y: 409, endPoint x: 1173, endPoint y: 487, distance: 79.5
click at [1173, 487] on div "4am 5am 6am 7am 8am 9am 10am 11am 12pm 1pm 2pm 3pm 4pm 5pm 6pm 7pm 8pm 11:30 - …" at bounding box center [693, 446] width 1251 height 767
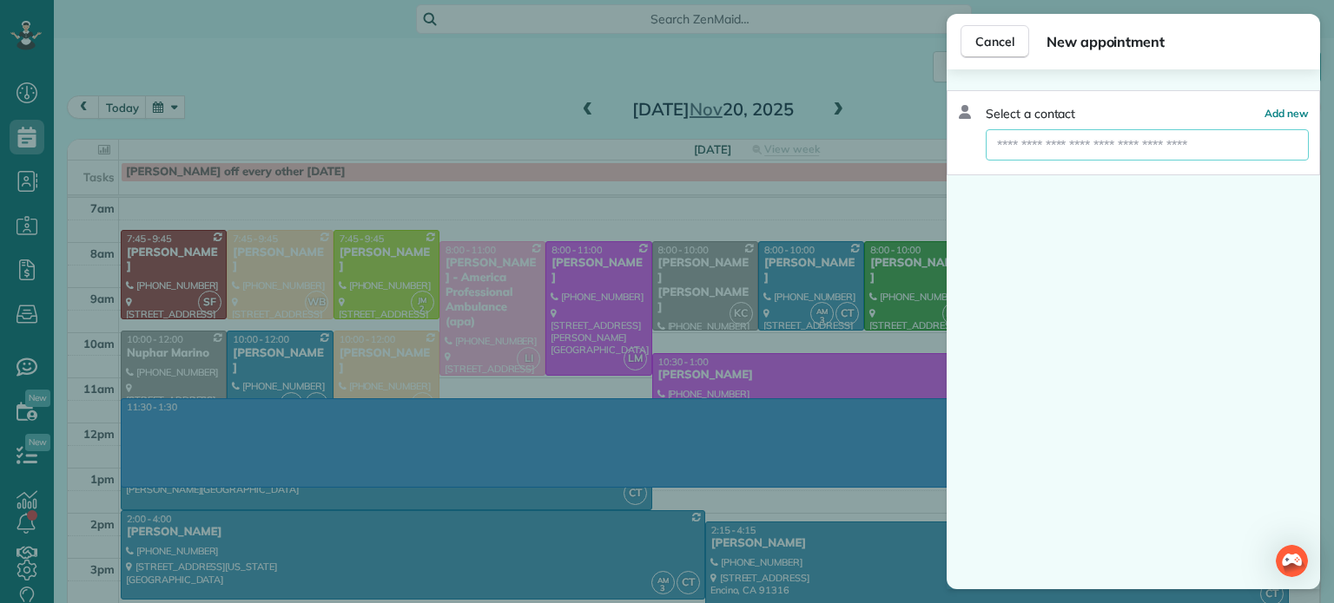
click at [1057, 149] on input "text" at bounding box center [1147, 144] width 323 height 31
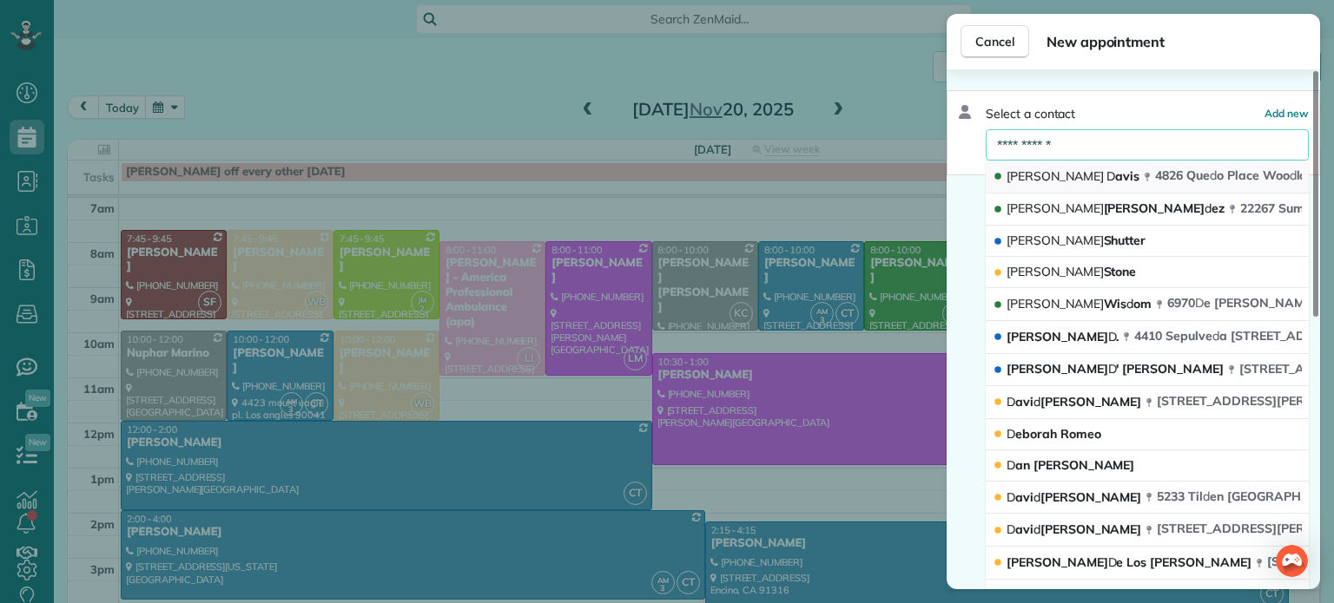
type input "**********"
click at [1143, 180] on icon "button" at bounding box center [1147, 177] width 9 height 9
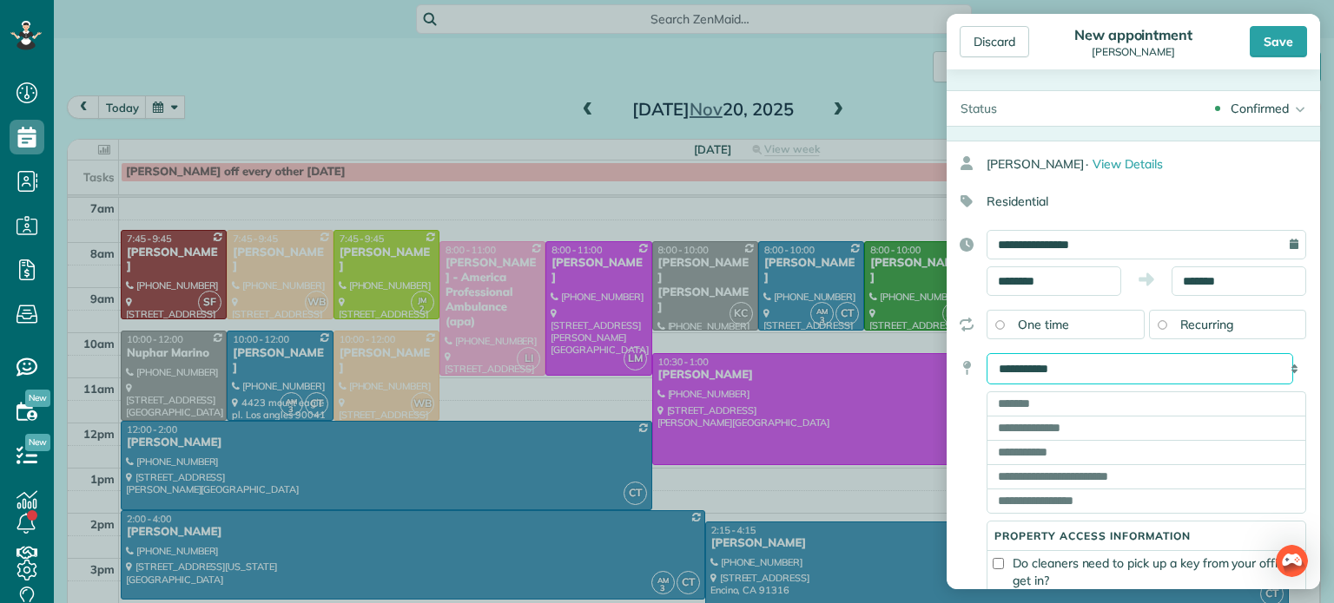
click at [1071, 357] on select "**********" at bounding box center [1139, 368] width 307 height 31
select select "******"
click at [986, 353] on select "**********" at bounding box center [1139, 368] width 307 height 31
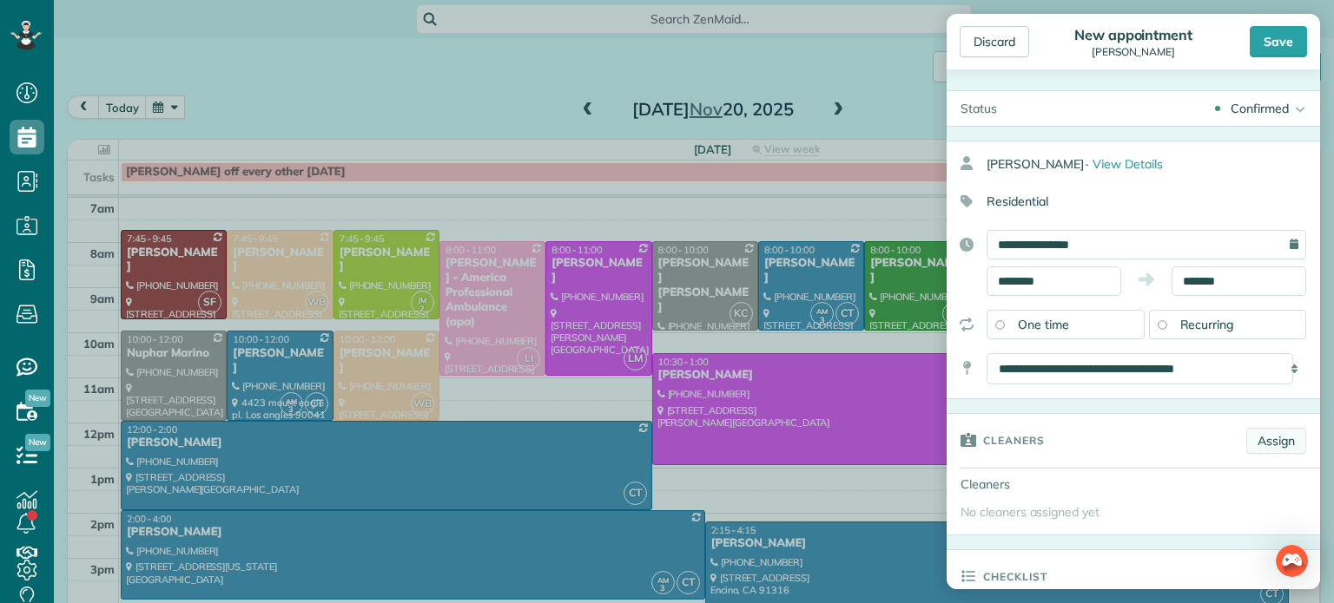
click at [1264, 442] on link "Assign" at bounding box center [1276, 441] width 60 height 26
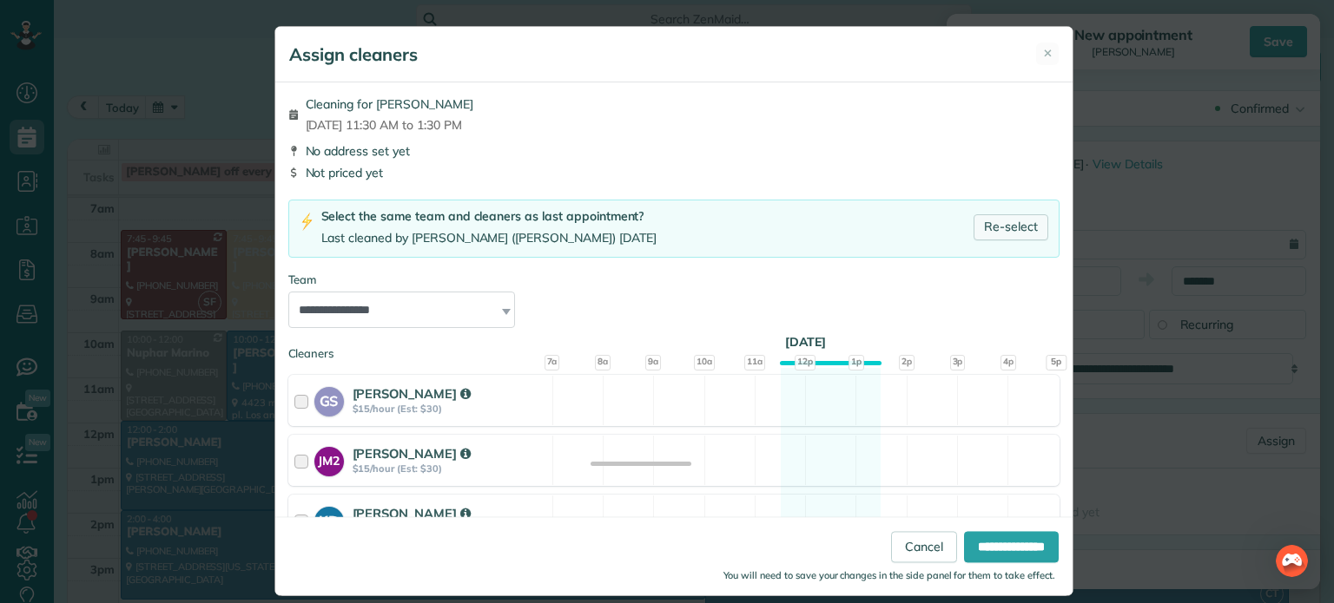
click at [992, 221] on link "Re-select" at bounding box center [1010, 227] width 75 height 26
select select "**"
click at [1002, 541] on input "**********" at bounding box center [1011, 547] width 95 height 31
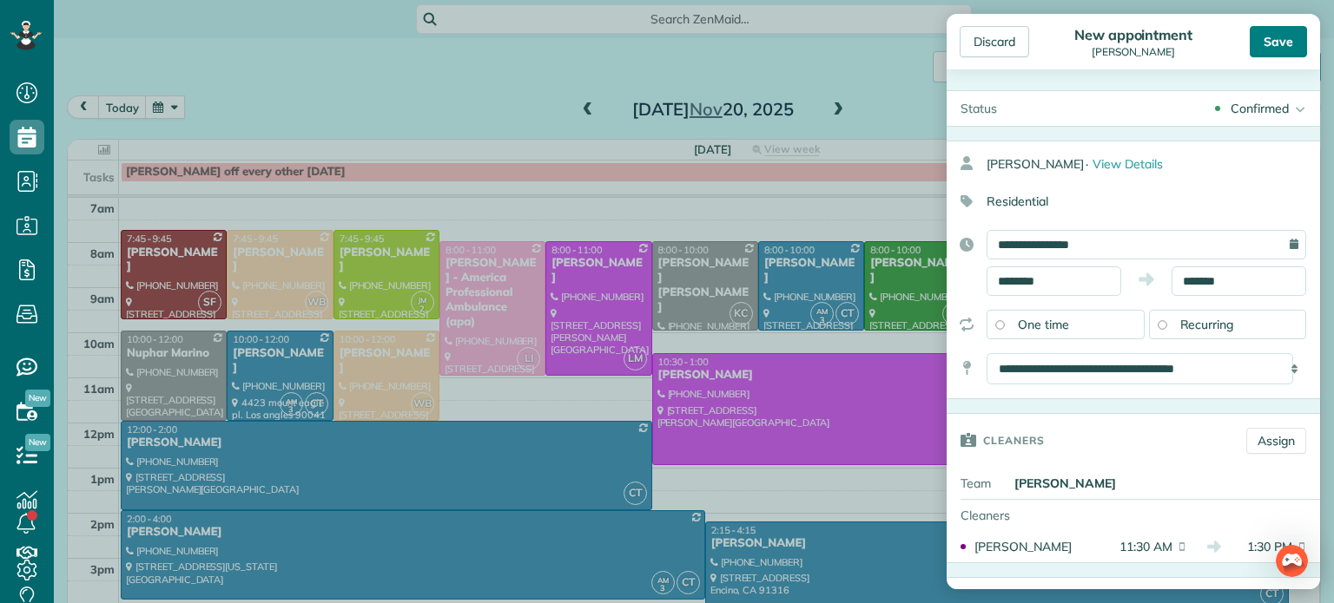
click at [1270, 37] on div "Save" at bounding box center [1277, 41] width 57 height 31
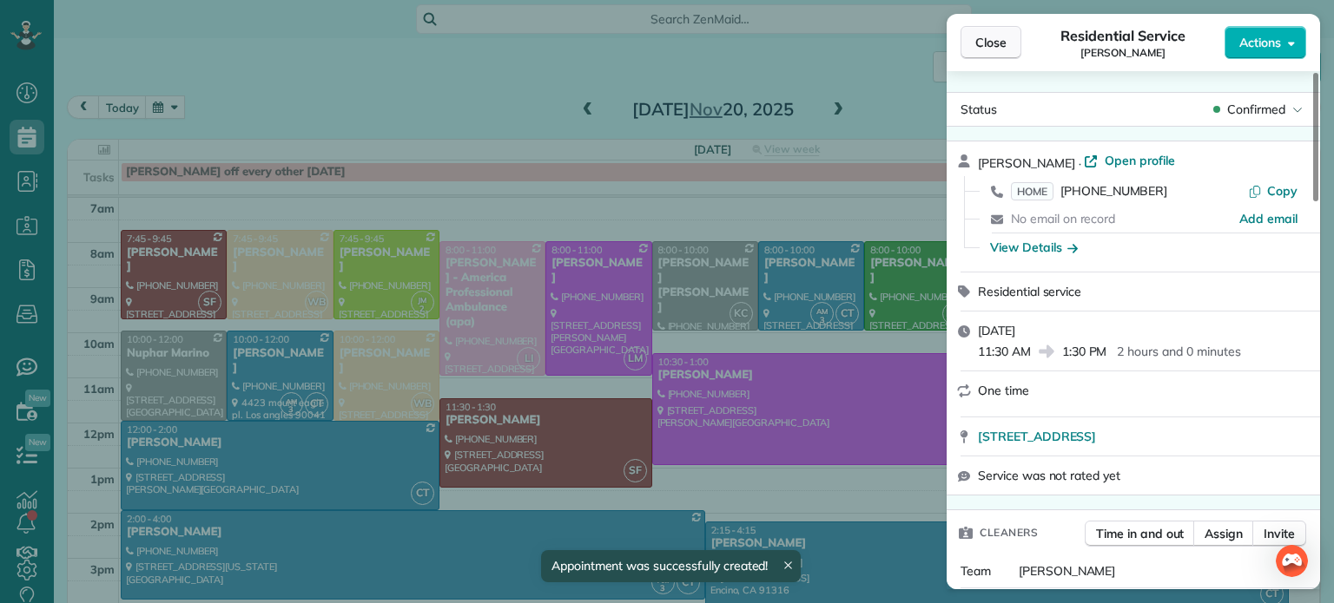
click at [979, 47] on span "Close" at bounding box center [990, 42] width 31 height 17
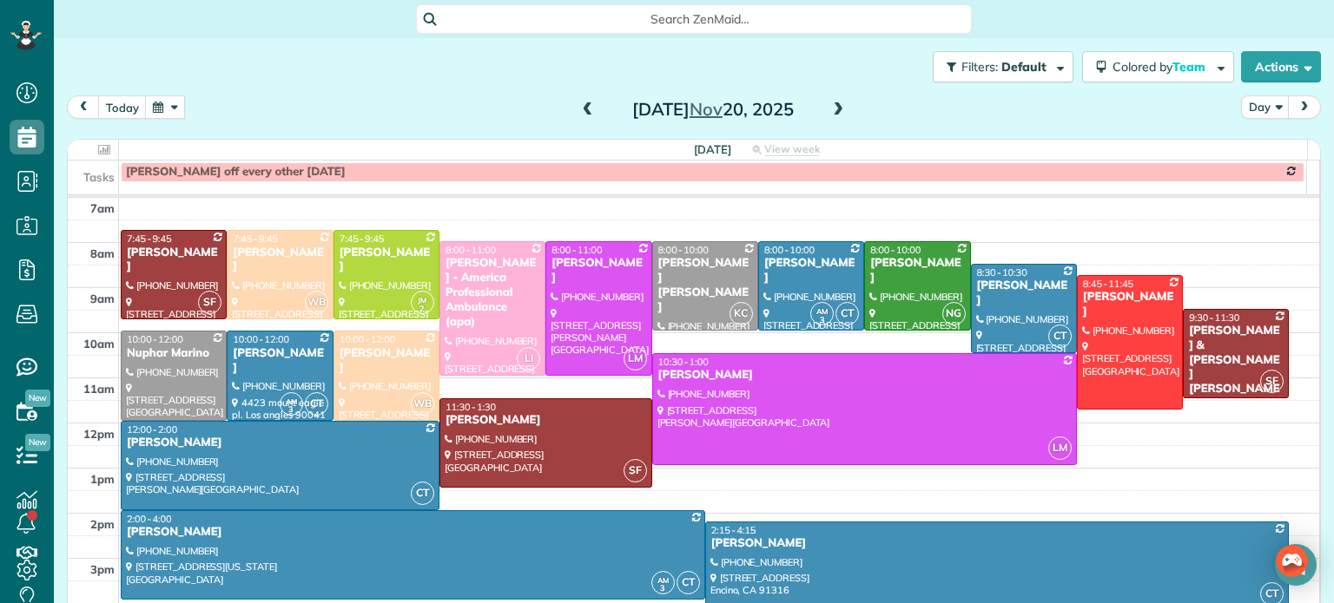
click at [828, 100] on span at bounding box center [837, 110] width 19 height 26
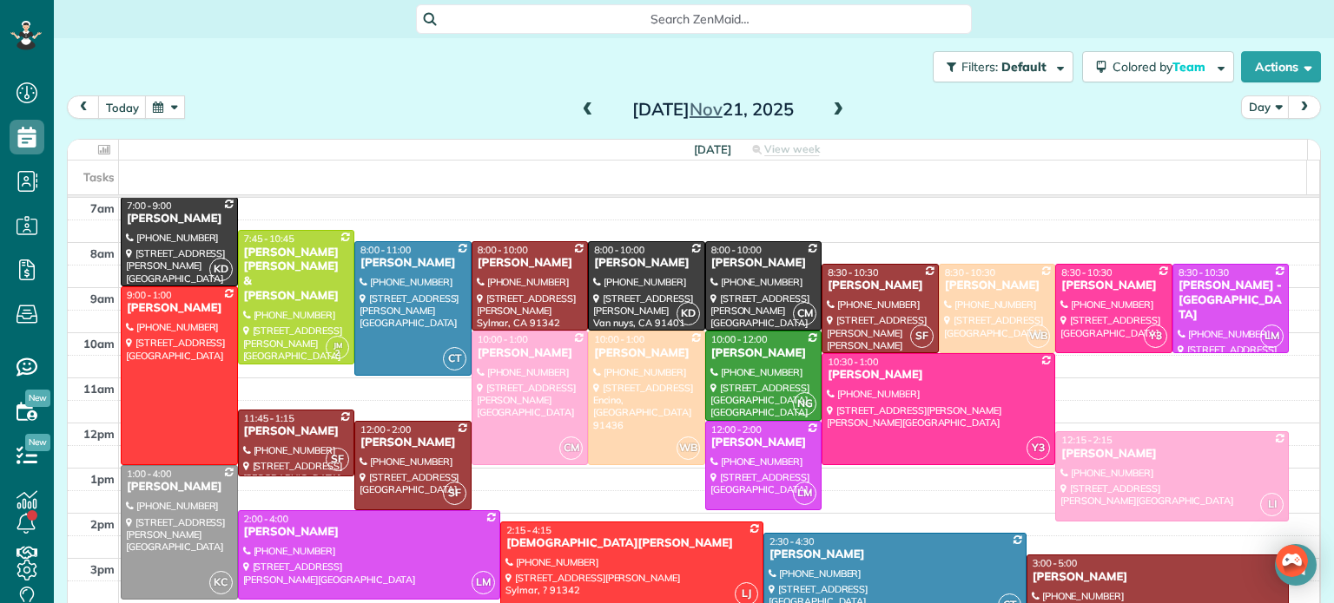
click at [828, 100] on span at bounding box center [837, 110] width 19 height 26
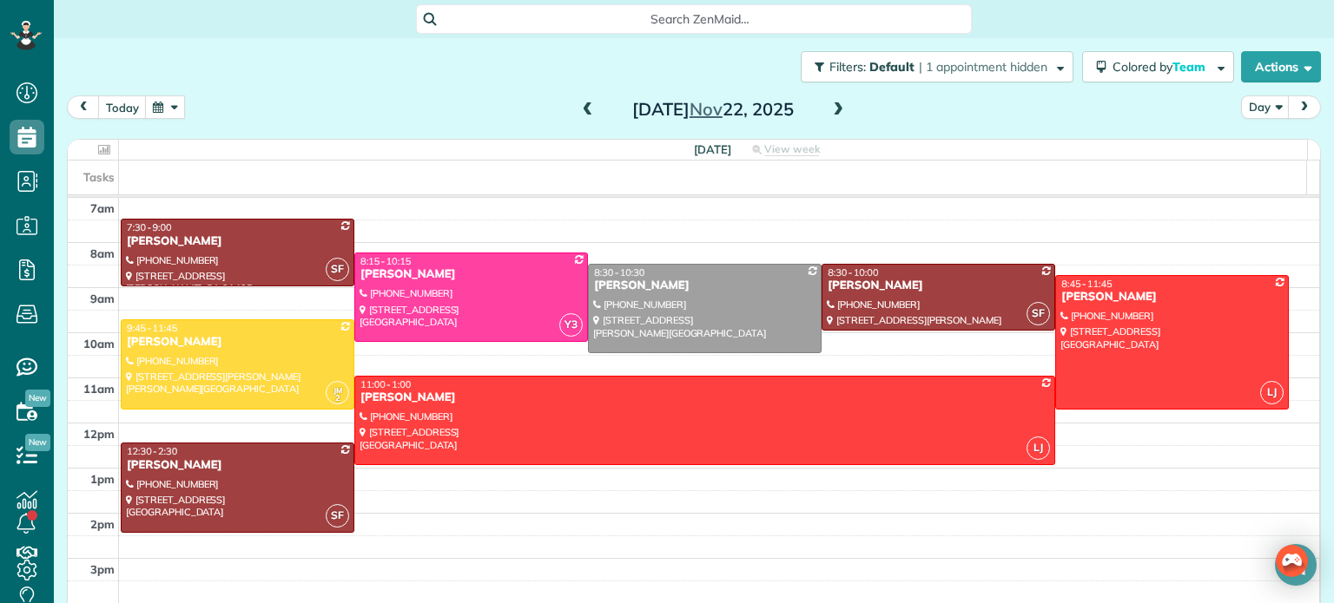
click at [828, 100] on span at bounding box center [837, 110] width 19 height 26
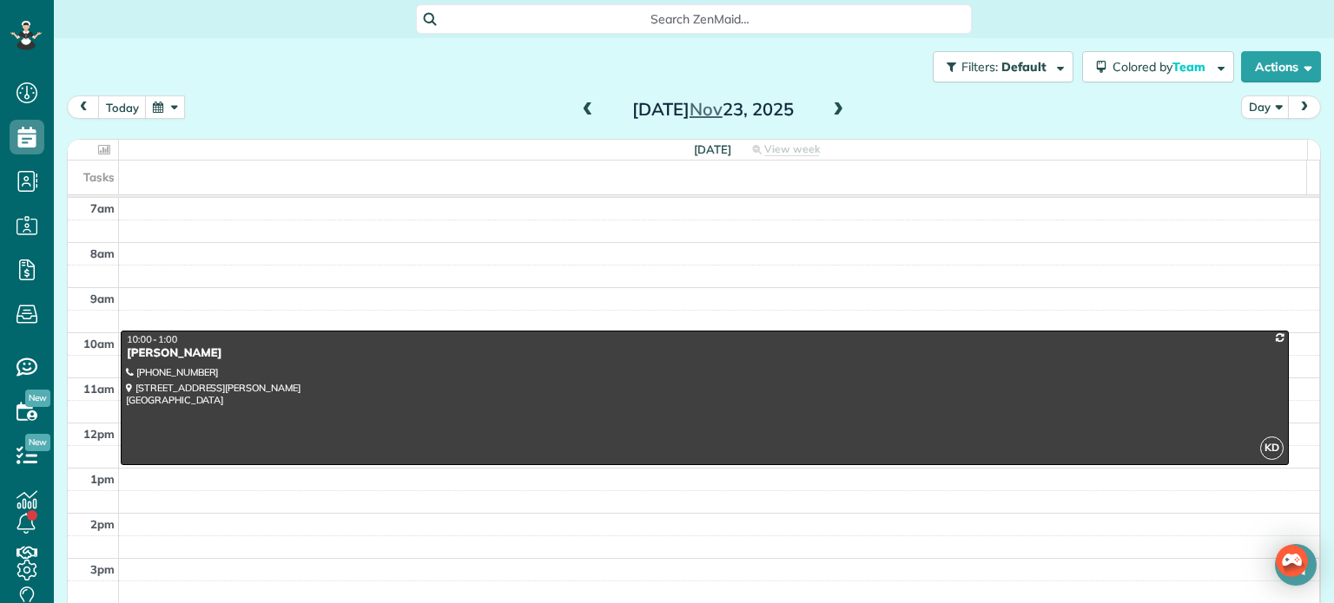
click at [828, 100] on span at bounding box center [837, 110] width 19 height 26
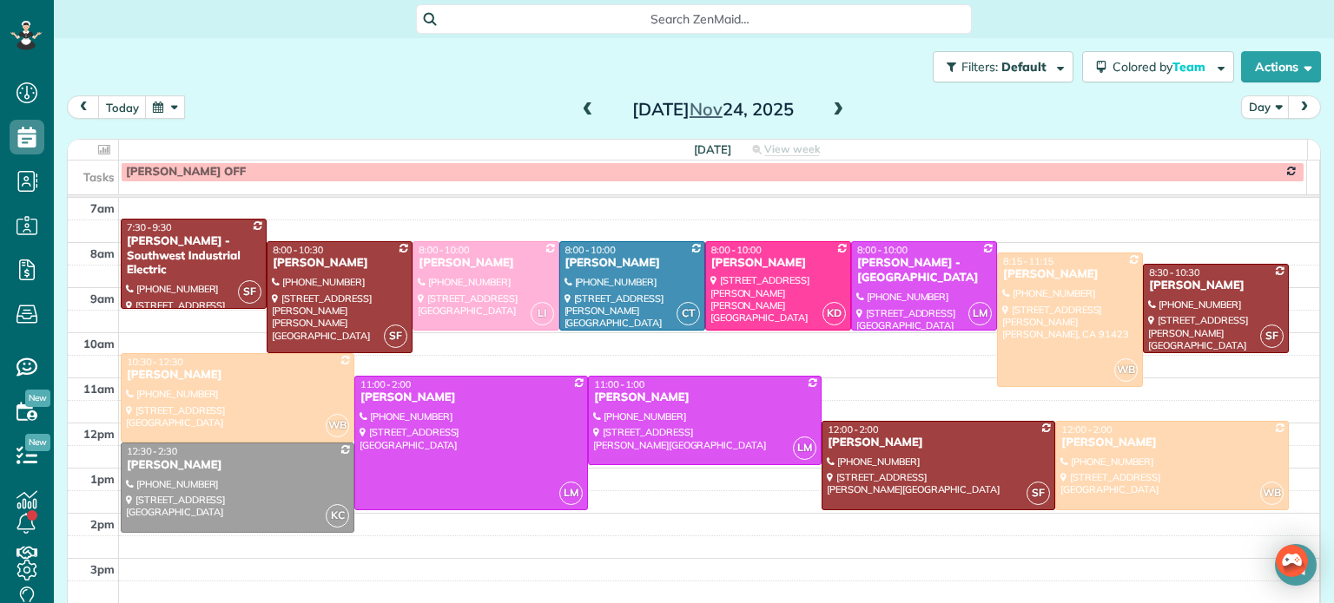
click at [828, 100] on span at bounding box center [837, 110] width 19 height 26
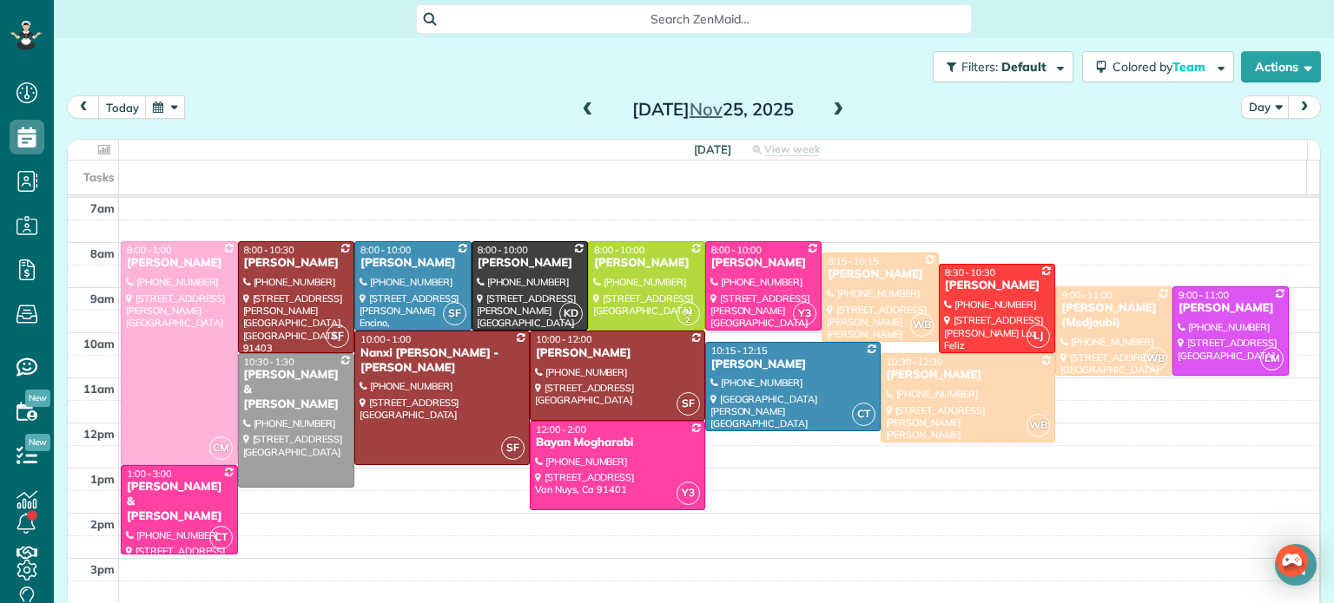
click at [828, 100] on span at bounding box center [837, 110] width 19 height 26
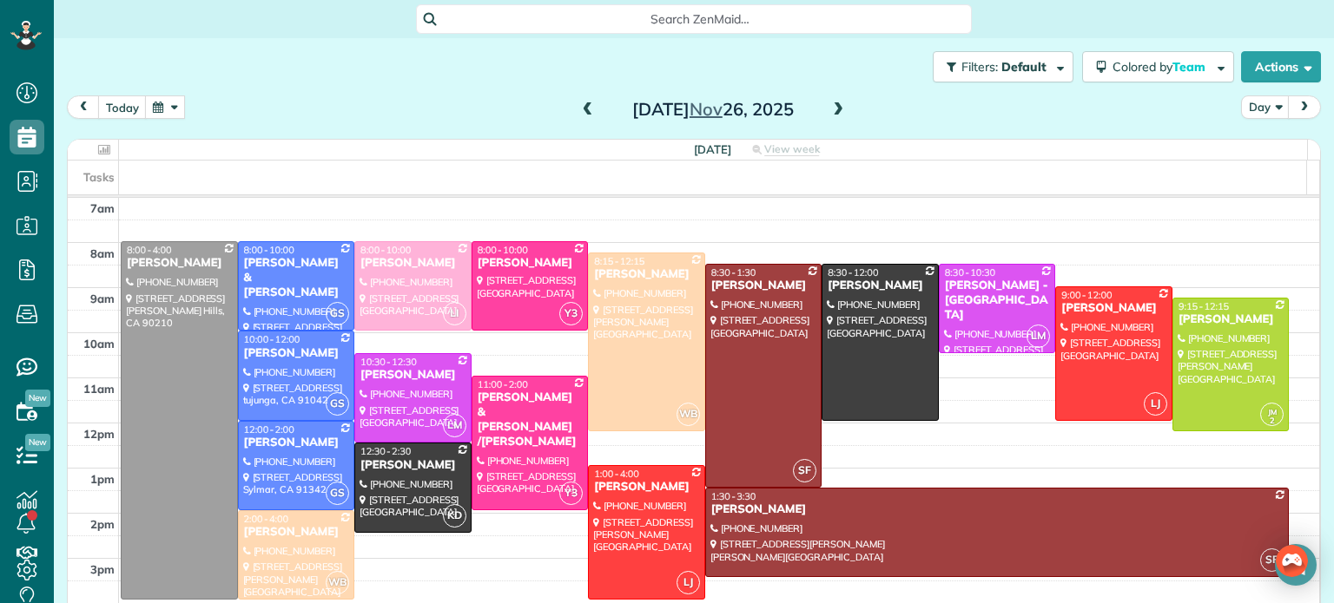
click at [828, 100] on span at bounding box center [837, 110] width 19 height 26
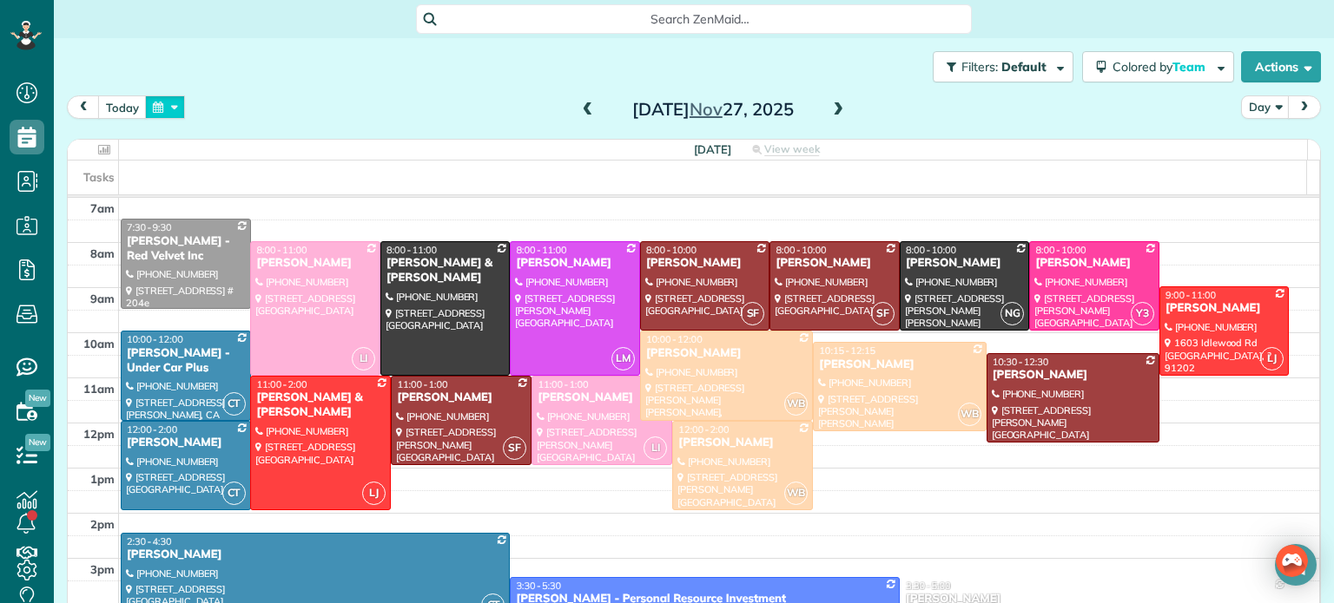
click at [175, 108] on button "button" at bounding box center [165, 107] width 40 height 23
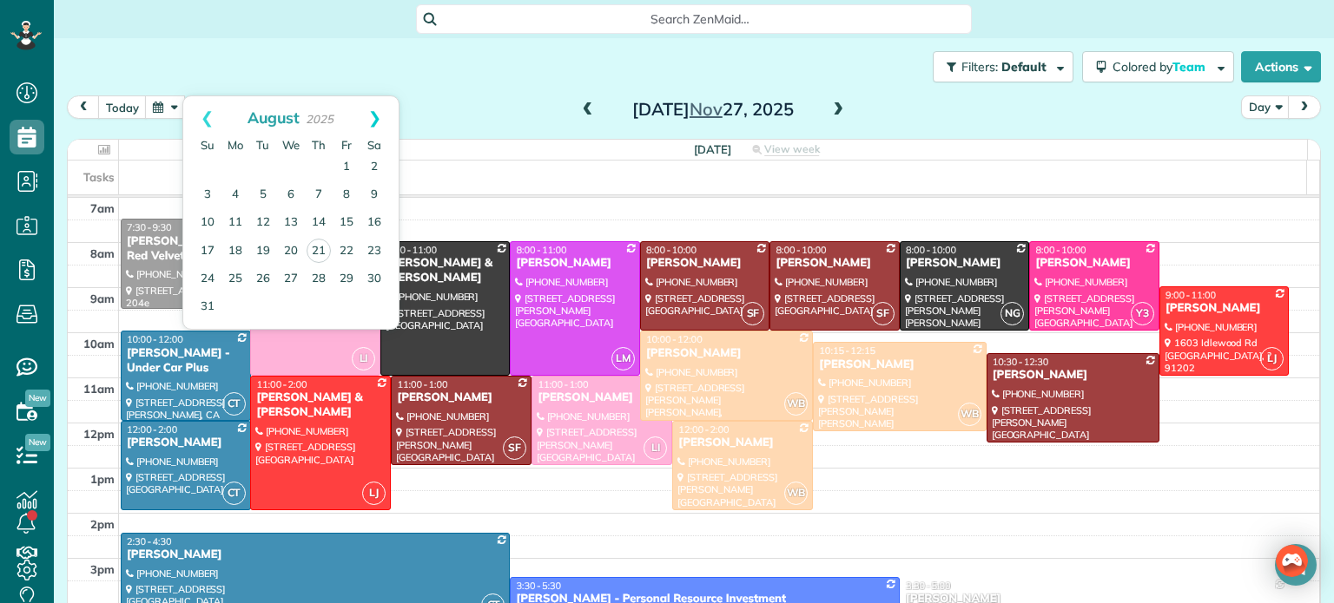
click at [375, 114] on link "Next" at bounding box center [375, 117] width 48 height 43
click at [374, 115] on link "Next" at bounding box center [375, 117] width 48 height 43
click at [205, 115] on link "Prev" at bounding box center [207, 117] width 48 height 43
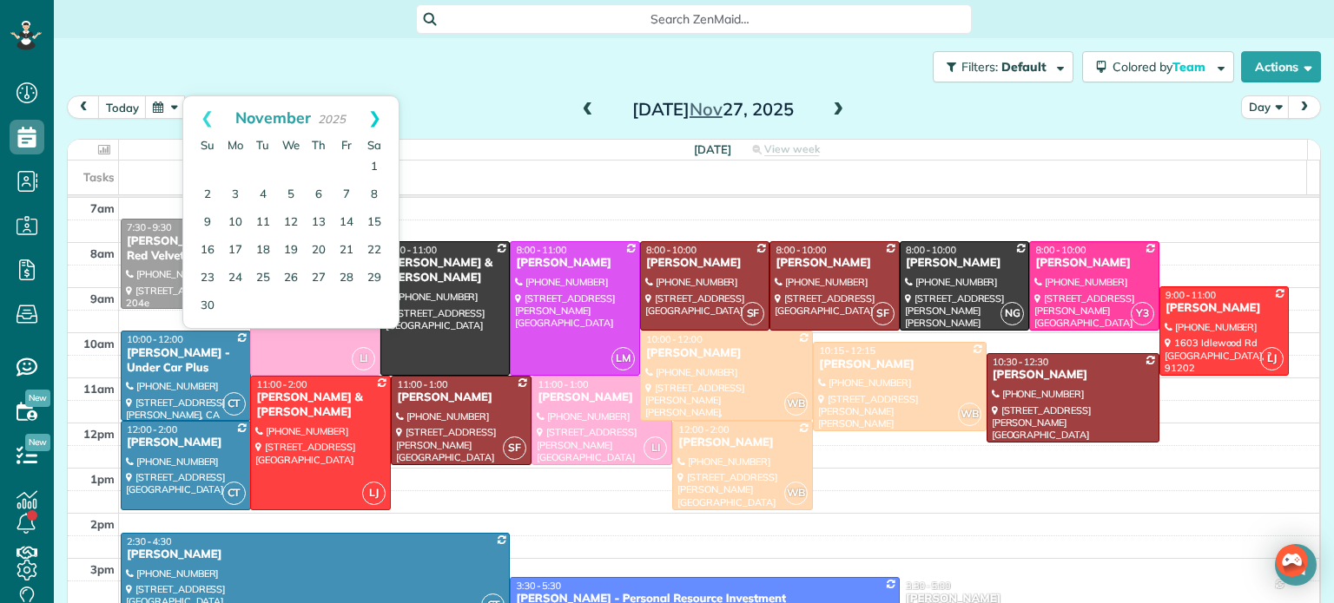
click at [373, 117] on link "Next" at bounding box center [375, 117] width 48 height 43
click at [320, 162] on link "4" at bounding box center [319, 168] width 28 height 28
